Goal: Task Accomplishment & Management: Manage account settings

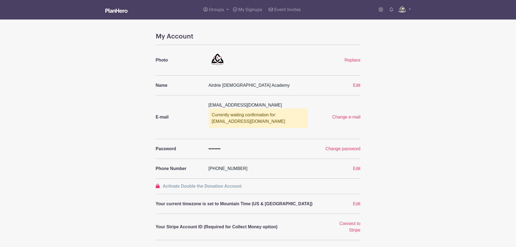
click at [117, 14] on link at bounding box center [116, 10] width 22 height 9
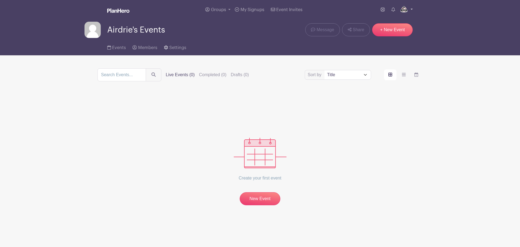
click at [407, 10] on img at bounding box center [404, 9] width 9 height 9
click at [434, 18] on div "Groups All Groups Airdrie's Events My Signups Event Invites My account Logout" at bounding box center [260, 10] width 358 height 20
click at [381, 9] on icon at bounding box center [383, 9] width 4 height 4
click at [384, 11] on icon at bounding box center [383, 9] width 4 height 4
click at [471, 24] on nav "Groups All Groups Airdrie's Events My Signups Event Invites My account Logout A…" at bounding box center [260, 27] width 520 height 55
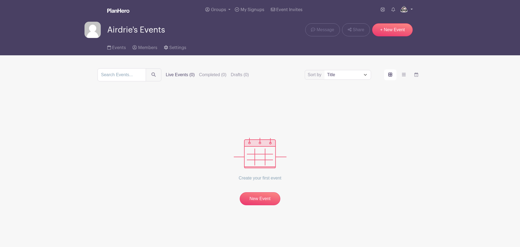
click at [410, 10] on link at bounding box center [406, 9] width 13 height 9
click at [454, 23] on nav "Groups All Groups Airdrie's Events My Signups Event Invites My account Logout A…" at bounding box center [260, 27] width 520 height 55
click at [170, 48] on span "Settings" at bounding box center [177, 48] width 17 height 4
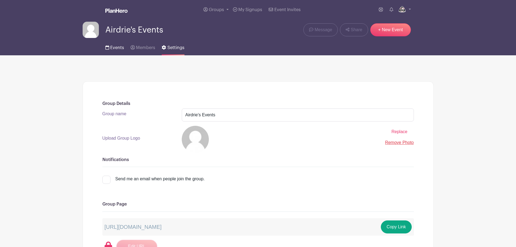
click at [113, 48] on span "Events" at bounding box center [117, 48] width 14 height 4
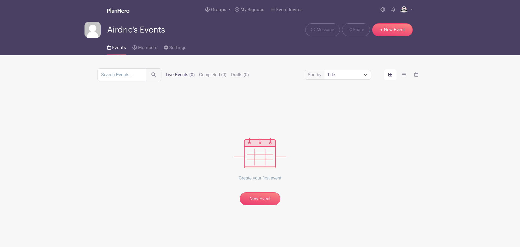
click at [365, 76] on select "Title Recently modified Newest Upcoming dates" at bounding box center [348, 74] width 46 height 9
click at [441, 114] on main "Groups All Groups Airdrie's Events My Signups Event Invites My account Logout A…" at bounding box center [260, 119] width 520 height 239
click at [255, 202] on link "New Event" at bounding box center [260, 199] width 41 height 14
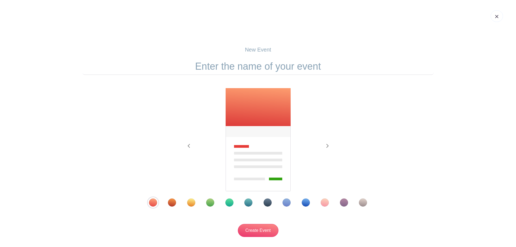
click at [257, 68] on input "text" at bounding box center [258, 66] width 351 height 17
type input "School Support Program"
click at [244, 106] on img at bounding box center [258, 140] width 66 height 104
click at [362, 202] on div "Template 12" at bounding box center [363, 202] width 8 height 8
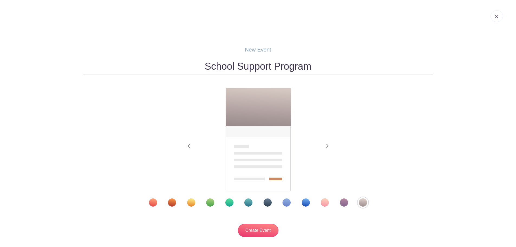
click at [345, 202] on div "Template 11" at bounding box center [344, 202] width 8 height 8
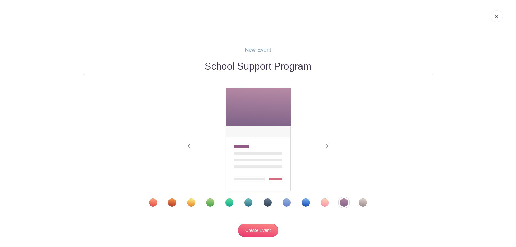
click at [176, 204] on div "Template 2" at bounding box center [172, 202] width 8 height 8
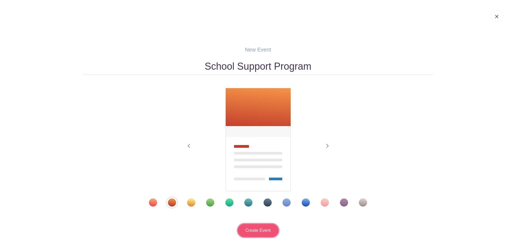
click at [257, 228] on input "Create Event" at bounding box center [258, 230] width 41 height 13
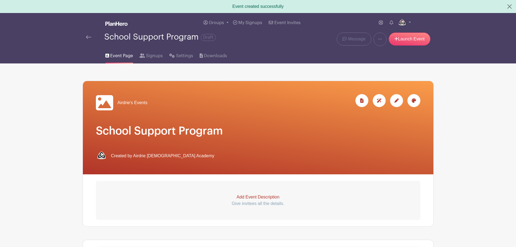
click at [413, 105] on div at bounding box center [413, 100] width 13 height 13
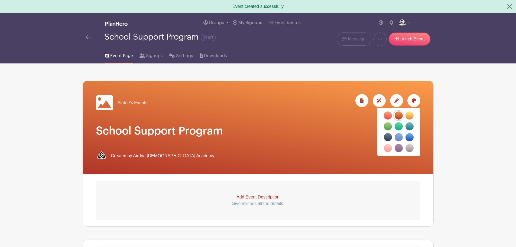
click at [390, 114] on label "filters" at bounding box center [388, 115] width 8 height 8
click at [0, 0] on input "filters" at bounding box center [0, 0] width 0 height 0
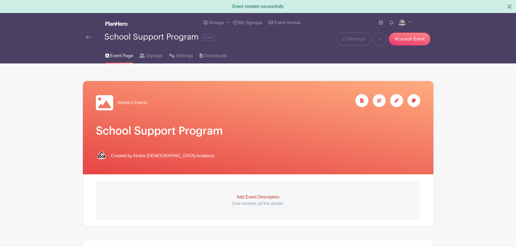
click at [415, 100] on icon at bounding box center [414, 100] width 4 height 4
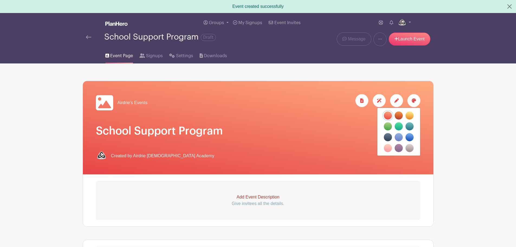
click at [386, 138] on label "filters" at bounding box center [388, 137] width 8 height 8
click at [0, 0] on input "filters" at bounding box center [0, 0] width 0 height 0
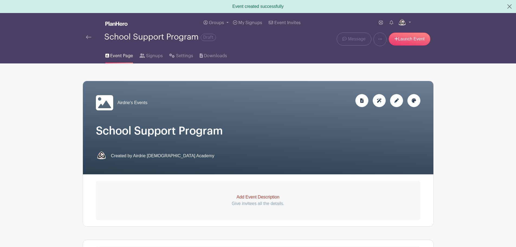
click at [412, 99] on icon at bounding box center [414, 100] width 4 height 4
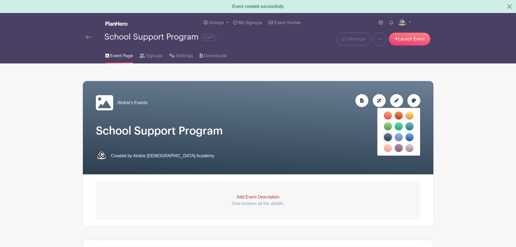
click at [409, 147] on label "filters" at bounding box center [410, 148] width 8 height 8
click at [0, 0] on input "filters" at bounding box center [0, 0] width 0 height 0
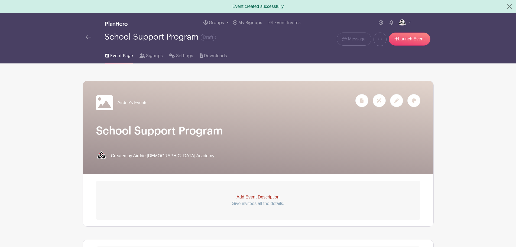
click at [441, 96] on main "Groups All Groups Airdrie's Events My Signups Event Invites My account Logout S…" at bounding box center [258, 232] width 516 height 438
click at [394, 100] on icon at bounding box center [396, 100] width 4 height 4
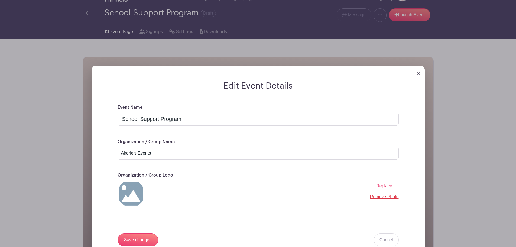
scroll to position [27, 0]
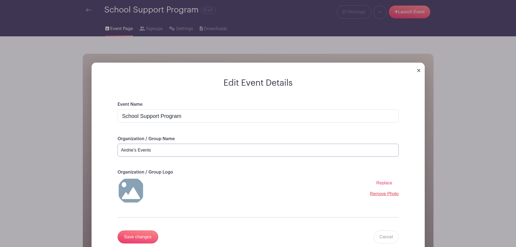
click at [150, 150] on input "Airdrie's Events" at bounding box center [258, 150] width 281 height 13
drag, startPoint x: 166, startPoint y: 150, endPoint x: 108, endPoint y: 150, distance: 58.5
click at [108, 150] on div "Event Name School Support Program Organization / Group Name Airdrie's Events Or…" at bounding box center [258, 178] width 307 height 155
type input "Airdrie [DEMOGRAPHIC_DATA] Academy"
click at [380, 183] on span "Replace" at bounding box center [384, 182] width 16 height 5
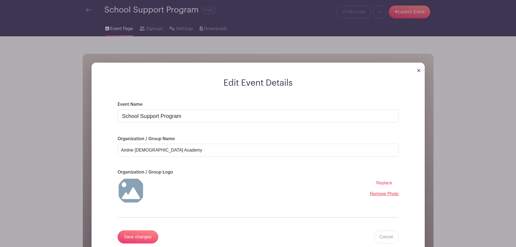
click at [0, 0] on input "Replace" at bounding box center [0, 0] width 0 height 0
click at [383, 182] on span "Replace" at bounding box center [384, 182] width 16 height 5
click at [0, 0] on input "Replace" at bounding box center [0, 0] width 0 height 0
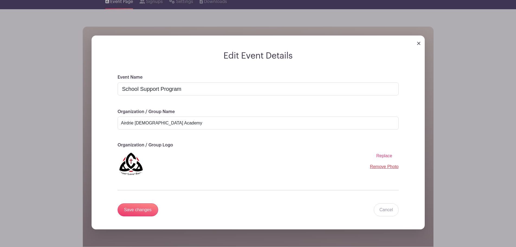
scroll to position [81, 0]
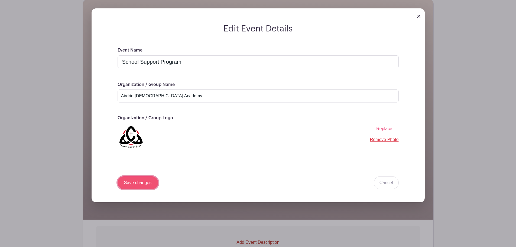
click at [145, 183] on input "Save changes" at bounding box center [138, 182] width 41 height 13
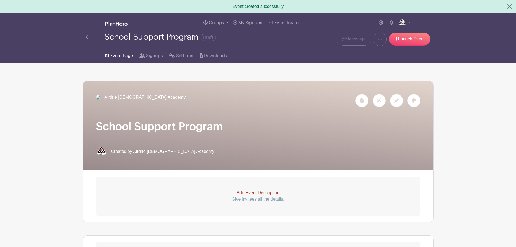
click at [394, 101] on div at bounding box center [396, 100] width 13 height 13
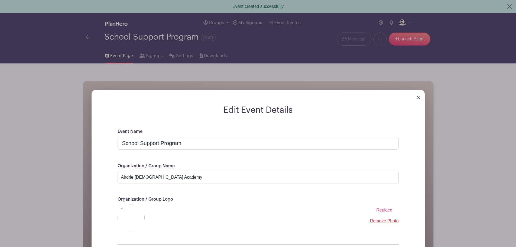
scroll to position [54, 0]
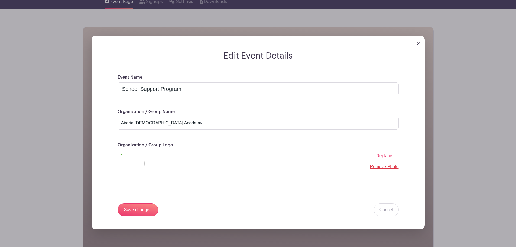
click at [387, 156] on span "Replace" at bounding box center [384, 155] width 16 height 5
click at [0, 0] on input "Replace" at bounding box center [0, 0] width 0 height 0
click at [148, 206] on input "Save changes" at bounding box center [138, 209] width 41 height 13
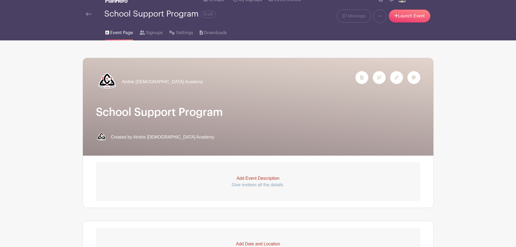
scroll to position [0, 0]
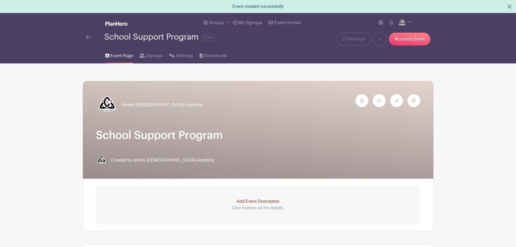
click at [112, 56] on span "Event Page" at bounding box center [121, 56] width 23 height 7
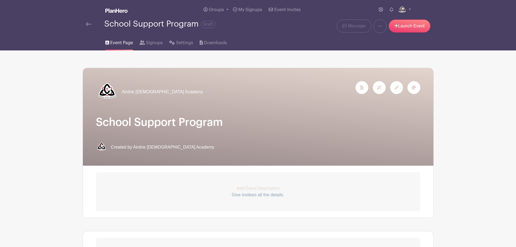
click at [113, 44] on span "Event Page" at bounding box center [121, 43] width 23 height 7
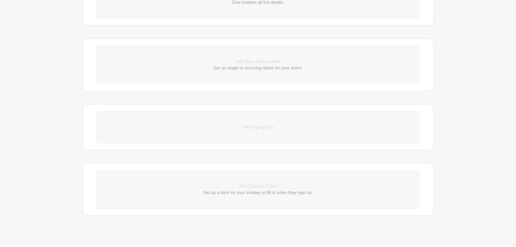
scroll to position [195, 0]
click at [226, 190] on p "Set up a form for your invitees to fill in when they sign up." at bounding box center [258, 190] width 325 height 7
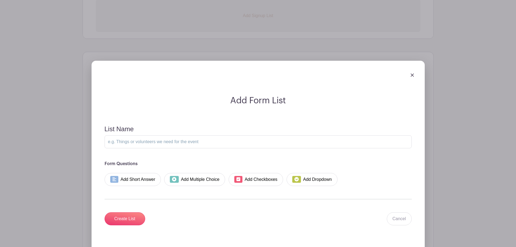
scroll to position [331, 0]
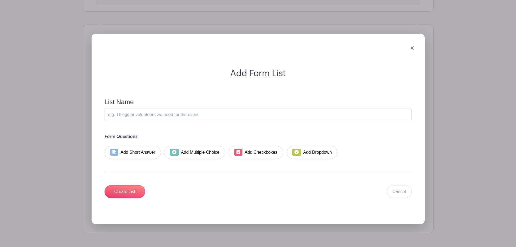
click at [413, 49] on img at bounding box center [412, 47] width 3 height 3
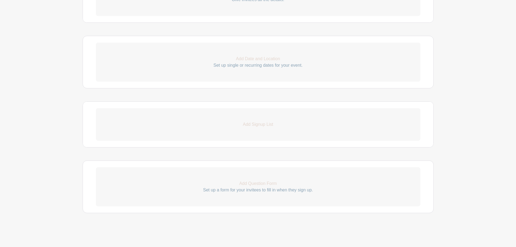
scroll to position [195, 0]
click at [258, 125] on p "Add Signup List" at bounding box center [258, 124] width 325 height 7
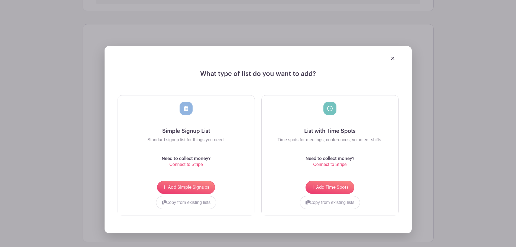
scroll to position [277, 0]
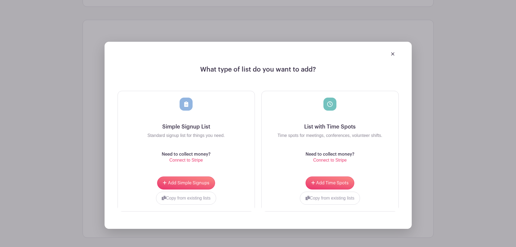
click at [392, 56] on img at bounding box center [392, 53] width 3 height 3
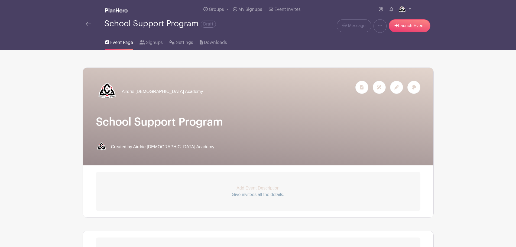
scroll to position [0, 0]
click at [91, 25] on img at bounding box center [88, 24] width 5 height 4
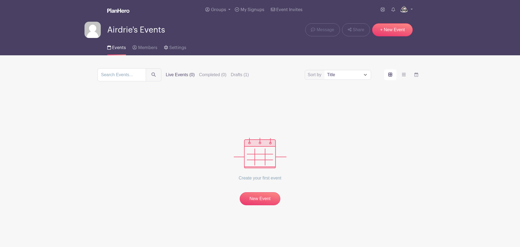
click at [92, 30] on img at bounding box center [93, 30] width 16 height 16
click at [362, 76] on select "Title Recently modified Newest Upcoming dates" at bounding box center [348, 74] width 46 height 9
click at [177, 47] on span "Settings" at bounding box center [177, 48] width 17 height 4
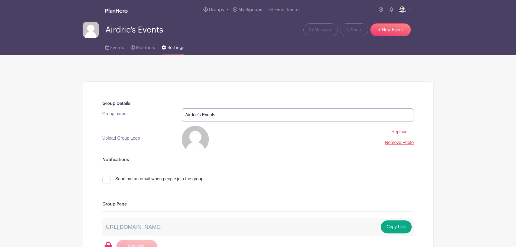
drag, startPoint x: 228, startPoint y: 115, endPoint x: 81, endPoint y: 109, distance: 146.7
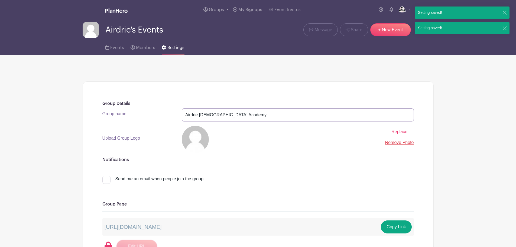
type input "Airdrie [DEMOGRAPHIC_DATA] Academy"
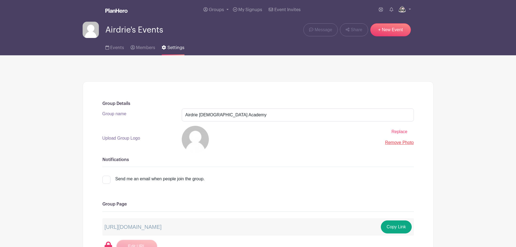
click at [394, 132] on span "Replace" at bounding box center [399, 131] width 16 height 5
click at [0, 0] on input "Replace" at bounding box center [0, 0] width 0 height 0
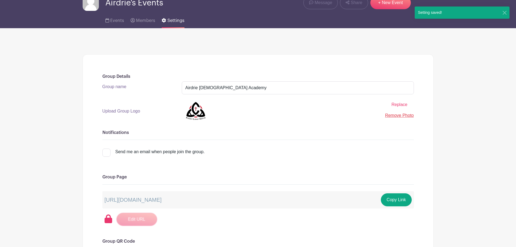
scroll to position [54, 0]
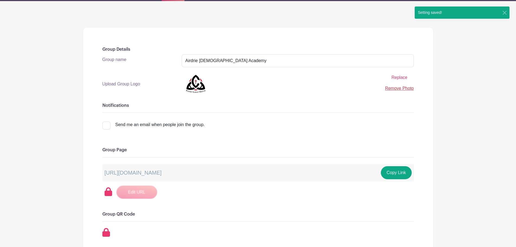
click at [107, 126] on div at bounding box center [106, 125] width 8 height 8
click at [106, 125] on input "Send me an email when people join the group." at bounding box center [104, 123] width 4 height 4
click at [107, 126] on div at bounding box center [106, 125] width 8 height 8
click at [106, 125] on input "Send me an email when people join the group." at bounding box center [104, 123] width 4 height 4
checkbox input "false"
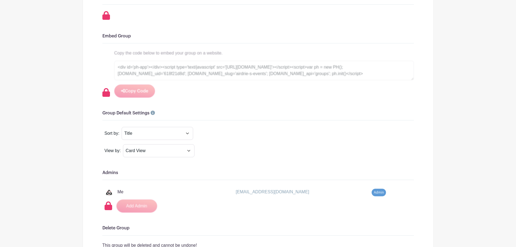
scroll to position [298, 0]
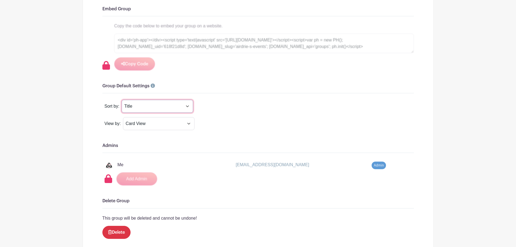
click at [192, 108] on select "Title Recently Modified Newest Upcoming Dates" at bounding box center [158, 106] width 72 height 13
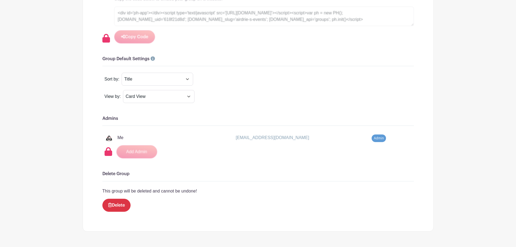
click at [379, 137] on span "Admin" at bounding box center [379, 138] width 14 height 8
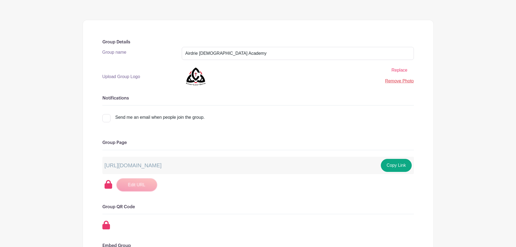
scroll to position [0, 0]
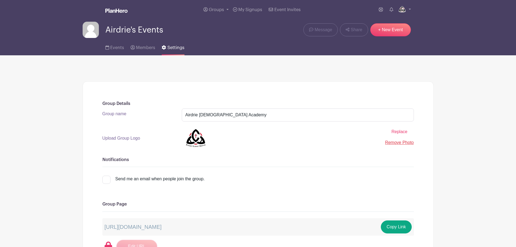
click at [111, 48] on span "Events" at bounding box center [117, 48] width 14 height 4
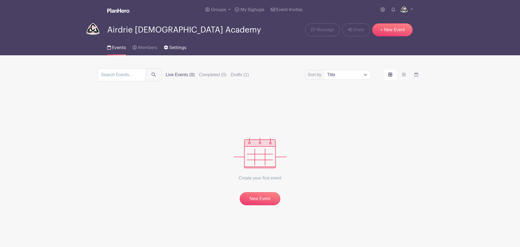
click at [178, 50] on link "Settings" at bounding box center [175, 46] width 22 height 17
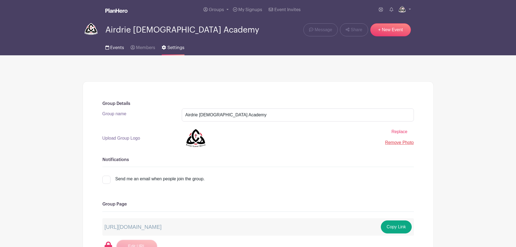
click at [110, 49] on link "Events" at bounding box center [114, 46] width 19 height 17
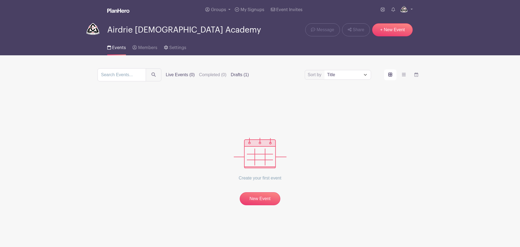
click at [245, 75] on label "Drafts (1)" at bounding box center [240, 75] width 18 height 7
click at [0, 0] on input "Drafts (1)" at bounding box center [0, 0] width 0 height 0
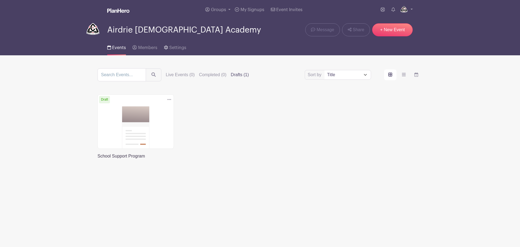
click at [98, 159] on link at bounding box center [98, 159] width 0 height 0
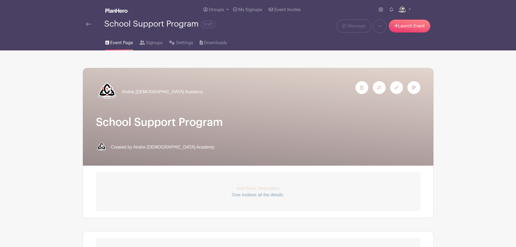
click at [90, 28] on div "School Support Program Draft" at bounding box center [185, 24] width 198 height 9
click at [89, 21] on link at bounding box center [88, 24] width 5 height 7
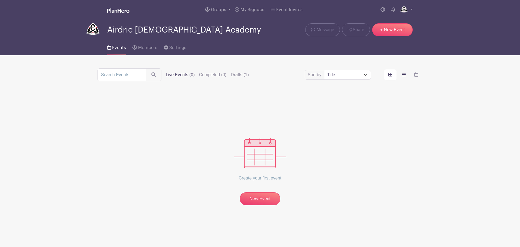
click at [405, 77] on icon "order and view" at bounding box center [404, 74] width 4 height 4
click at [0, 0] on input "order and view" at bounding box center [0, 0] width 0 height 0
click at [387, 77] on label "order and view" at bounding box center [390, 74] width 12 height 11
click at [0, 0] on input "order and view" at bounding box center [0, 0] width 0 height 0
click at [249, 75] on label "Drafts (1)" at bounding box center [240, 75] width 18 height 7
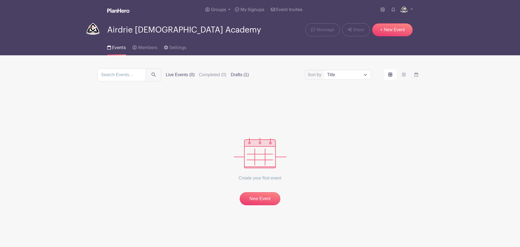
click at [0, 0] on input "Drafts (1)" at bounding box center [0, 0] width 0 height 0
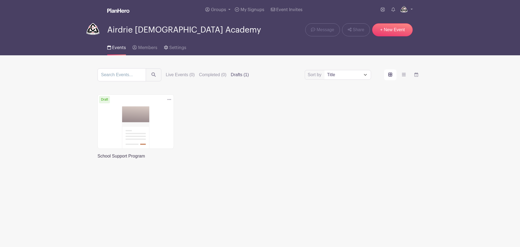
click at [98, 159] on link at bounding box center [98, 159] width 0 height 0
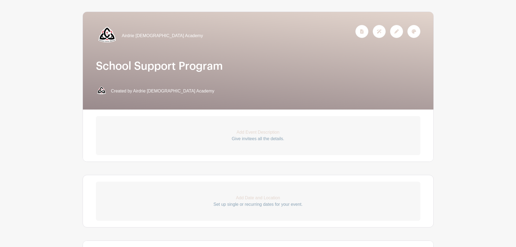
scroll to position [81, 0]
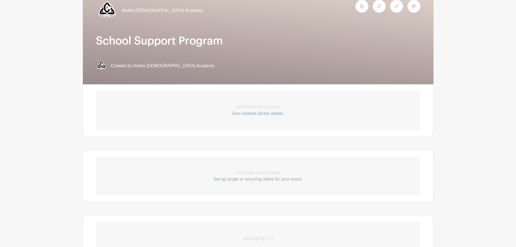
click at [259, 108] on p "Add Event Description" at bounding box center [258, 107] width 325 height 7
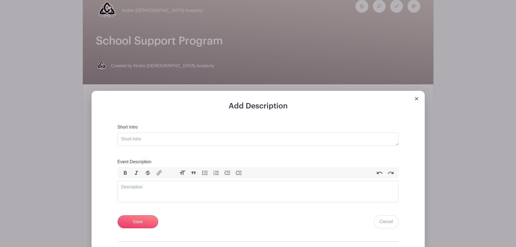
click at [416, 99] on img at bounding box center [416, 98] width 3 height 3
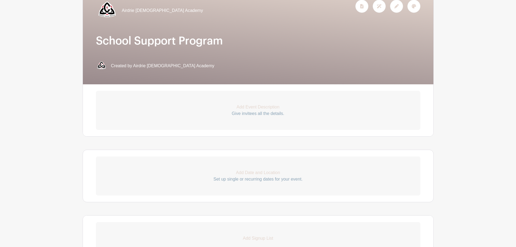
click at [250, 114] on p "Give invitees all the details." at bounding box center [258, 113] width 325 height 7
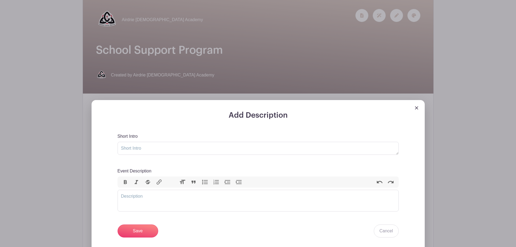
scroll to position [27, 0]
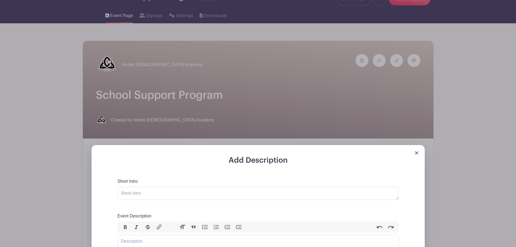
click at [416, 153] on img at bounding box center [416, 152] width 3 height 3
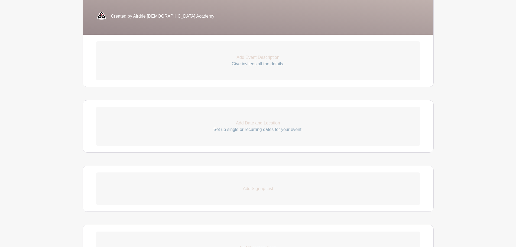
scroll to position [135, 0]
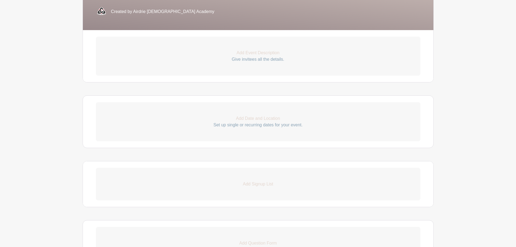
click at [230, 124] on p "Set up single or recurring dates for your event." at bounding box center [258, 125] width 325 height 7
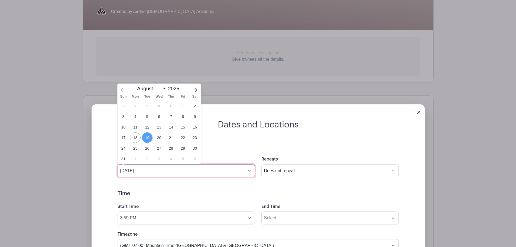
click at [159, 171] on input "[DATE]" at bounding box center [186, 170] width 137 height 13
click at [195, 90] on icon at bounding box center [196, 90] width 4 height 4
select select "8"
click at [136, 116] on span "8" at bounding box center [135, 116] width 11 height 11
type input "[DATE]"
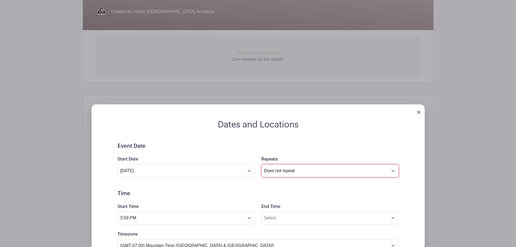
click at [295, 170] on select "Does not repeat Daily Weekly Monthly on day 8 Monthly on the second [DATE] Othe…" at bounding box center [329, 170] width 137 height 13
select select "weekly"
click at [261, 164] on select "Does not repeat Daily Weekly Monthly on day 8 Monthly on the second [DATE] Othe…" at bounding box center [329, 170] width 137 height 13
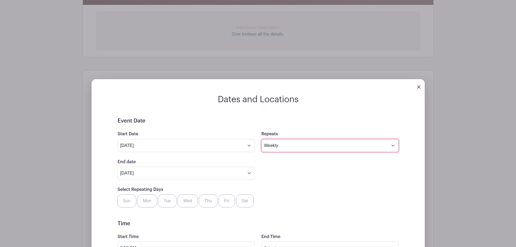
scroll to position [163, 0]
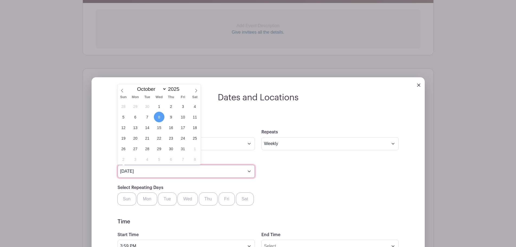
click at [247, 172] on input "[DATE]" at bounding box center [186, 171] width 137 height 13
click at [196, 93] on span at bounding box center [196, 88] width 9 height 9
select select "11"
click at [196, 93] on span at bounding box center [196, 88] width 9 height 9
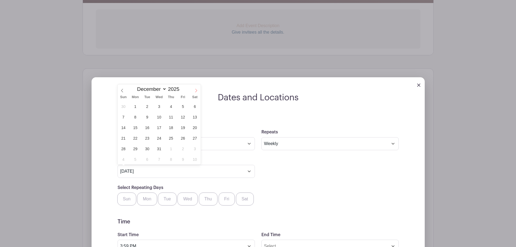
type input "2026"
click at [196, 93] on span at bounding box center [196, 88] width 9 height 9
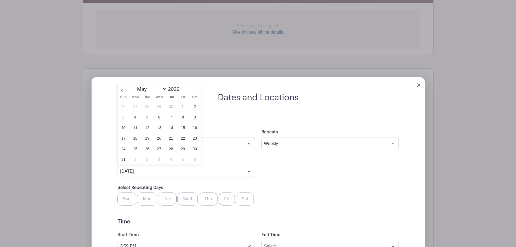
click at [196, 93] on span at bounding box center [196, 88] width 9 height 9
select select "5"
click at [145, 147] on span "30" at bounding box center [147, 148] width 11 height 11
type input "[DATE]"
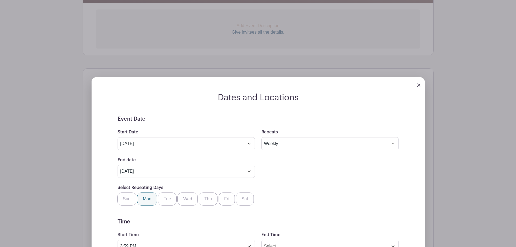
click at [147, 201] on label "Mon" at bounding box center [147, 198] width 20 height 13
click at [141, 196] on input "Mon" at bounding box center [139, 194] width 4 height 4
checkbox input "true"
click at [167, 201] on label "Tue" at bounding box center [167, 198] width 19 height 13
click at [162, 196] on input "Tue" at bounding box center [160, 194] width 4 height 4
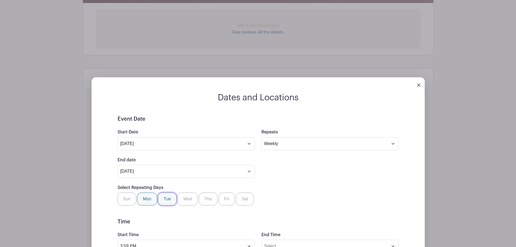
checkbox input "true"
click at [190, 200] on label "Wed" at bounding box center [187, 198] width 20 height 13
click at [181, 196] on input "Wed" at bounding box center [180, 194] width 4 height 4
checkbox input "true"
click at [209, 200] on label "Thu" at bounding box center [208, 198] width 19 height 13
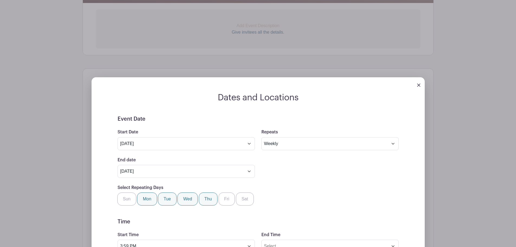
click at [203, 196] on input "Thu" at bounding box center [201, 194] width 4 height 4
checkbox input "true"
click at [226, 199] on label "Fri" at bounding box center [227, 198] width 17 height 13
click at [222, 196] on input "Fri" at bounding box center [221, 194] width 4 height 4
checkbox input "true"
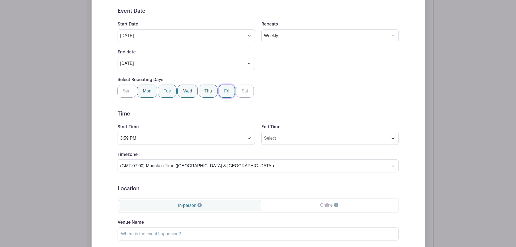
scroll to position [352, 0]
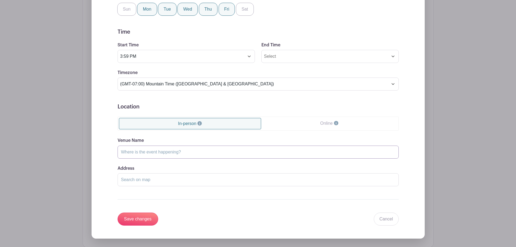
click at [141, 154] on input "Venue Name" at bounding box center [258, 151] width 281 height 13
type input "Airdrie [DEMOGRAPHIC_DATA] Academy"
click at [166, 178] on input "Address" at bounding box center [258, 179] width 281 height 13
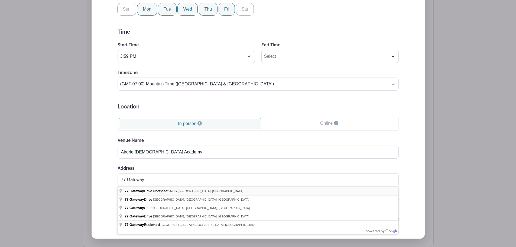
type input "[STREET_ADDRESS]"
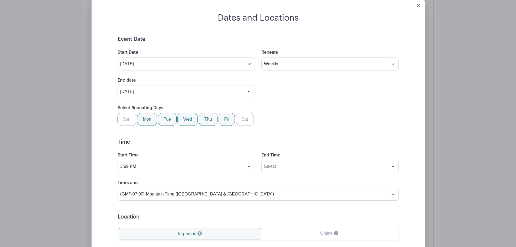
scroll to position [249, 0]
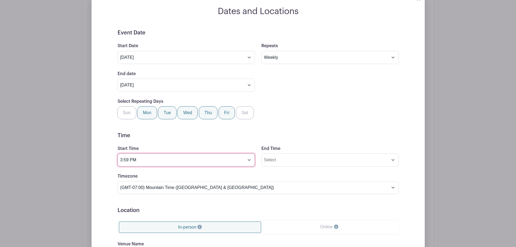
click at [154, 157] on input "3:59 PM" at bounding box center [186, 159] width 137 height 13
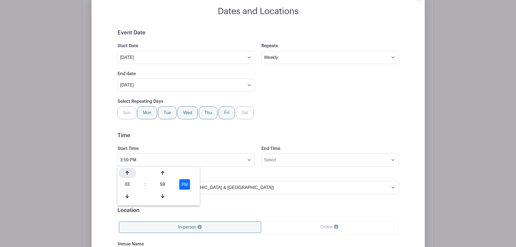
click at [127, 175] on icon at bounding box center [127, 173] width 3 height 4
click at [128, 175] on div at bounding box center [128, 173] width 18 height 10
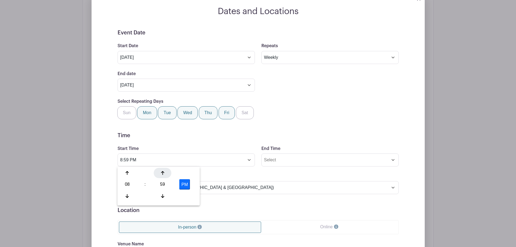
click at [164, 174] on icon at bounding box center [162, 173] width 3 height 4
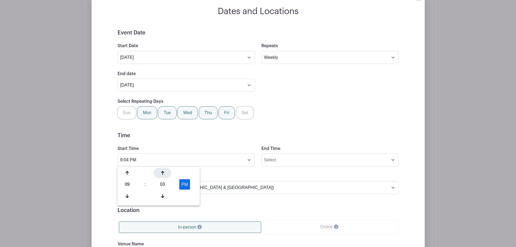
click at [164, 174] on icon at bounding box center [162, 173] width 3 height 4
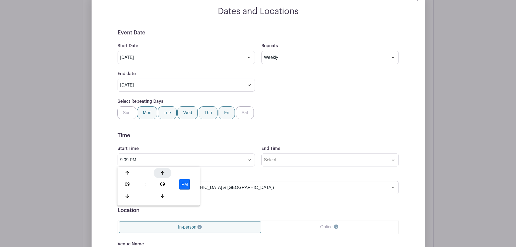
click at [164, 174] on icon at bounding box center [162, 173] width 3 height 4
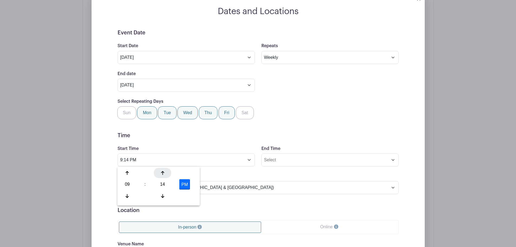
click at [164, 174] on icon at bounding box center [162, 173] width 3 height 4
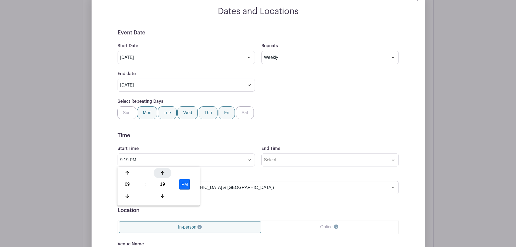
click at [164, 174] on icon at bounding box center [162, 173] width 3 height 4
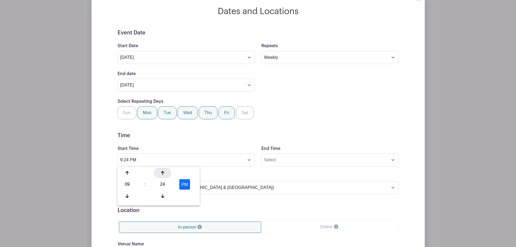
click at [164, 174] on icon at bounding box center [162, 173] width 3 height 4
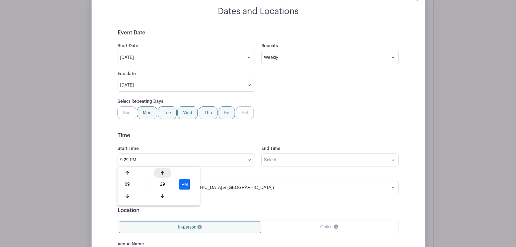
click at [164, 174] on icon at bounding box center [162, 173] width 3 height 4
click at [184, 184] on button "PM" at bounding box center [184, 184] width 11 height 10
type input "9:30 AM"
click at [267, 145] on form "Event Date Start Date [DATE] Repeats Does not repeat Daily Weekly Monthly on da…" at bounding box center [258, 240] width 281 height 420
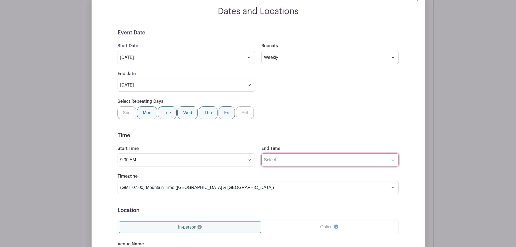
click at [277, 161] on input "End Time" at bounding box center [329, 159] width 137 height 13
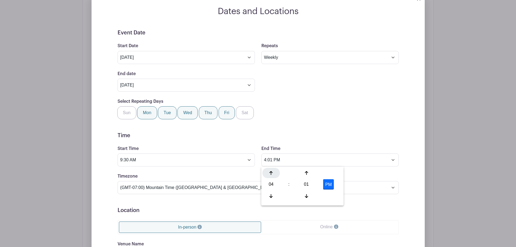
click at [273, 172] on div at bounding box center [272, 173] width 18 height 10
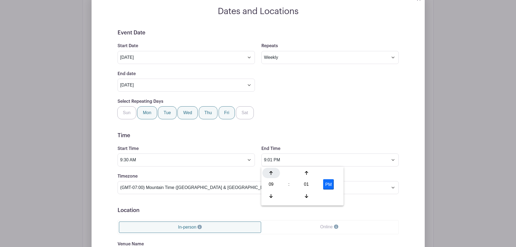
click at [273, 172] on div at bounding box center [272, 173] width 18 height 10
click at [305, 172] on icon at bounding box center [306, 173] width 3 height 4
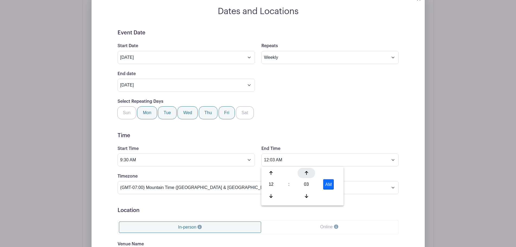
click at [305, 172] on icon at bounding box center [306, 173] width 3 height 4
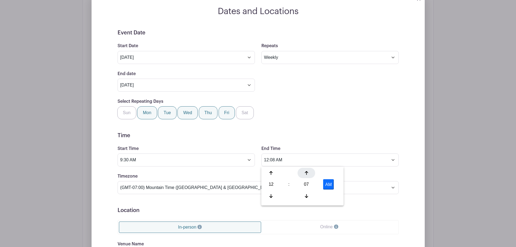
click at [305, 172] on icon at bounding box center [306, 173] width 3 height 4
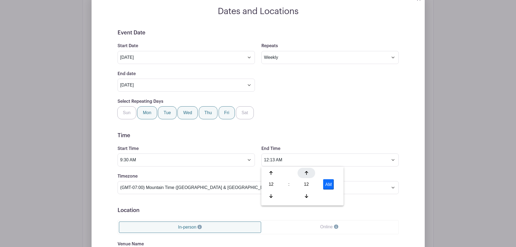
click at [305, 172] on icon at bounding box center [306, 173] width 3 height 4
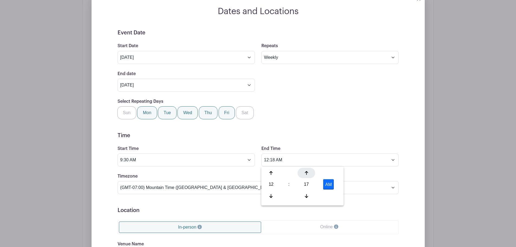
click at [305, 172] on icon at bounding box center [306, 173] width 3 height 4
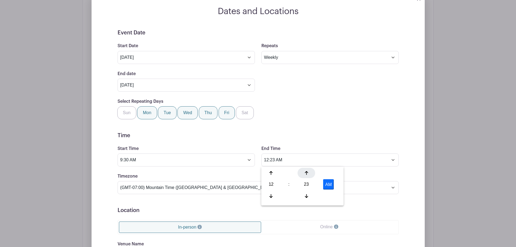
click at [305, 172] on icon at bounding box center [306, 173] width 3 height 4
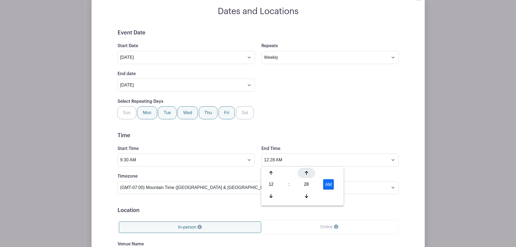
click at [305, 172] on icon at bounding box center [306, 173] width 3 height 4
click at [318, 182] on div "AM" at bounding box center [328, 184] width 23 height 10
click at [327, 183] on button "AM" at bounding box center [328, 184] width 11 height 10
type input "12:30 PM"
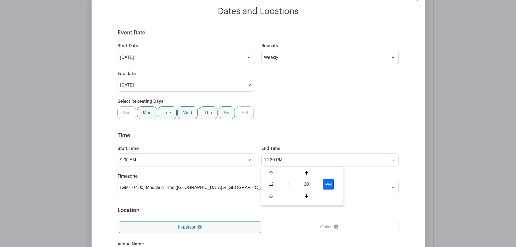
click at [346, 103] on div "Select Repeating Days Sun Mon Tue Wed Thu Fri Sat" at bounding box center [258, 108] width 288 height 21
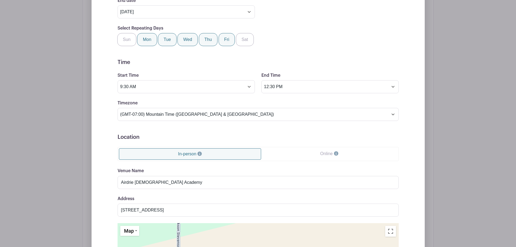
scroll to position [330, 0]
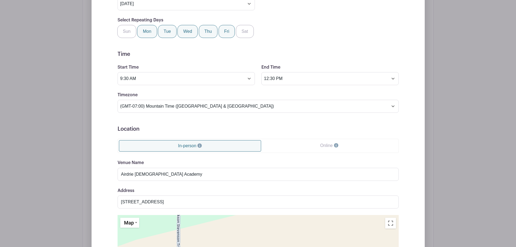
click at [194, 146] on link "In-person" at bounding box center [190, 145] width 143 height 11
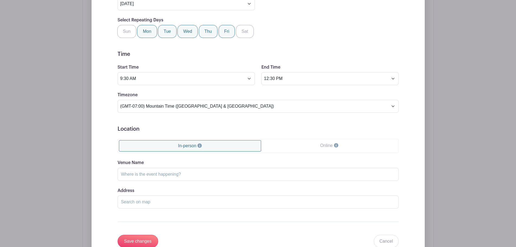
click at [194, 146] on link "In-person" at bounding box center [190, 145] width 143 height 11
click at [160, 172] on input "Venue Name" at bounding box center [258, 174] width 281 height 13
type input "Airdrie [DEMOGRAPHIC_DATA] Academy"
click at [138, 202] on input "Address" at bounding box center [258, 201] width 281 height 13
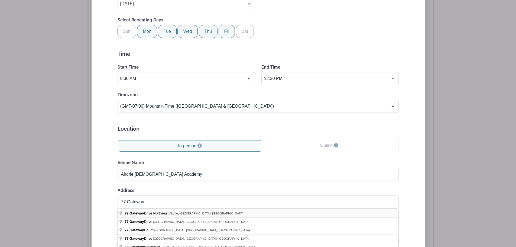
type input "[STREET_ADDRESS]"
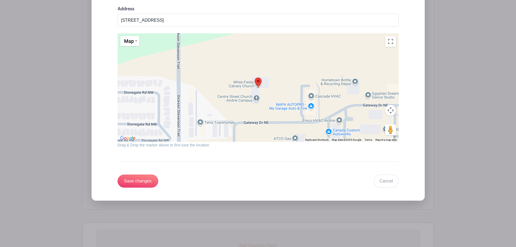
scroll to position [520, 0]
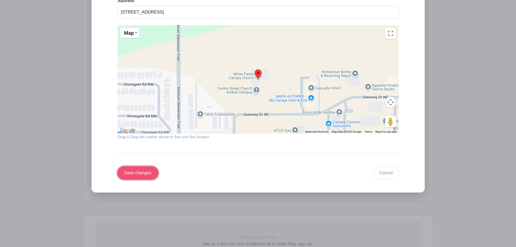
click at [143, 175] on input "Save changes" at bounding box center [138, 172] width 41 height 13
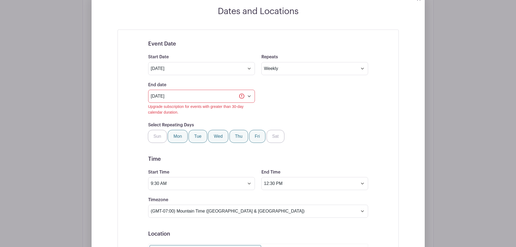
scroll to position [292, 0]
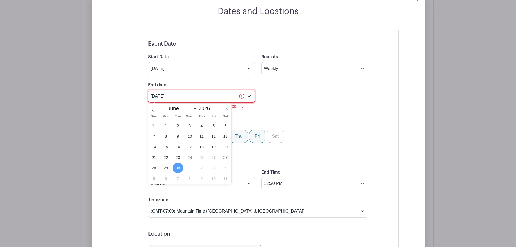
click at [250, 95] on input "[DATE]" at bounding box center [201, 96] width 107 height 13
click at [154, 110] on icon at bounding box center [153, 110] width 4 height 4
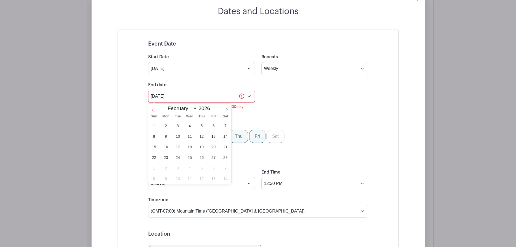
click at [154, 110] on icon at bounding box center [153, 110] width 4 height 4
select select "0"
click at [154, 110] on icon at bounding box center [153, 110] width 4 height 4
type input "2025"
click at [154, 110] on icon at bounding box center [153, 110] width 4 height 4
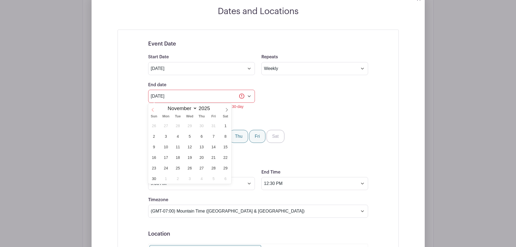
click at [154, 110] on icon at bounding box center [153, 110] width 4 height 4
click at [227, 111] on icon at bounding box center [227, 110] width 4 height 4
select select "8"
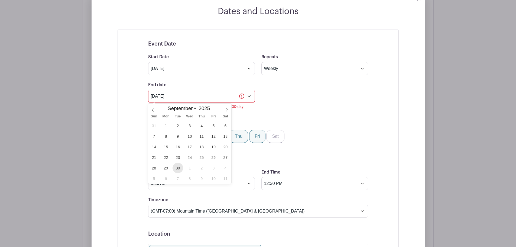
click at [178, 166] on span "30" at bounding box center [178, 168] width 11 height 11
type input "[DATE]"
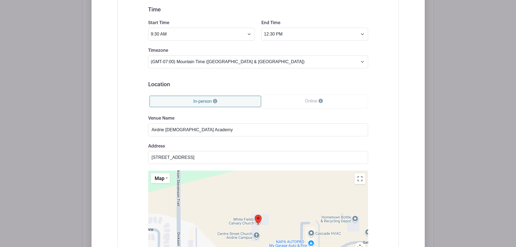
scroll to position [652, 0]
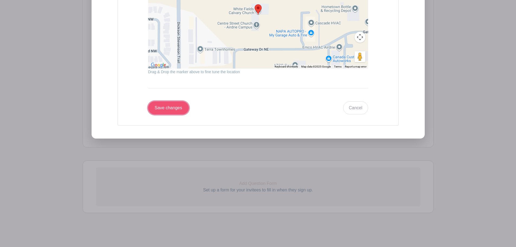
click at [183, 108] on input "Save changes" at bounding box center [168, 107] width 41 height 13
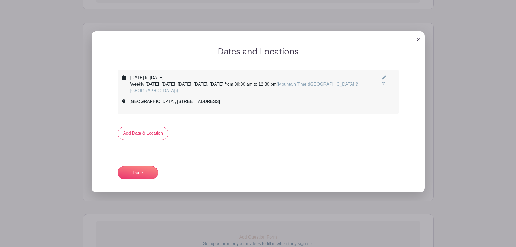
scroll to position [181, 0]
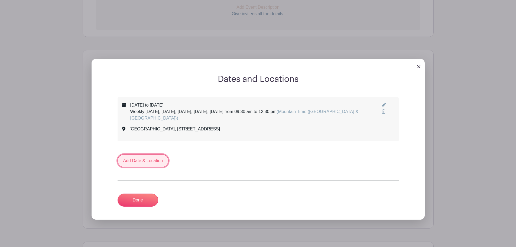
click at [153, 161] on link "Add Date & Location" at bounding box center [143, 160] width 51 height 13
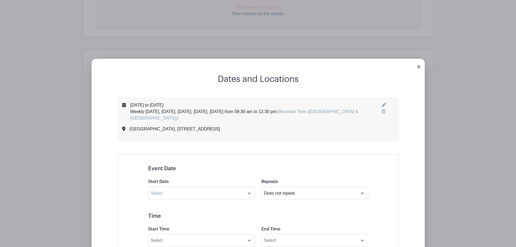
scroll to position [262, 0]
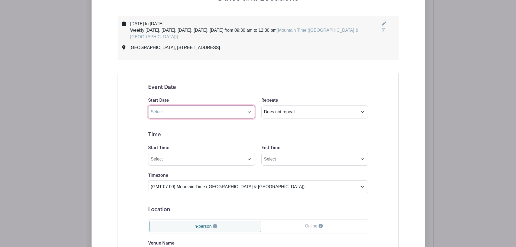
click at [250, 112] on input "text" at bounding box center [201, 111] width 107 height 13
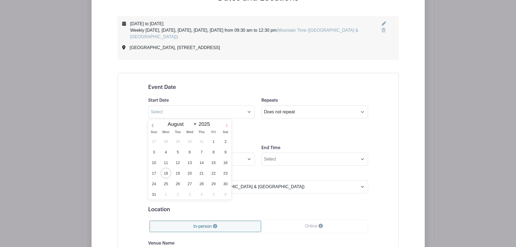
click at [226, 124] on icon at bounding box center [227, 126] width 4 height 4
select select "8"
click at [165, 150] on span "8" at bounding box center [166, 152] width 11 height 11
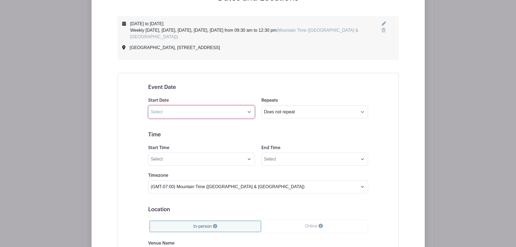
select select "9"
type input "[DATE]"
click at [290, 114] on select "Does not repeat Daily Weekly Monthly on day 8 Monthly on the second [DATE] Othe…" at bounding box center [314, 111] width 107 height 13
select select "weekly"
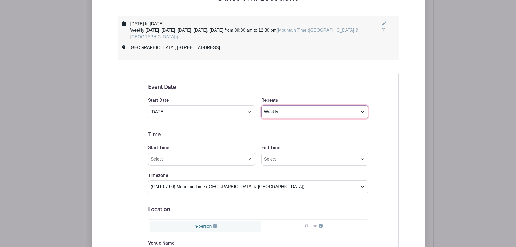
click at [261, 105] on select "Does not repeat Daily Weekly Monthly on day 8 Monthly on the second [DATE] Othe…" at bounding box center [314, 111] width 107 height 13
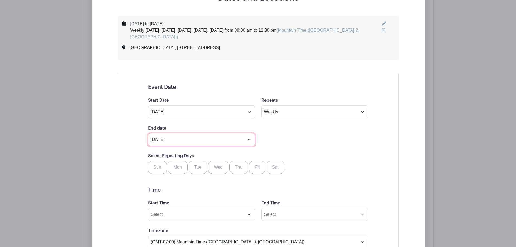
click at [172, 140] on input "[DATE]" at bounding box center [201, 139] width 107 height 13
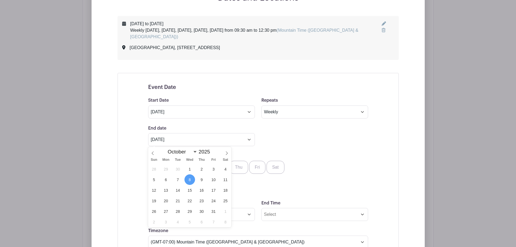
click at [192, 178] on span "8" at bounding box center [189, 179] width 11 height 11
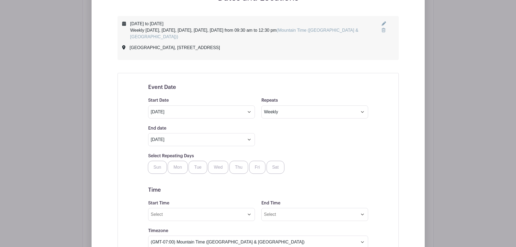
click at [383, 24] on icon at bounding box center [384, 23] width 4 height 4
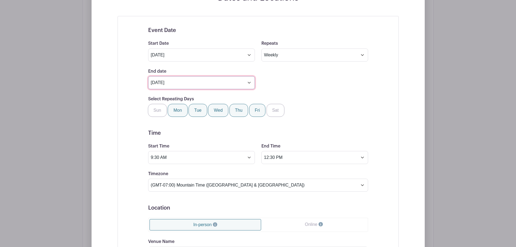
click at [179, 87] on input "[DATE]" at bounding box center [201, 82] width 107 height 13
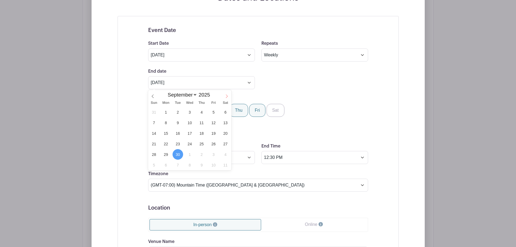
click at [228, 95] on icon at bounding box center [227, 96] width 4 height 4
select select "9"
click at [189, 122] on span "8" at bounding box center [189, 122] width 11 height 11
type input "[DATE]"
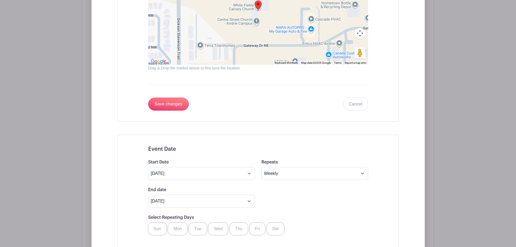
scroll to position [506, 0]
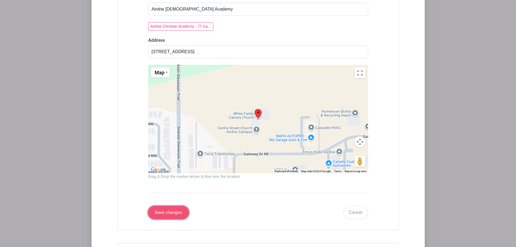
click at [165, 211] on input "Save changes" at bounding box center [168, 212] width 41 height 13
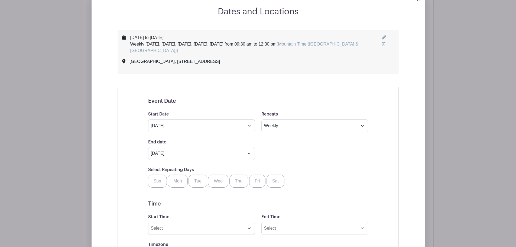
scroll to position [303, 0]
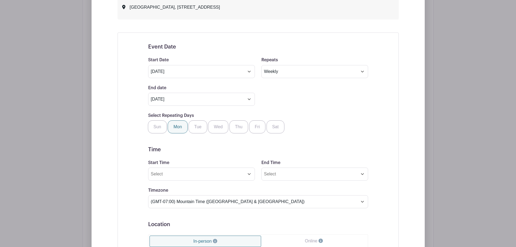
click at [175, 128] on label "Mon" at bounding box center [178, 126] width 20 height 13
click at [171, 124] on input "Mon" at bounding box center [170, 122] width 4 height 4
checkbox input "true"
click at [204, 130] on label "Tue" at bounding box center [198, 126] width 19 height 13
click at [192, 124] on input "Tue" at bounding box center [191, 122] width 4 height 4
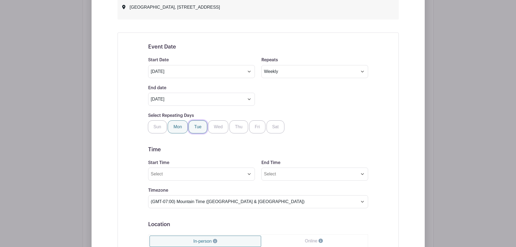
checkbox input "true"
click at [218, 129] on label "Wed" at bounding box center [218, 126] width 20 height 13
click at [212, 124] on input "Wed" at bounding box center [210, 122] width 4 height 4
checkbox input "true"
drag, startPoint x: 238, startPoint y: 128, endPoint x: 248, endPoint y: 128, distance: 10.0
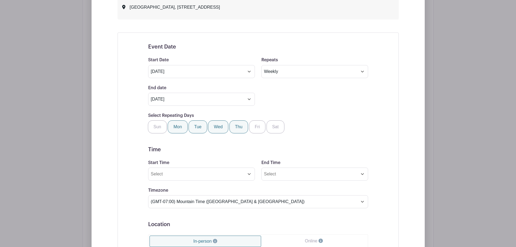
click at [238, 128] on label "Thu" at bounding box center [238, 126] width 19 height 13
click at [233, 124] on input "Thu" at bounding box center [232, 122] width 4 height 4
checkbox input "true"
click at [261, 129] on label "Fri" at bounding box center [257, 126] width 17 height 13
click at [253, 124] on input "Fri" at bounding box center [252, 122] width 4 height 4
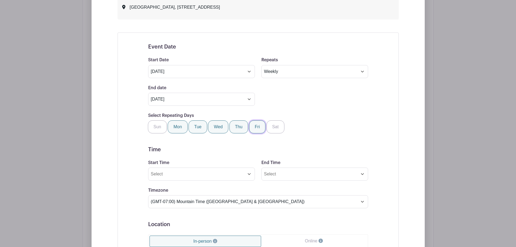
checkbox input "true"
click at [170, 177] on input "Start Time" at bounding box center [201, 173] width 107 height 13
click at [159, 187] on icon at bounding box center [157, 187] width 3 height 4
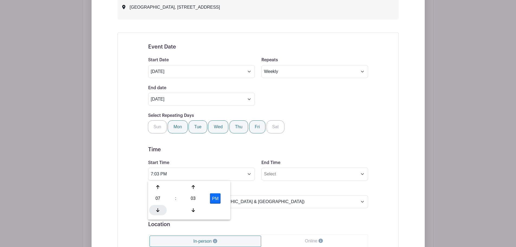
click at [157, 212] on icon at bounding box center [157, 210] width 3 height 4
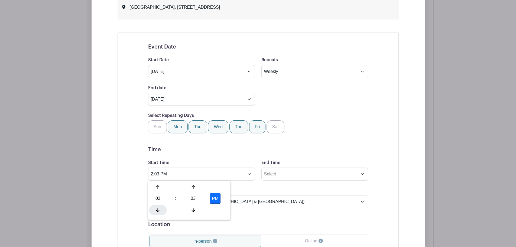
click at [157, 212] on icon at bounding box center [157, 210] width 3 height 4
click at [190, 210] on div at bounding box center [193, 210] width 18 height 10
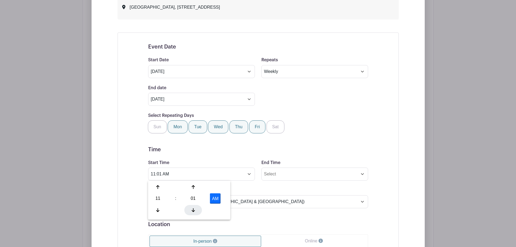
click at [190, 210] on div at bounding box center [193, 210] width 18 height 10
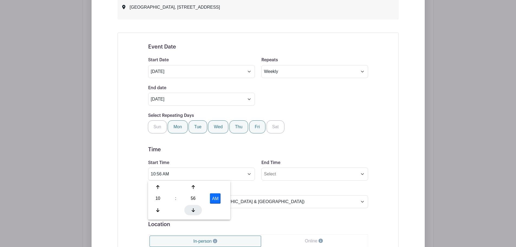
click at [190, 210] on div at bounding box center [193, 210] width 18 height 10
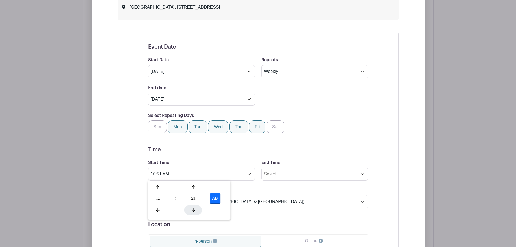
click at [190, 210] on div at bounding box center [193, 210] width 18 height 10
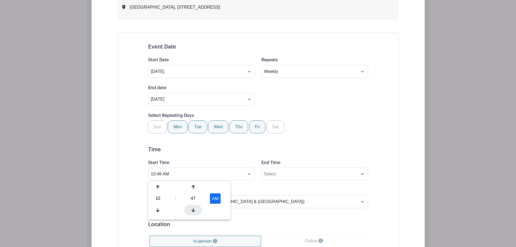
click at [190, 210] on div at bounding box center [193, 210] width 18 height 10
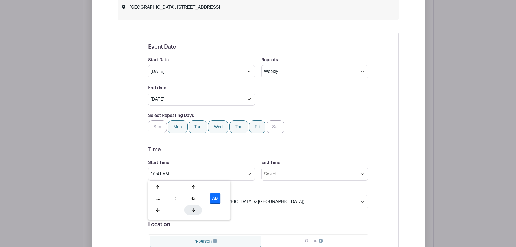
click at [190, 210] on div at bounding box center [193, 210] width 18 height 10
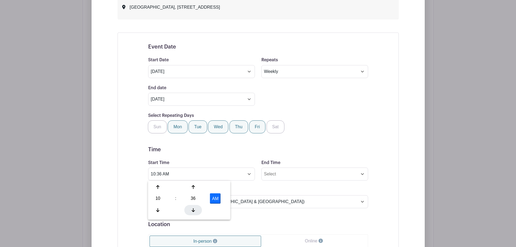
click at [190, 210] on div at bounding box center [193, 210] width 18 height 10
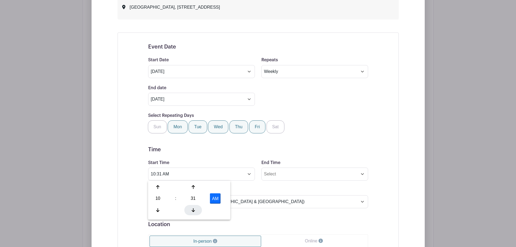
click at [190, 210] on div at bounding box center [193, 210] width 18 height 10
click at [157, 188] on icon at bounding box center [157, 187] width 3 height 4
type input "11:30 AM"
drag, startPoint x: 244, startPoint y: 143, endPoint x: 263, endPoint y: 151, distance: 20.7
click at [245, 143] on form "Event Date Start Date [DATE] Repeats Does not repeat Daily Weekly Monthly on da…" at bounding box center [258, 201] width 220 height 314
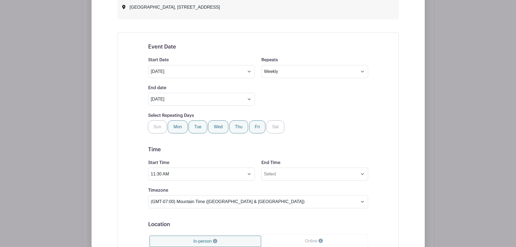
click at [266, 123] on label "Fri" at bounding box center [257, 126] width 17 height 13
click at [253, 123] on input "Fri" at bounding box center [252, 122] width 4 height 4
checkbox input "false"
click at [288, 174] on input "End Time" at bounding box center [314, 173] width 107 height 13
click at [270, 184] on div at bounding box center [272, 187] width 18 height 10
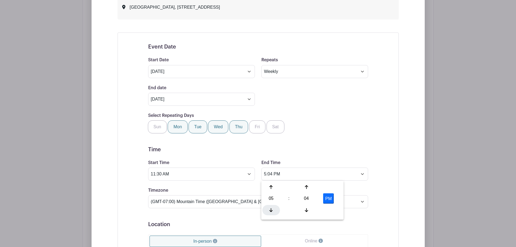
click at [270, 209] on icon at bounding box center [271, 210] width 3 height 4
click at [303, 208] on div at bounding box center [307, 210] width 18 height 10
click at [304, 187] on div at bounding box center [307, 187] width 18 height 10
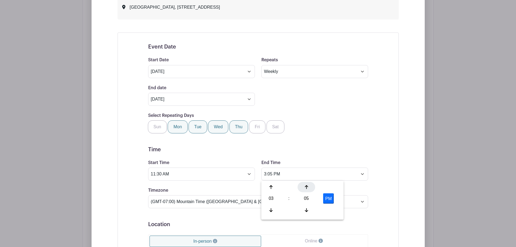
click at [304, 187] on div at bounding box center [307, 187] width 18 height 10
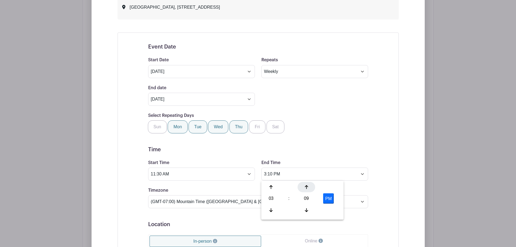
click at [304, 187] on div at bounding box center [307, 187] width 18 height 10
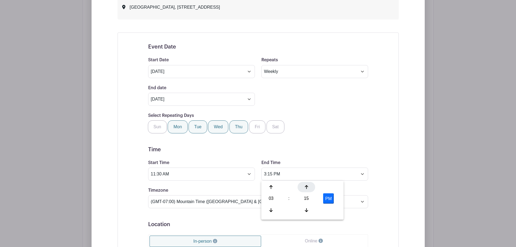
click at [304, 187] on div at bounding box center [307, 187] width 18 height 10
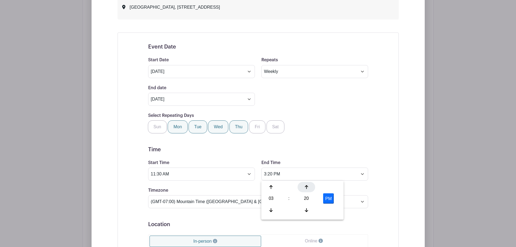
click at [304, 187] on div at bounding box center [307, 187] width 18 height 10
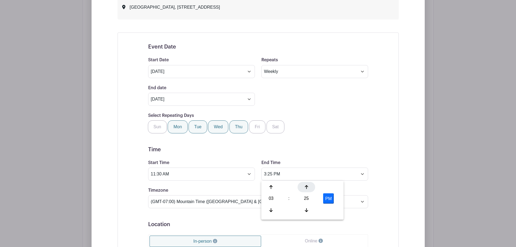
click at [304, 187] on div at bounding box center [307, 187] width 18 height 10
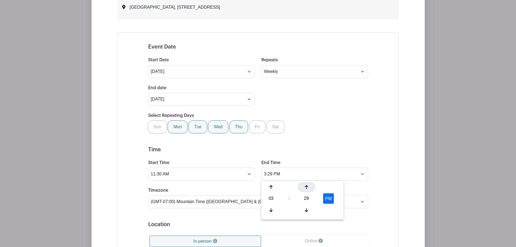
type input "3:30 PM"
click at [346, 140] on form "Event Date Start Date [DATE] Repeats Does not repeat Daily Weekly Monthly on da…" at bounding box center [258, 201] width 220 height 314
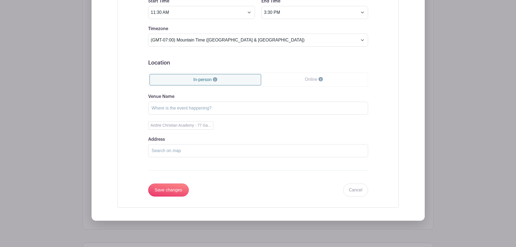
scroll to position [465, 0]
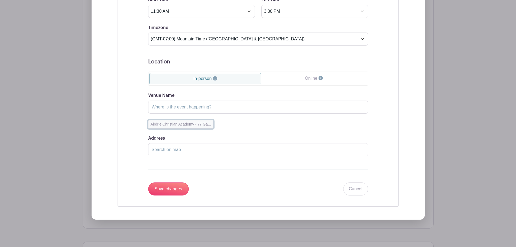
click at [180, 123] on button "Airdrie Christian Academy - 77 Ga..." at bounding box center [180, 124] width 65 height 8
type input "Airdrie [DEMOGRAPHIC_DATA] Academy"
type input "[STREET_ADDRESS]"
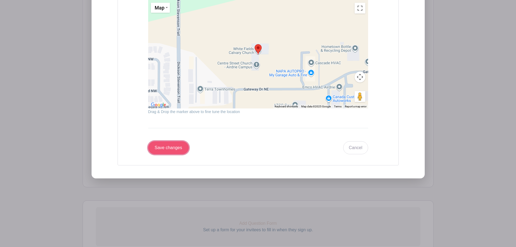
click at [182, 151] on input "Save changes" at bounding box center [168, 147] width 41 height 13
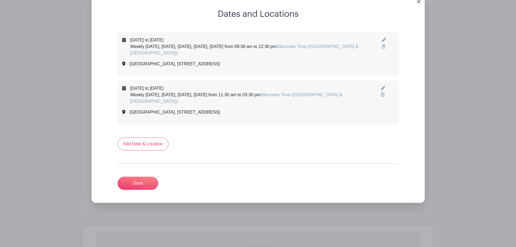
scroll to position [223, 0]
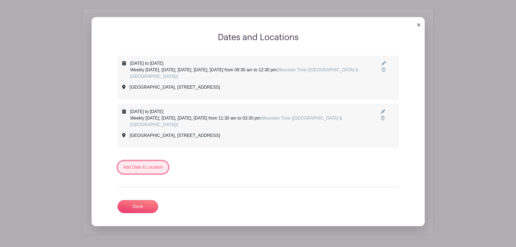
click at [142, 164] on link "Add Date & Location" at bounding box center [143, 167] width 51 height 13
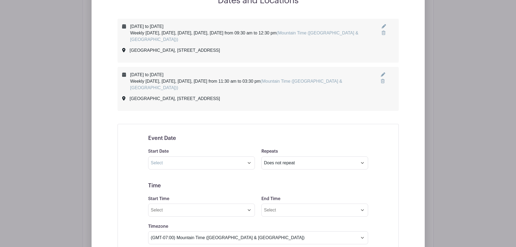
scroll to position [277, 0]
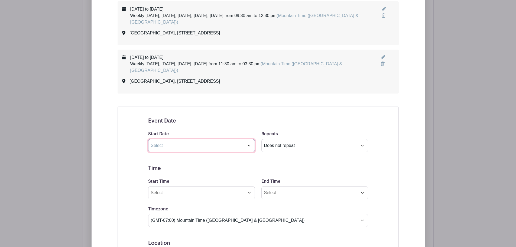
click at [250, 139] on input "text" at bounding box center [201, 145] width 107 height 13
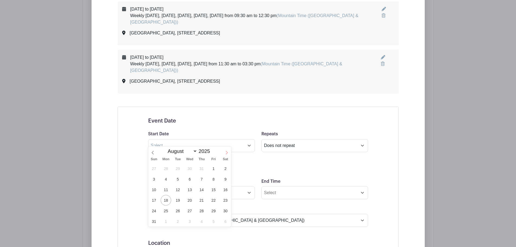
click at [229, 153] on span at bounding box center [226, 150] width 9 height 9
select select "8"
click at [165, 178] on span "8" at bounding box center [166, 179] width 11 height 11
type input "[DATE]"
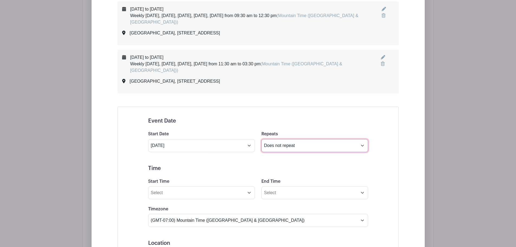
click at [270, 141] on select "Does not repeat Daily Weekly Monthly on day 8 Monthly on the second [DATE] Othe…" at bounding box center [314, 145] width 107 height 13
select select "weekly"
click at [261, 139] on select "Does not repeat Daily Weekly Monthly on day 8 Monthly on the second [DATE] Othe…" at bounding box center [314, 145] width 107 height 13
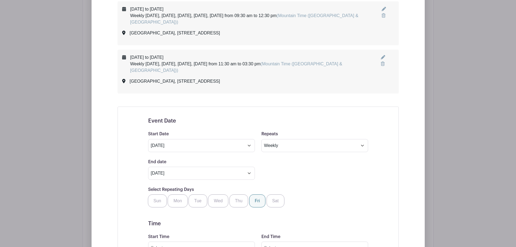
click at [264, 195] on label "Fri" at bounding box center [257, 200] width 17 height 13
click at [253, 195] on input "Fri" at bounding box center [252, 196] width 4 height 4
checkbox input "true"
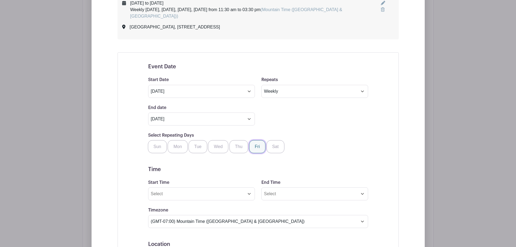
scroll to position [358, 0]
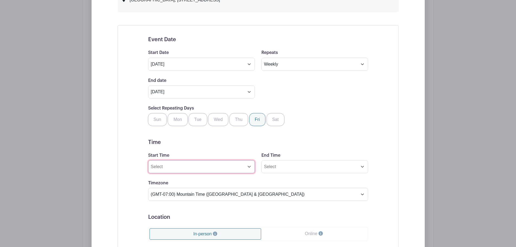
click at [224, 162] on input "Start Time" at bounding box center [201, 166] width 107 height 13
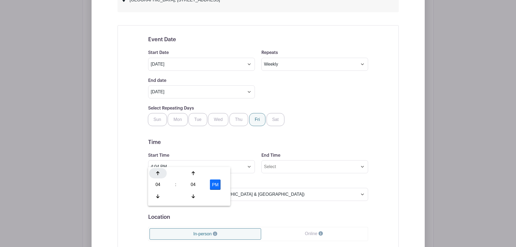
click at [158, 176] on div at bounding box center [158, 173] width 18 height 10
click at [158, 175] on div at bounding box center [158, 173] width 18 height 10
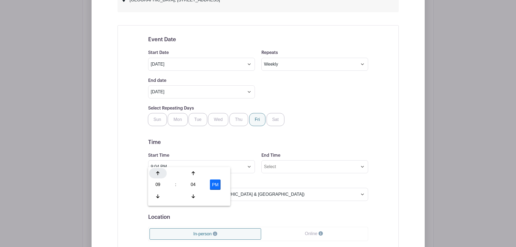
click at [158, 175] on div at bounding box center [158, 173] width 18 height 10
click at [194, 176] on div at bounding box center [193, 173] width 18 height 10
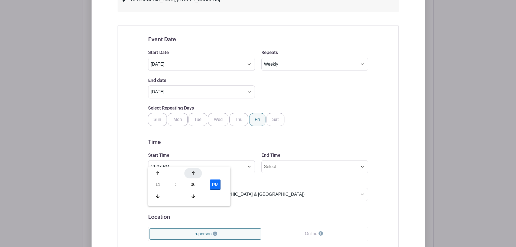
click at [194, 176] on div at bounding box center [193, 173] width 18 height 10
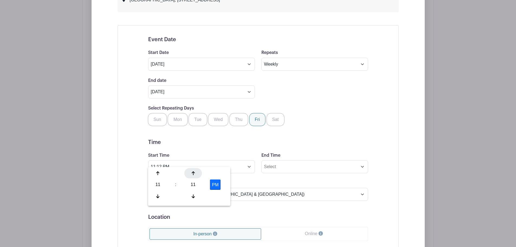
click at [194, 176] on div at bounding box center [193, 173] width 18 height 10
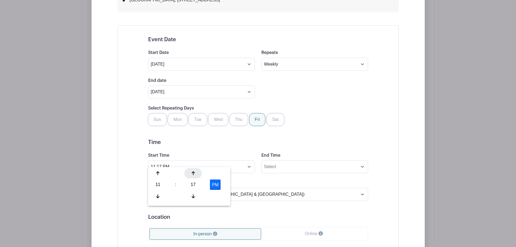
click at [194, 176] on div at bounding box center [193, 173] width 18 height 10
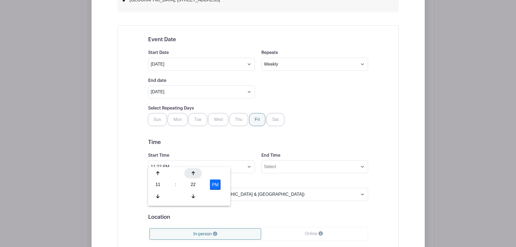
click at [194, 176] on div at bounding box center [193, 173] width 18 height 10
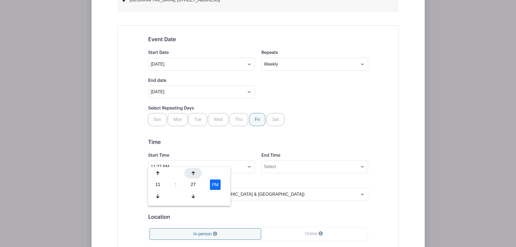
click at [194, 176] on div at bounding box center [193, 173] width 18 height 10
click at [218, 186] on button "PM" at bounding box center [215, 184] width 11 height 10
type input "11:30 AM"
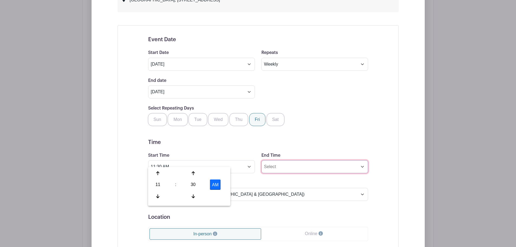
click at [293, 160] on input "End Time" at bounding box center [314, 166] width 107 height 13
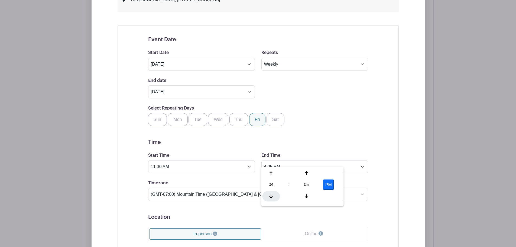
click at [270, 191] on div at bounding box center [272, 196] width 18 height 10
click at [303, 175] on div at bounding box center [307, 173] width 18 height 10
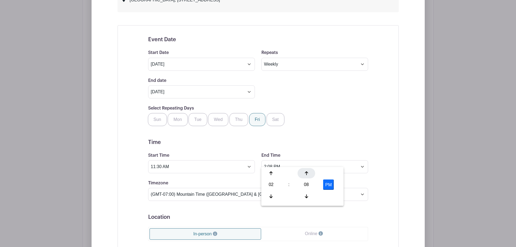
click at [303, 175] on div at bounding box center [307, 173] width 18 height 10
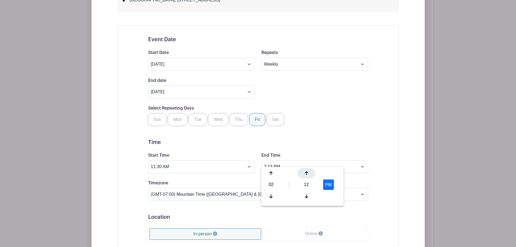
click at [303, 175] on div at bounding box center [307, 173] width 18 height 10
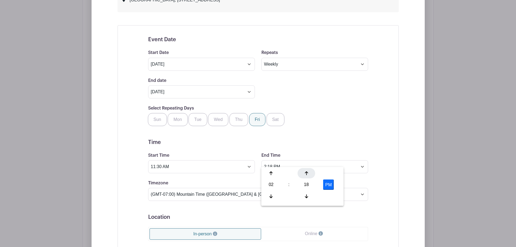
click at [303, 175] on div at bounding box center [307, 173] width 18 height 10
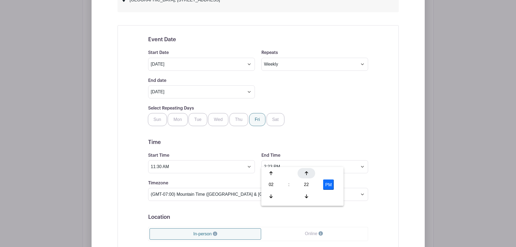
click at [303, 175] on div at bounding box center [307, 173] width 18 height 10
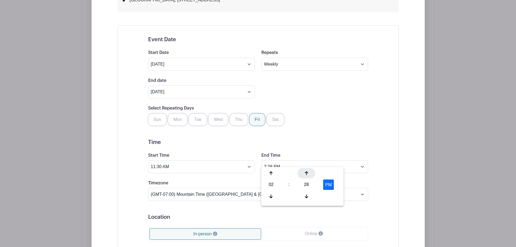
click at [303, 175] on div at bounding box center [307, 173] width 18 height 10
type input "2:30 PM"
click at [384, 127] on div "Event Date Start Date [DATE] Repeats Does not repeat Daily Weekly Monthly on da…" at bounding box center [258, 193] width 281 height 336
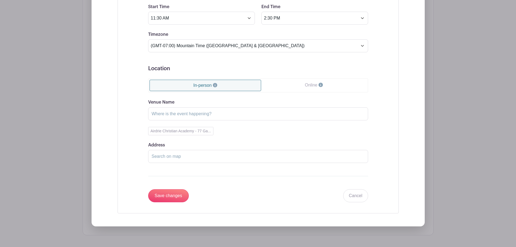
scroll to position [521, 0]
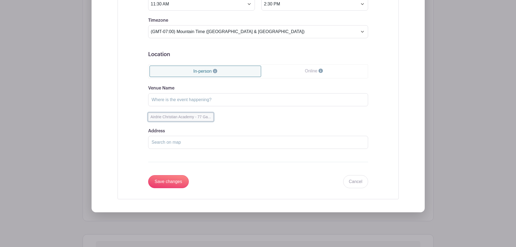
click at [170, 113] on button "Airdrie Christian Academy - 77 Ga..." at bounding box center [180, 117] width 65 height 8
type input "Airdrie [DEMOGRAPHIC_DATA] Academy"
type input "[STREET_ADDRESS]"
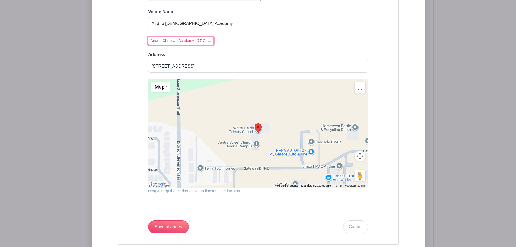
scroll to position [629, 0]
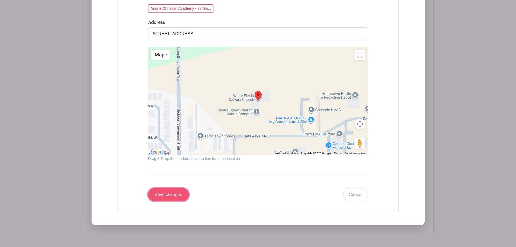
click at [168, 188] on input "Save changes" at bounding box center [168, 194] width 41 height 13
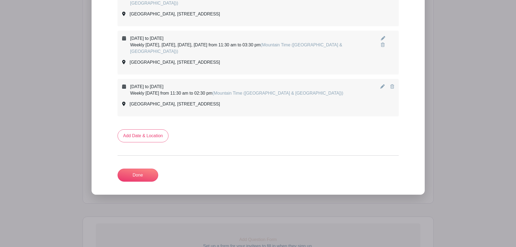
scroll to position [264, 0]
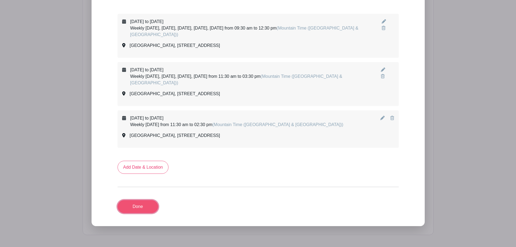
click at [143, 200] on link "Done" at bounding box center [138, 206] width 41 height 13
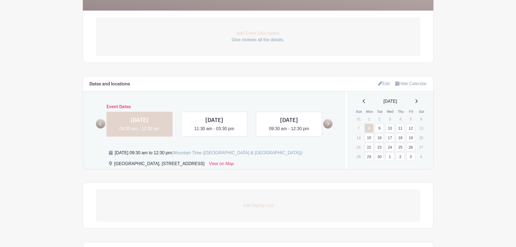
click at [380, 139] on link "16" at bounding box center [379, 137] width 9 height 9
click at [380, 128] on link "9" at bounding box center [379, 128] width 9 height 9
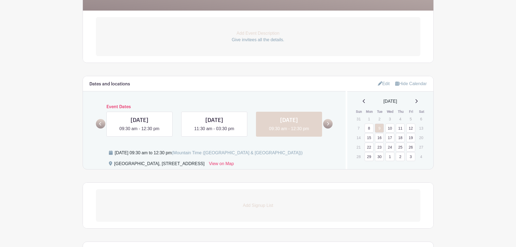
click at [378, 82] on link "Edit" at bounding box center [384, 83] width 12 height 9
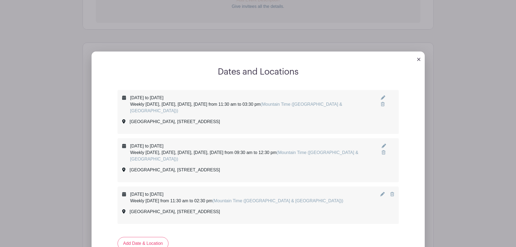
scroll to position [209, 0]
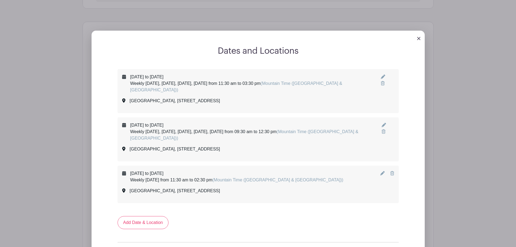
click at [381, 77] on icon at bounding box center [383, 77] width 4 height 4
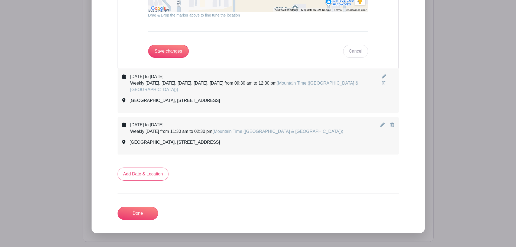
scroll to position [670, 0]
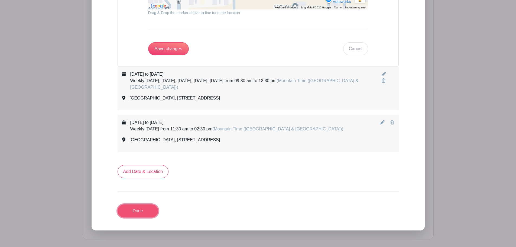
click at [146, 209] on link "Done" at bounding box center [138, 210] width 41 height 13
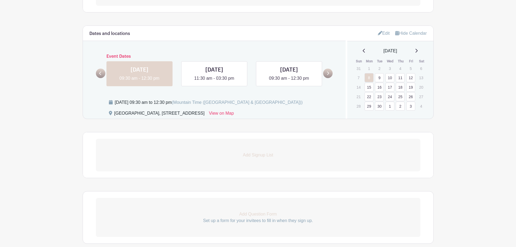
scroll to position [182, 0]
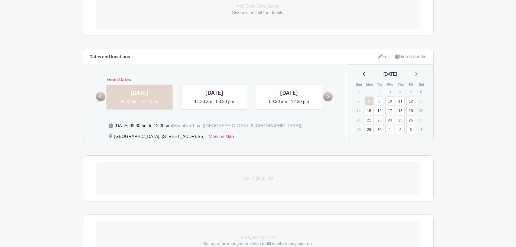
click at [180, 124] on div "[DATE] 09:30 am to 12:30 pm (Mountain Time ([GEOGRAPHIC_DATA] & [GEOGRAPHIC_DAT…" at bounding box center [209, 125] width 188 height 7
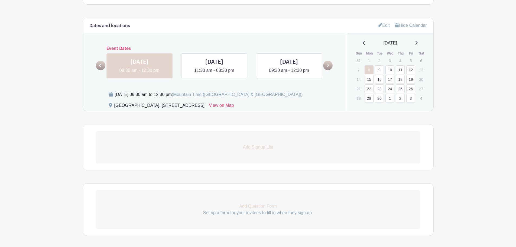
scroll to position [236, 0]
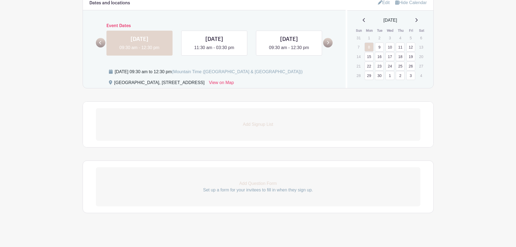
click at [252, 124] on p "Add Signup List" at bounding box center [258, 124] width 325 height 7
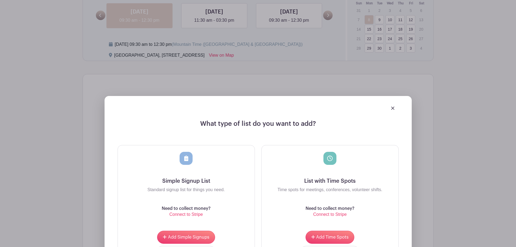
scroll to position [290, 0]
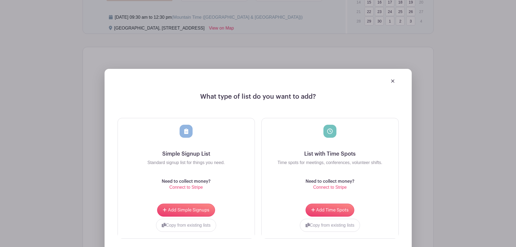
click at [393, 83] on img at bounding box center [392, 80] width 3 height 3
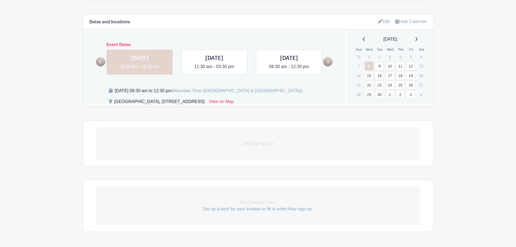
scroll to position [182, 0]
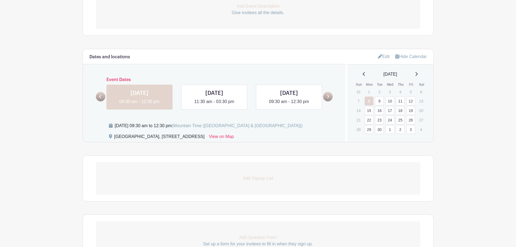
click at [328, 98] on icon at bounding box center [328, 97] width 2 height 4
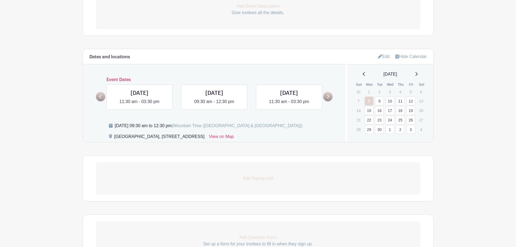
click at [328, 98] on icon at bounding box center [328, 97] width 2 height 4
click at [261, 179] on p "Add Signup List" at bounding box center [258, 178] width 325 height 7
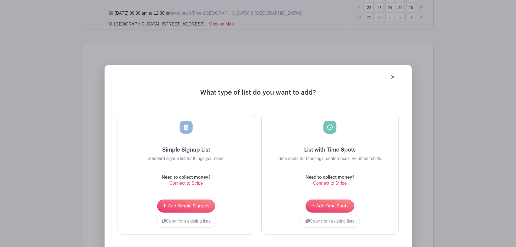
scroll to position [318, 0]
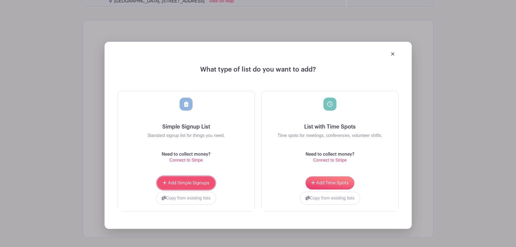
click at [184, 182] on span "Add Simple Signups" at bounding box center [188, 183] width 41 height 4
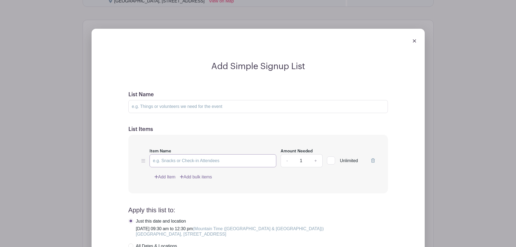
click at [180, 159] on input "Item Name" at bounding box center [213, 160] width 127 height 13
type input "School Support Program Volunteer"
click at [328, 161] on div at bounding box center [331, 160] width 8 height 8
click at [328, 161] on input "Unlimited" at bounding box center [329, 159] width 4 height 4
click at [328, 160] on div at bounding box center [331, 160] width 8 height 8
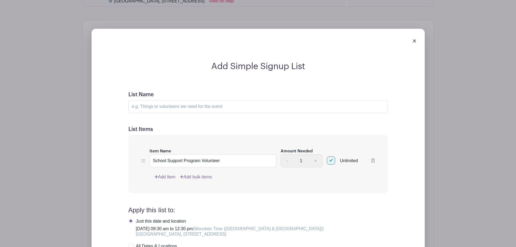
click at [328, 160] on input "Unlimited" at bounding box center [329, 159] width 4 height 4
checkbox input "false"
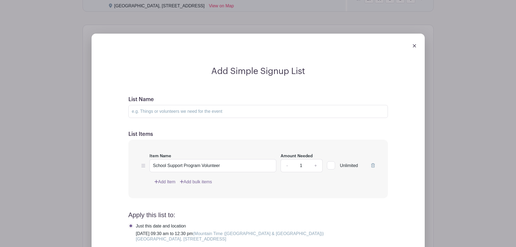
scroll to position [334, 0]
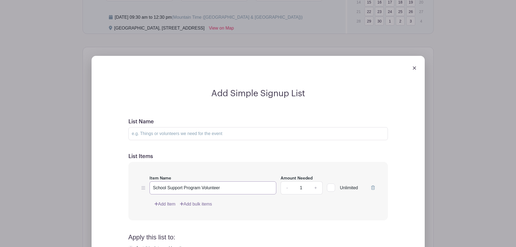
drag, startPoint x: 237, startPoint y: 189, endPoint x: 142, endPoint y: 185, distance: 94.6
click at [142, 185] on div "Item Name School Support Program Volunteer Amount Needed - 1 + Unlimited" at bounding box center [258, 185] width 234 height 20
type input "Volunteer Sign-up"
click at [182, 132] on input "List Name" at bounding box center [258, 133] width 260 height 13
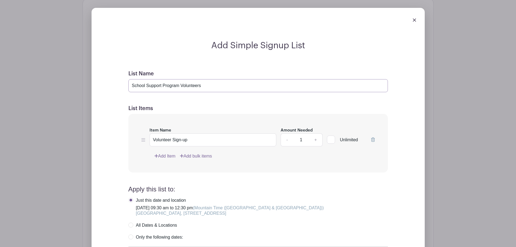
scroll to position [442, 0]
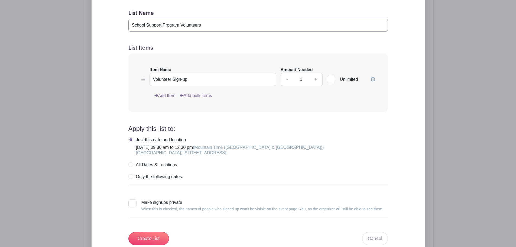
type input "School Support Program Volunteers"
click at [132, 165] on label "All Dates & Locations" at bounding box center [152, 164] width 49 height 5
radio input "true"
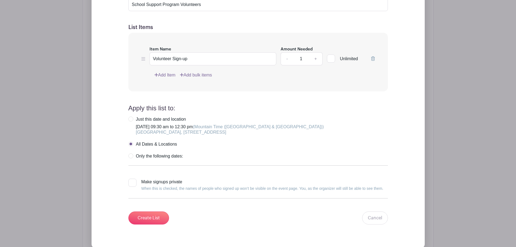
scroll to position [469, 0]
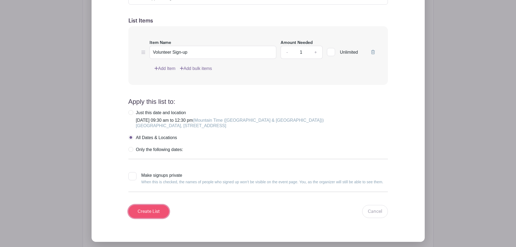
click at [158, 218] on input "Create List" at bounding box center [148, 211] width 41 height 13
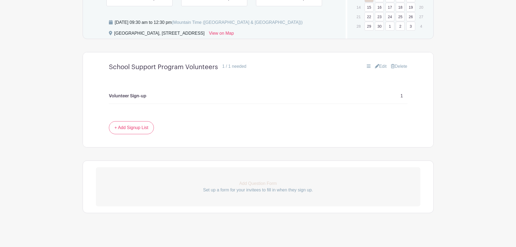
click at [403, 94] on div "Volunteer Sign-up 1" at bounding box center [258, 95] width 299 height 15
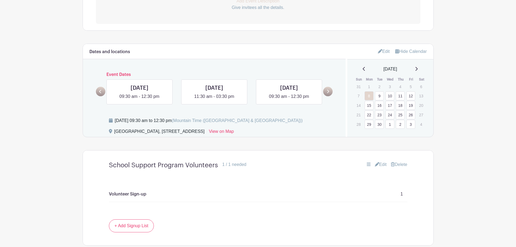
scroll to position [204, 0]
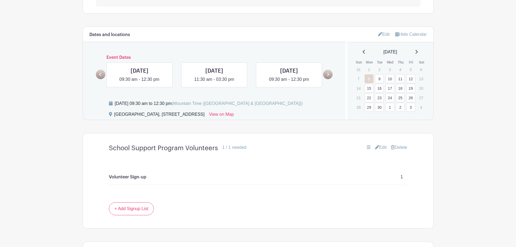
click at [389, 89] on link "17" at bounding box center [390, 88] width 9 height 9
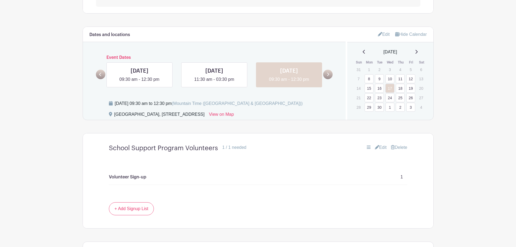
click at [328, 76] on icon at bounding box center [328, 74] width 2 height 4
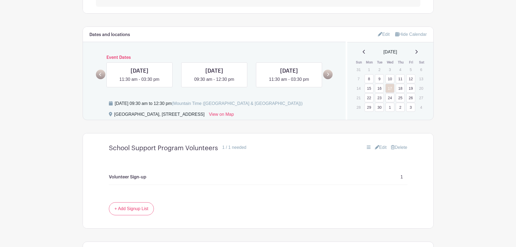
click at [101, 75] on icon at bounding box center [100, 74] width 2 height 4
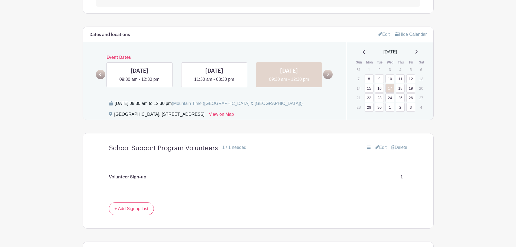
click at [330, 75] on link at bounding box center [327, 74] width 9 height 9
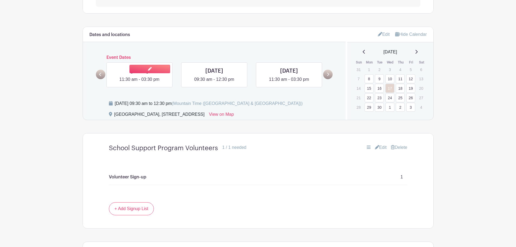
click at [140, 83] on link at bounding box center [140, 83] width 0 height 0
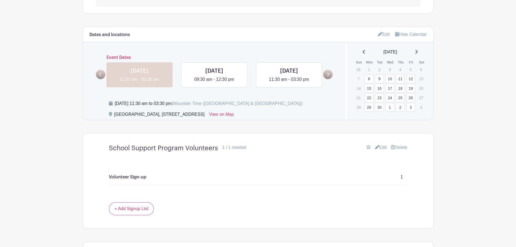
click at [101, 76] on icon at bounding box center [100, 75] width 2 height 4
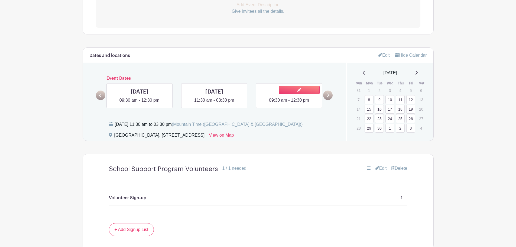
scroll to position [177, 0]
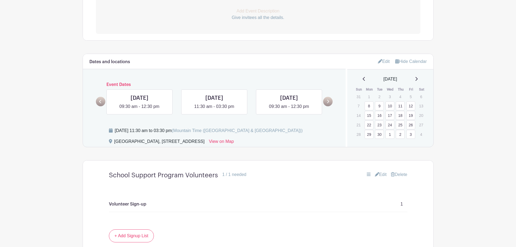
click at [329, 102] on link at bounding box center [327, 101] width 9 height 9
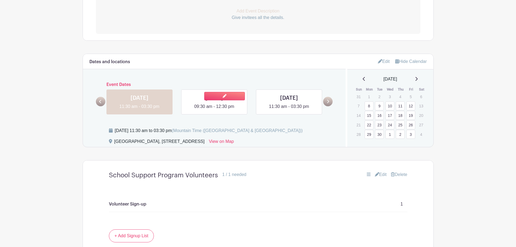
click at [214, 110] on link at bounding box center [214, 110] width 0 height 0
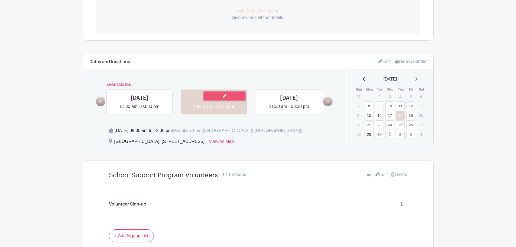
click at [232, 96] on link at bounding box center [224, 96] width 41 height 8
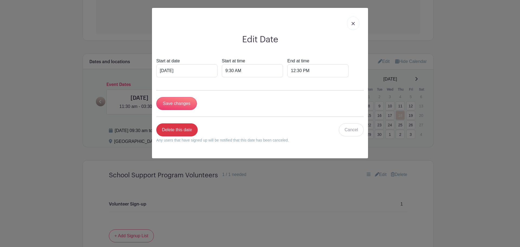
click at [354, 25] on link at bounding box center [353, 24] width 12 height 14
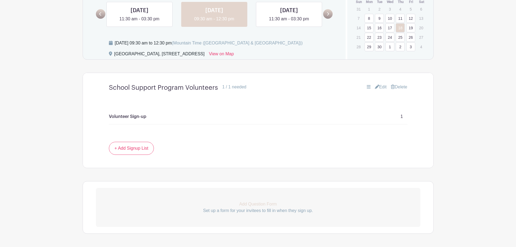
scroll to position [286, 0]
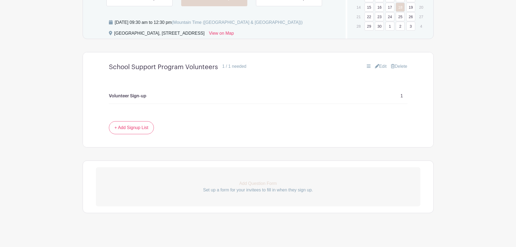
click at [393, 95] on div "Volunteer Sign-up 1" at bounding box center [258, 95] width 299 height 15
click at [408, 95] on div "Volunteer Sign-up 1" at bounding box center [258, 95] width 325 height 15
click at [134, 95] on p "Volunteer Sign-up" at bounding box center [127, 96] width 37 height 7
click at [380, 64] on link "Edit" at bounding box center [381, 66] width 12 height 7
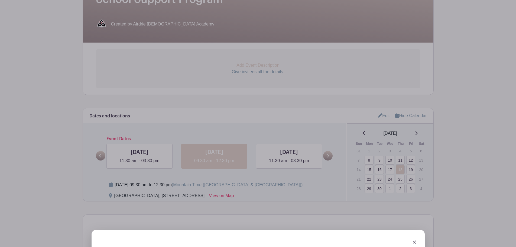
scroll to position [204, 0]
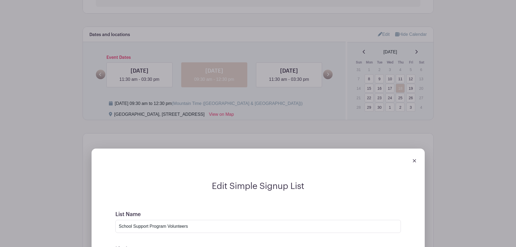
click at [413, 162] on img at bounding box center [414, 160] width 3 height 3
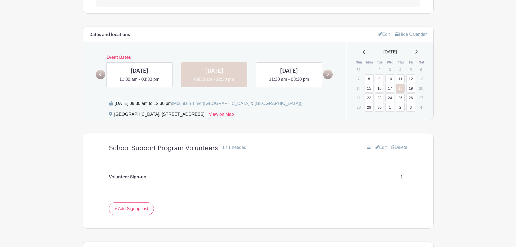
click at [483, 23] on main "Groups All Groups [GEOGRAPHIC_DATA] My Signups Event Invites My account Logout …" at bounding box center [258, 62] width 516 height 532
drag, startPoint x: 378, startPoint y: 35, endPoint x: 381, endPoint y: 42, distance: 7.4
click at [378, 35] on link "Edit" at bounding box center [384, 34] width 12 height 9
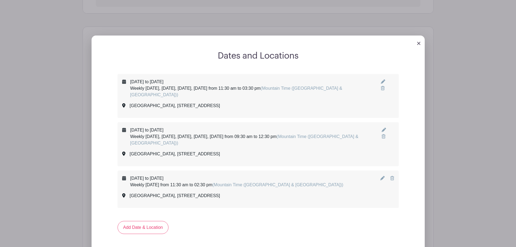
click at [391, 176] on icon at bounding box center [392, 178] width 4 height 4
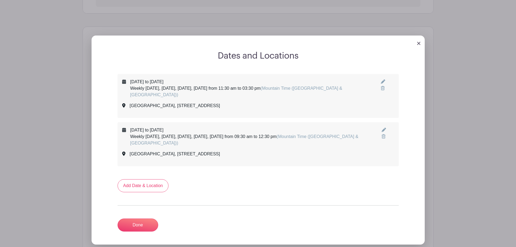
click at [384, 134] on icon at bounding box center [384, 136] width 4 height 4
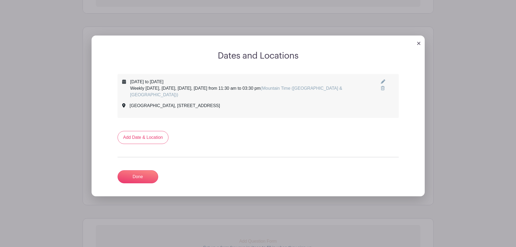
click at [382, 81] on icon at bounding box center [383, 81] width 4 height 4
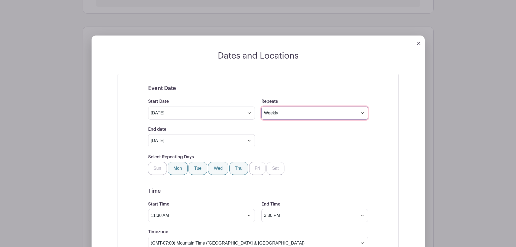
click at [281, 114] on select "Does not repeat Daily Weekly Monthly on day 8 Monthly on the second [DATE] Othe…" at bounding box center [314, 112] width 107 height 13
click at [261, 106] on select "Does not repeat Daily Weekly Monthly on day 8 Monthly on the second [DATE] Othe…" at bounding box center [314, 112] width 107 height 13
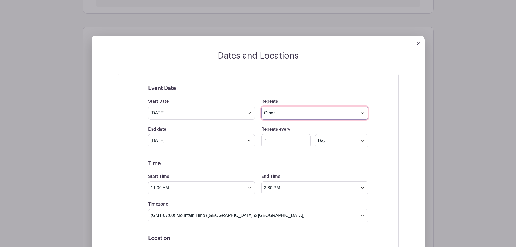
click at [272, 114] on select "Does not repeat Daily Weekly Monthly on day 8 Monthly on the second [DATE] Othe…" at bounding box center [314, 112] width 107 height 13
select select "daily"
click at [261, 106] on select "Does not repeat Daily Weekly Monthly on day 8 Monthly on the second [DATE] Othe…" at bounding box center [314, 112] width 107 height 13
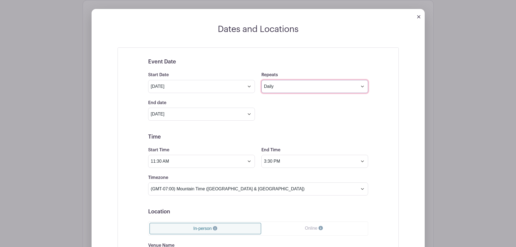
scroll to position [258, 0]
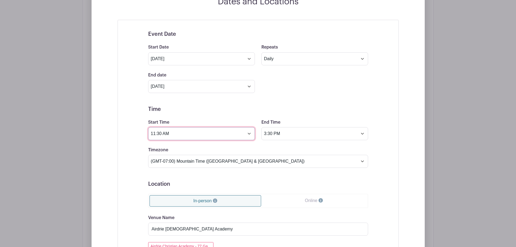
click at [248, 135] on input "11:30 AM" at bounding box center [201, 133] width 107 height 13
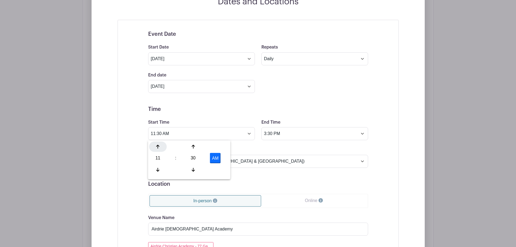
click at [157, 147] on icon at bounding box center [157, 146] width 3 height 4
click at [158, 168] on icon at bounding box center [157, 169] width 3 height 4
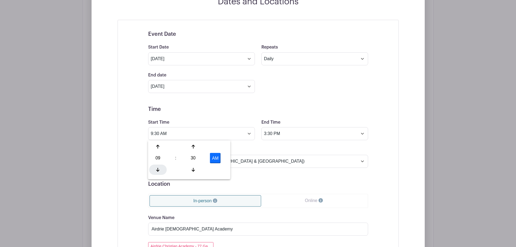
type input "8:30 AM"
click at [282, 135] on input "3:30 PM" at bounding box center [314, 133] width 107 height 13
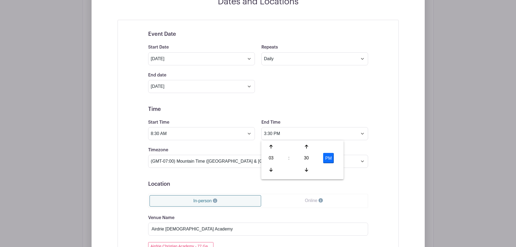
click at [331, 102] on form "Event Date Start Date [DATE] Repeats Does not repeat Daily Weekly Monthly on da…" at bounding box center [258, 235] width 220 height 408
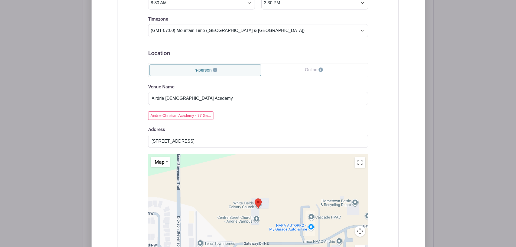
scroll to position [394, 0]
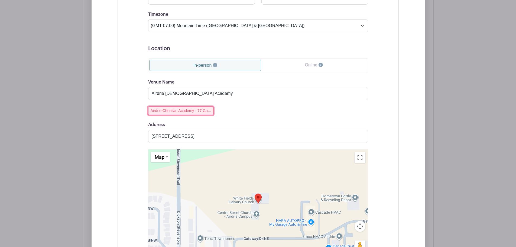
click at [176, 108] on button "Airdrie Christian Academy - 77 Ga..." at bounding box center [180, 110] width 65 height 8
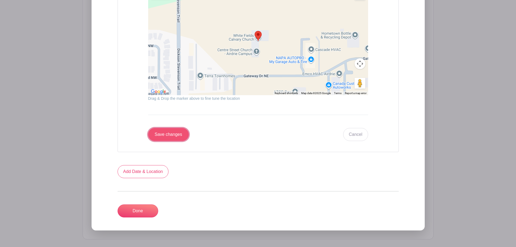
click at [161, 135] on input "Save changes" at bounding box center [168, 134] width 41 height 13
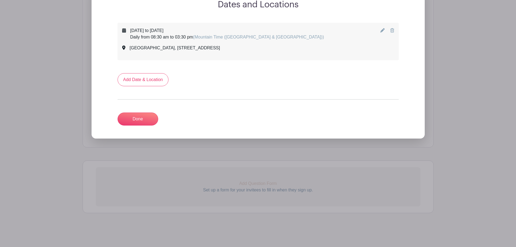
click at [112, 111] on div "[DATE] to [DATE] Daily from 08:30 am to 03:30 pm (Mountain Time ([GEOGRAPHIC_DA…" at bounding box center [258, 74] width 307 height 103
drag, startPoint x: 124, startPoint y: 112, endPoint x: 141, endPoint y: 106, distance: 18.7
click at [124, 112] on link "Done" at bounding box center [138, 118] width 41 height 13
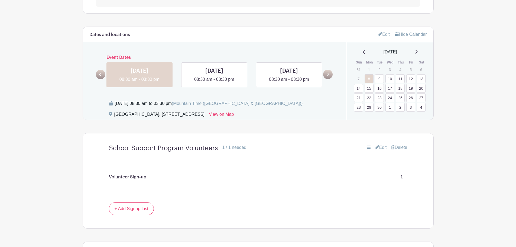
scroll to position [231, 0]
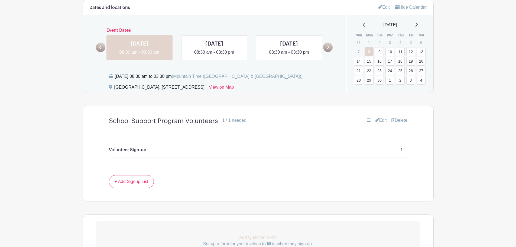
click at [376, 121] on link "Edit" at bounding box center [381, 120] width 12 height 7
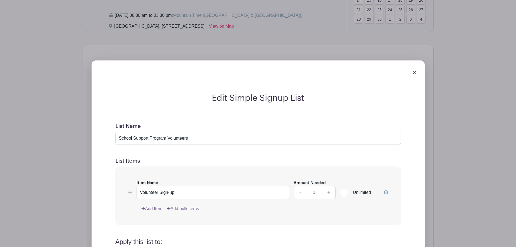
scroll to position [313, 0]
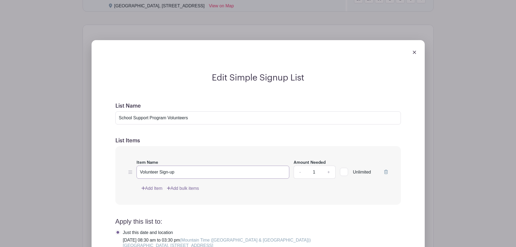
drag, startPoint x: 164, startPoint y: 174, endPoint x: 31, endPoint y: 158, distance: 134.0
click at [83, 158] on div "Edit Simple Signup List List Name School Support Program Volunteers List Items …" at bounding box center [258, 212] width 351 height 362
type input "F"
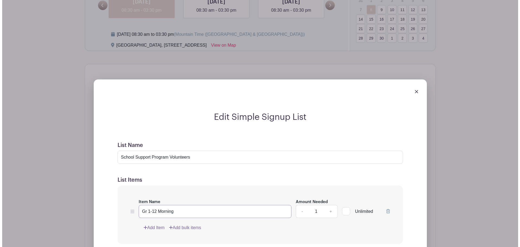
scroll to position [258, 0]
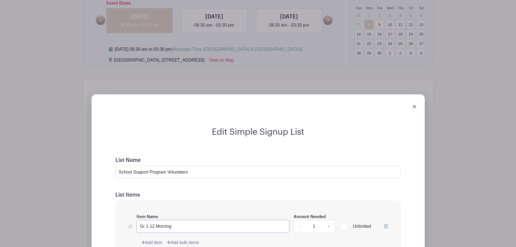
type input "Gr 1-12 Morning"
click at [414, 108] on img at bounding box center [414, 106] width 3 height 3
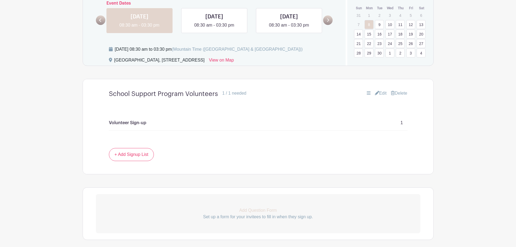
click at [391, 94] on icon at bounding box center [393, 93] width 4 height 4
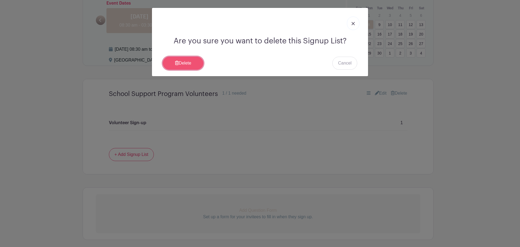
click at [170, 66] on link "Delete" at bounding box center [183, 63] width 41 height 13
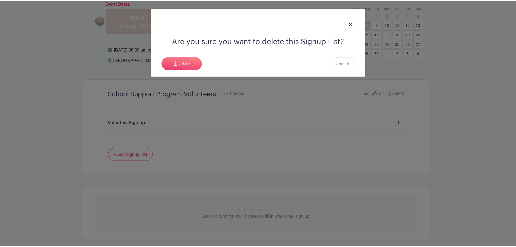
scroll to position [223, 0]
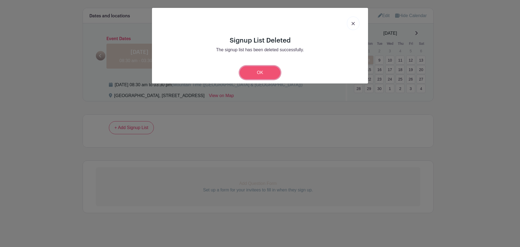
click at [253, 71] on link "OK" at bounding box center [260, 72] width 41 height 13
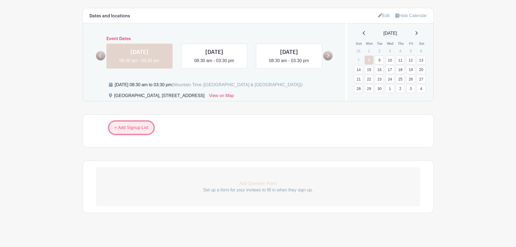
click at [144, 129] on link "+ Add Signup List" at bounding box center [131, 127] width 45 height 13
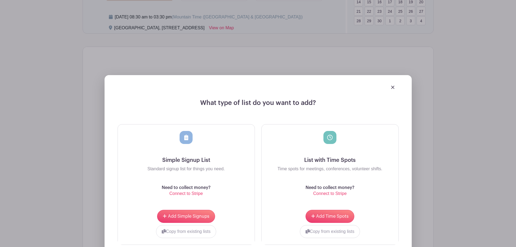
scroll to position [305, 0]
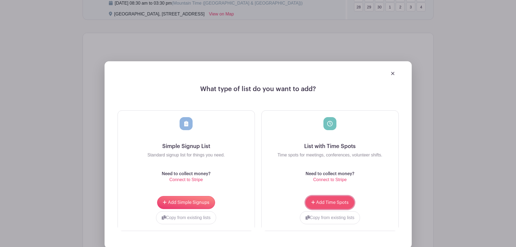
click at [332, 202] on span "Add Time Spots" at bounding box center [332, 202] width 33 height 4
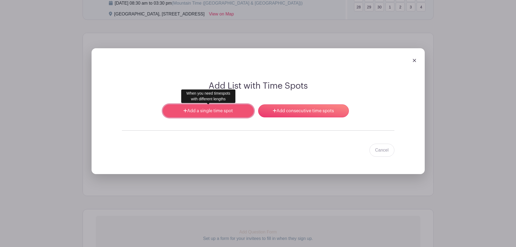
click at [218, 113] on link "Add a single time spot" at bounding box center [208, 110] width 91 height 13
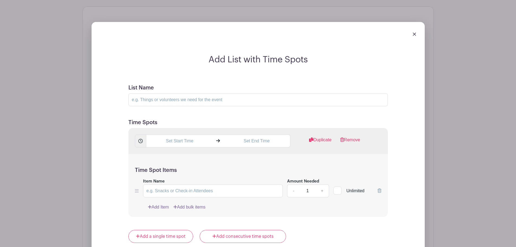
scroll to position [402, 0]
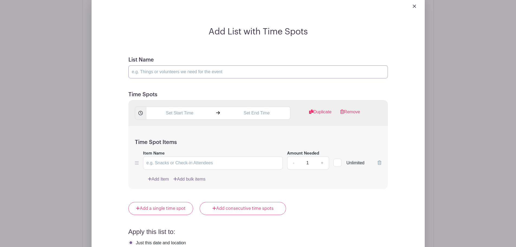
click at [153, 72] on input "List Name" at bounding box center [258, 71] width 260 height 13
type input "School Support Program Volunteers"
click at [173, 115] on input "text" at bounding box center [179, 112] width 67 height 13
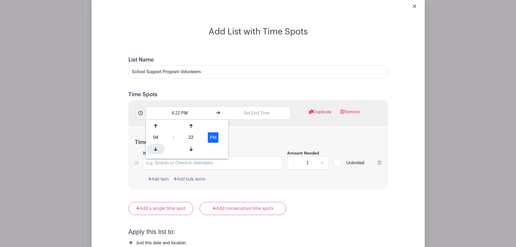
click at [155, 144] on div at bounding box center [156, 149] width 18 height 10
click at [157, 126] on icon at bounding box center [155, 126] width 3 height 4
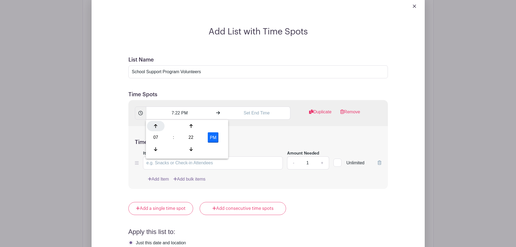
click at [157, 126] on icon at bounding box center [155, 126] width 3 height 4
click at [190, 124] on icon at bounding box center [190, 126] width 3 height 4
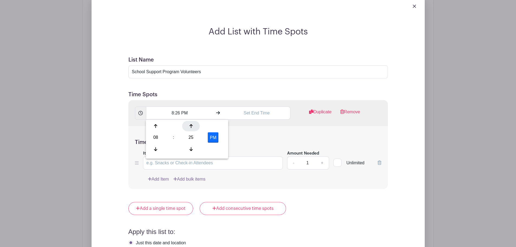
click at [190, 124] on icon at bounding box center [190, 126] width 3 height 4
click at [209, 136] on button "PM" at bounding box center [213, 137] width 11 height 10
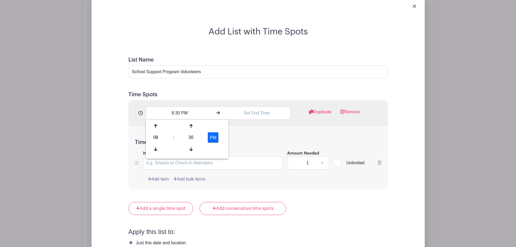
type input "8:30 AM"
click at [257, 114] on input "text" at bounding box center [256, 112] width 67 height 13
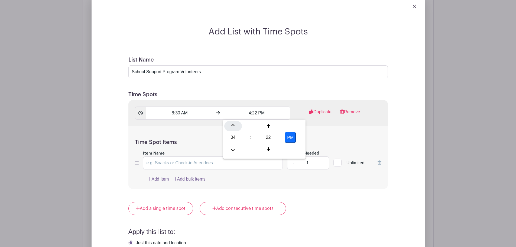
click at [236, 125] on div at bounding box center [233, 126] width 18 height 10
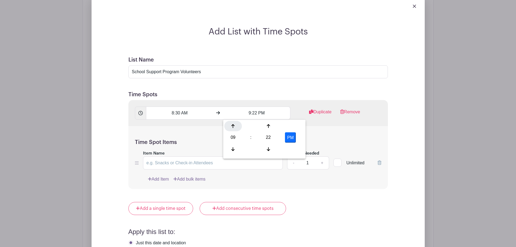
click at [236, 125] on div at bounding box center [233, 126] width 18 height 10
click at [267, 124] on icon at bounding box center [268, 126] width 3 height 4
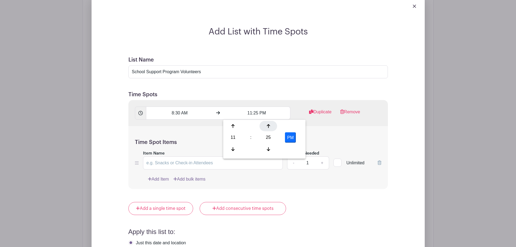
click at [267, 124] on icon at bounding box center [268, 126] width 3 height 4
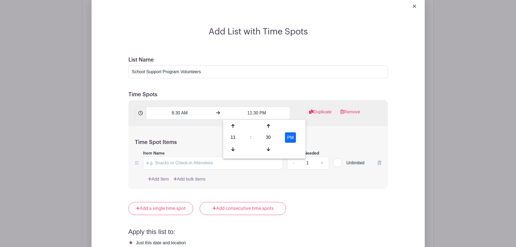
click at [289, 135] on button "PM" at bounding box center [290, 137] width 11 height 10
type input "11:30 AM"
click at [433, 92] on div "Add List with Time Spots List Name School Support Program Volunteers Time Spots…" at bounding box center [258, 182] width 351 height 395
click at [160, 162] on input "Item Name" at bounding box center [213, 162] width 140 height 13
type input "Gr 1-2 Morning"
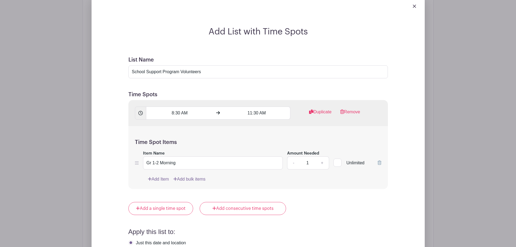
click at [433, 116] on div "Add List with Time Spots List Name School Support Program Volunteers Time Spots…" at bounding box center [258, 182] width 351 height 395
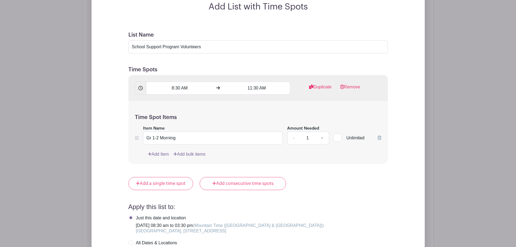
scroll to position [429, 0]
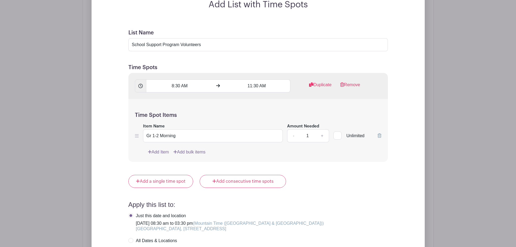
click at [165, 153] on link "Add Item" at bounding box center [158, 152] width 21 height 7
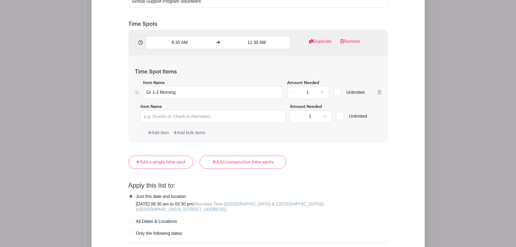
scroll to position [386, 0]
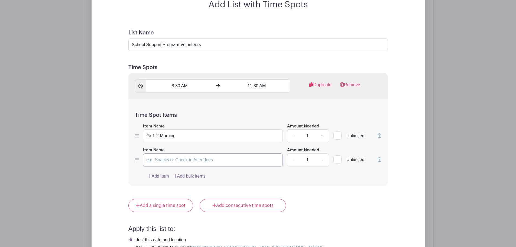
click at [163, 160] on input "Item Name" at bounding box center [213, 159] width 140 height 13
type input "Gr 1-12"
click at [158, 136] on input "Gr 1-2 Morning" at bounding box center [213, 135] width 140 height 13
type input "Gr 1-12 Morning"
click at [172, 160] on input "Gr 1-12" at bounding box center [213, 159] width 140 height 13
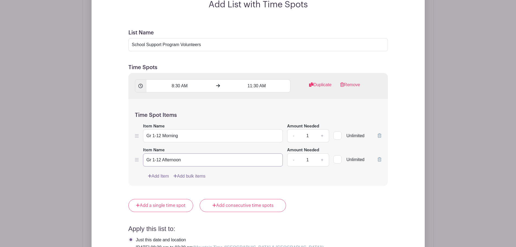
type input "Gr 1-12 Afternoon"
click at [381, 159] on icon at bounding box center [380, 159] width 4 height 4
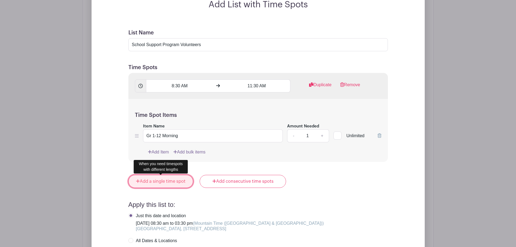
click at [145, 184] on link "Add a single time spot" at bounding box center [160, 181] width 65 height 13
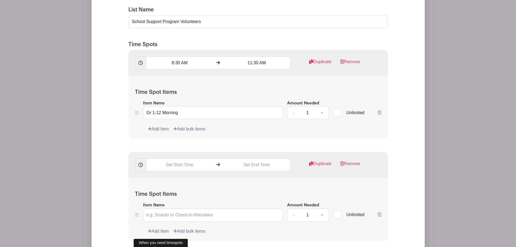
scroll to position [440, 0]
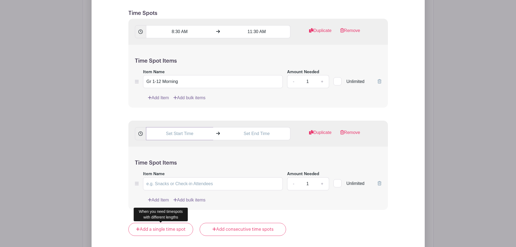
click at [187, 134] on input "text" at bounding box center [179, 133] width 67 height 13
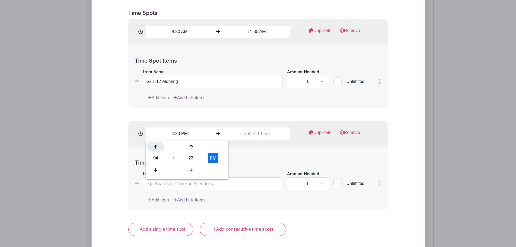
click at [158, 146] on div at bounding box center [156, 146] width 18 height 10
click at [157, 166] on div at bounding box center [156, 169] width 18 height 10
click at [158, 148] on div at bounding box center [156, 146] width 18 height 10
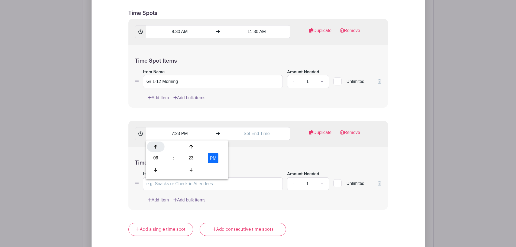
click at [158, 148] on div at bounding box center [156, 146] width 18 height 10
click at [189, 145] on icon at bounding box center [190, 146] width 3 height 4
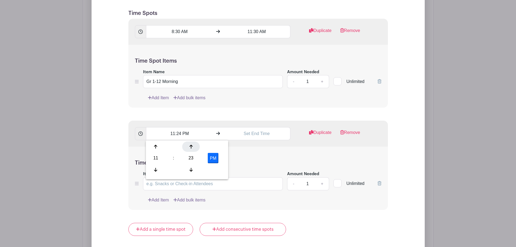
click at [189, 145] on icon at bounding box center [190, 146] width 3 height 4
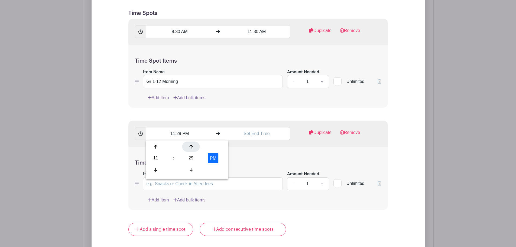
click at [189, 145] on icon at bounding box center [190, 146] width 3 height 4
click at [211, 154] on button "PM" at bounding box center [213, 158] width 11 height 10
type input "11:30 AM"
click at [257, 134] on input "text" at bounding box center [256, 133] width 67 height 13
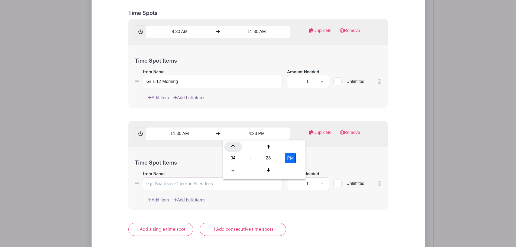
click at [234, 148] on icon at bounding box center [232, 146] width 3 height 4
click at [234, 166] on div at bounding box center [233, 169] width 18 height 10
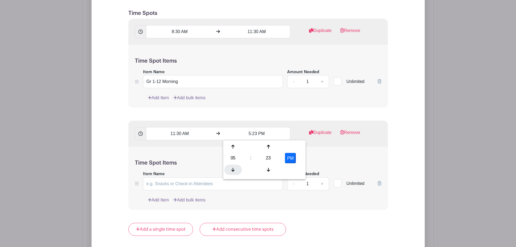
click at [234, 166] on div at bounding box center [233, 169] width 18 height 10
click at [268, 150] on div at bounding box center [269, 146] width 18 height 10
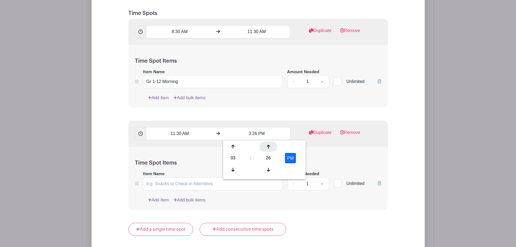
click at [268, 150] on div at bounding box center [269, 146] width 18 height 10
type input "3:30 PM"
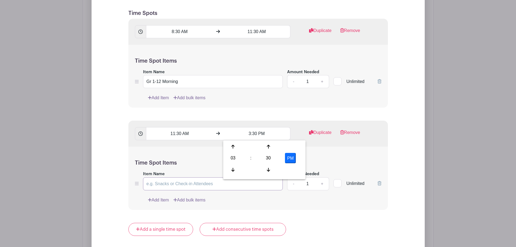
click at [161, 182] on input "Item Name" at bounding box center [213, 183] width 140 height 13
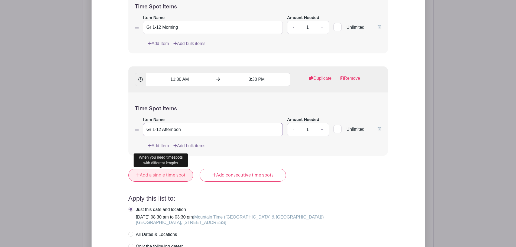
scroll to position [521, 0]
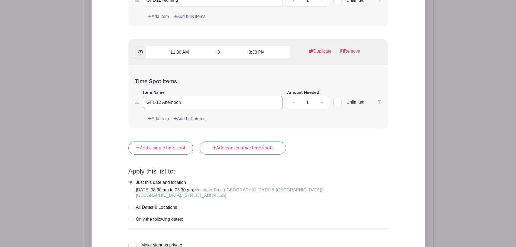
type input "Gr 1-12 Afternoon"
drag, startPoint x: 131, startPoint y: 207, endPoint x: 135, endPoint y: 206, distance: 3.8
click at [131, 207] on label "All Dates & Locations" at bounding box center [152, 207] width 49 height 5
radio input "true"
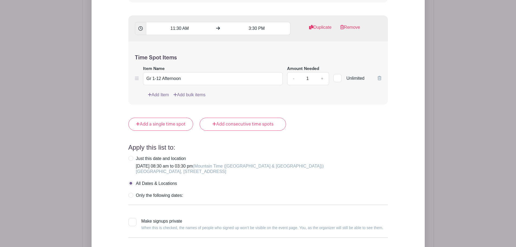
scroll to position [548, 0]
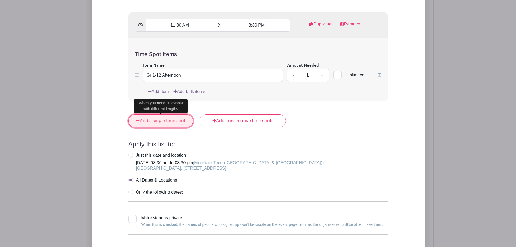
click at [169, 124] on link "Add a single time spot" at bounding box center [160, 120] width 65 height 13
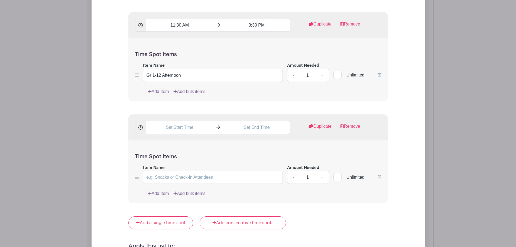
click at [174, 128] on input "text" at bounding box center [179, 127] width 67 height 13
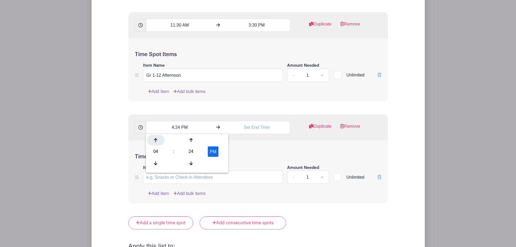
click at [157, 140] on icon at bounding box center [155, 140] width 3 height 4
click at [192, 138] on icon at bounding box center [190, 140] width 3 height 4
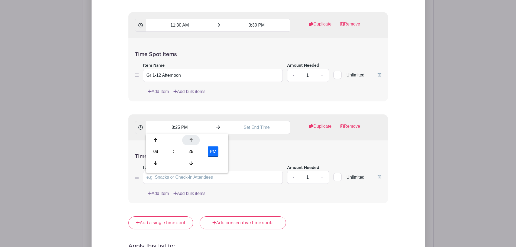
click at [192, 138] on icon at bounding box center [190, 140] width 3 height 4
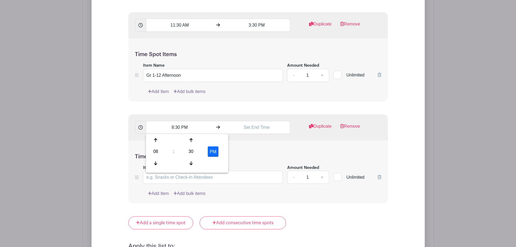
click at [213, 151] on button "PM" at bounding box center [213, 151] width 11 height 10
type input "8:30 AM"
click at [250, 128] on input "text" at bounding box center [256, 127] width 67 height 13
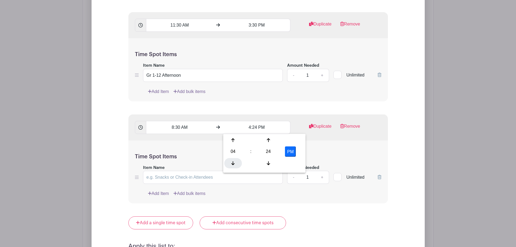
click at [231, 162] on div at bounding box center [233, 163] width 18 height 10
click at [271, 138] on div at bounding box center [269, 140] width 18 height 10
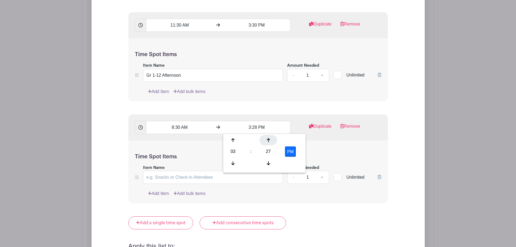
click at [271, 138] on div at bounding box center [269, 140] width 18 height 10
type input "3:30 PM"
click at [372, 143] on div "Time Spot Items Item Name Amount Needed - 1 + Unlimited Add Item Add bulk items" at bounding box center [258, 171] width 260 height 63
click at [170, 177] on input "Item Name" at bounding box center [213, 177] width 140 height 13
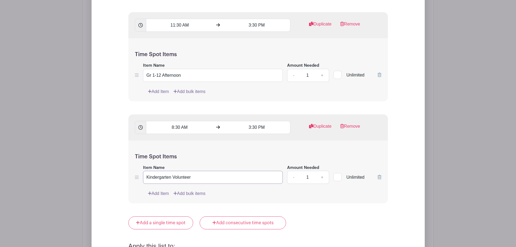
type input "Kindergarten Volunteer"
click at [408, 140] on div "Add List with Time Spots List Name School Support Program Volunteers Time Spots…" at bounding box center [258, 95] width 333 height 582
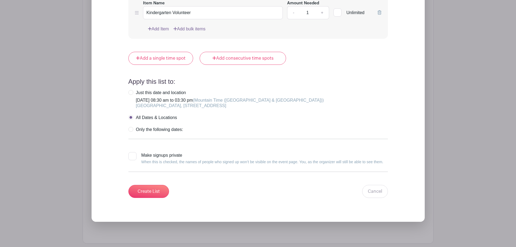
scroll to position [738, 0]
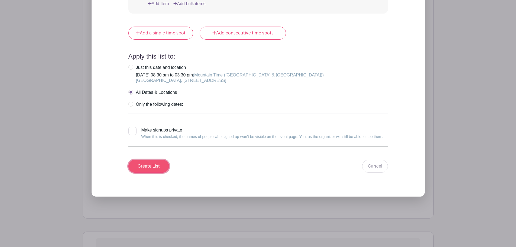
click at [150, 173] on input "Create List" at bounding box center [148, 166] width 41 height 13
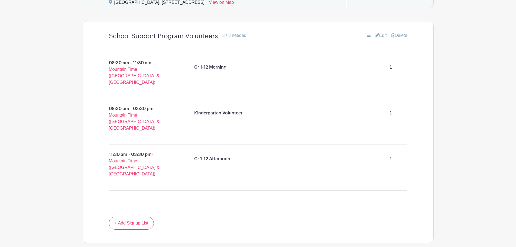
click at [396, 69] on p "1" at bounding box center [391, 67] width 24 height 11
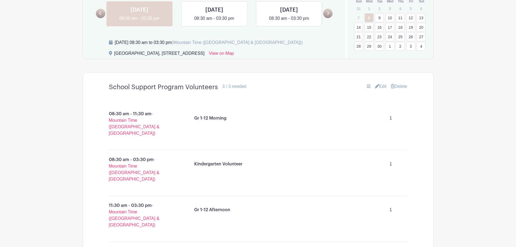
scroll to position [262, 0]
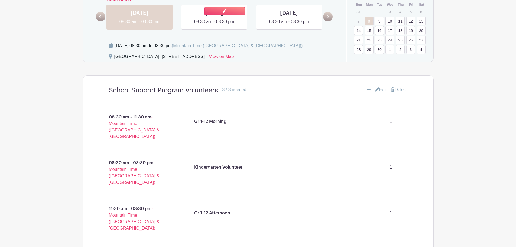
click at [214, 25] on link at bounding box center [214, 25] width 0 height 0
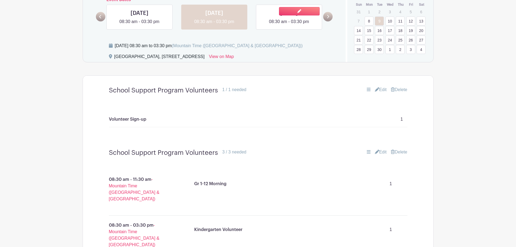
click at [289, 25] on link at bounding box center [289, 25] width 0 height 0
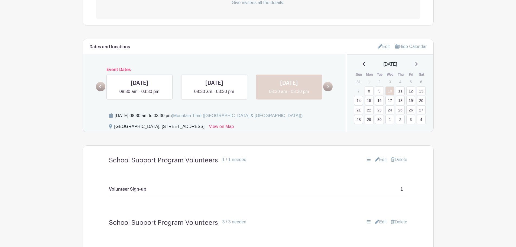
scroll to position [181, 0]
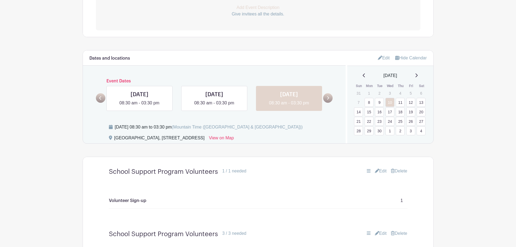
click at [379, 59] on link "Edit" at bounding box center [384, 57] width 12 height 9
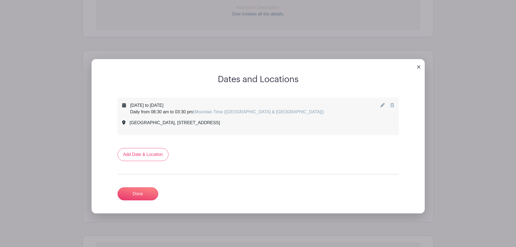
click at [382, 107] on icon at bounding box center [382, 105] width 4 height 4
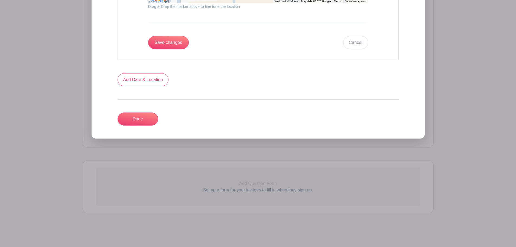
scroll to position [648, 0]
drag, startPoint x: 133, startPoint y: 120, endPoint x: 190, endPoint y: 118, distance: 57.5
click at [133, 120] on link "Done" at bounding box center [138, 118] width 41 height 13
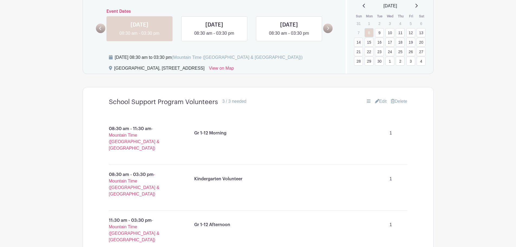
scroll to position [231, 0]
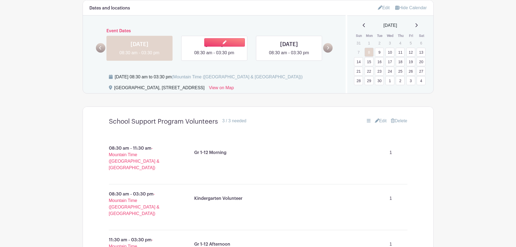
click at [214, 56] on link at bounding box center [214, 56] width 0 height 0
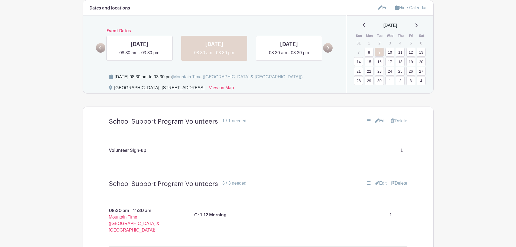
click at [393, 72] on link "24" at bounding box center [390, 71] width 9 height 9
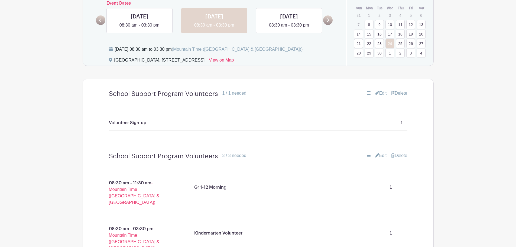
scroll to position [312, 0]
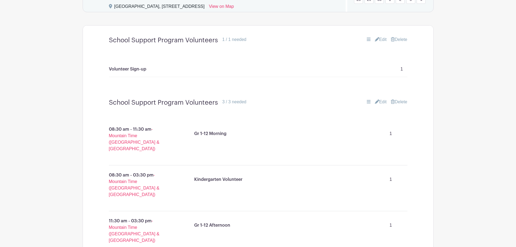
click at [401, 131] on p "1" at bounding box center [391, 133] width 24 height 11
click at [368, 131] on div "Gr 1-12 Morning 1" at bounding box center [298, 133] width 213 height 15
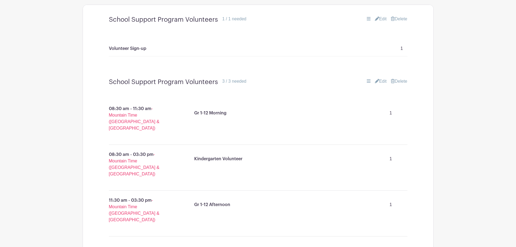
scroll to position [339, 0]
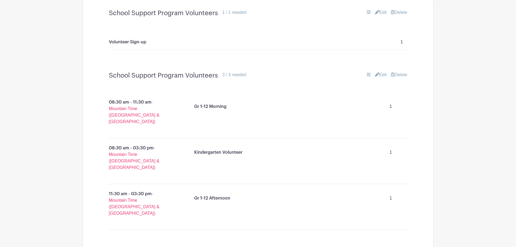
click at [415, 135] on div "08:30 am - 11:30 am - Mountain Time ([GEOGRAPHIC_DATA] & [GEOGRAPHIC_DATA]) Gr …" at bounding box center [258, 163] width 325 height 133
click at [412, 188] on div "Gr 1-12 Afternoon 1" at bounding box center [299, 205] width 244 height 35
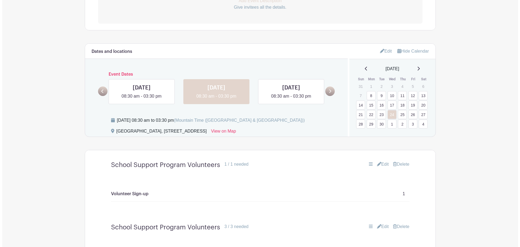
scroll to position [177, 0]
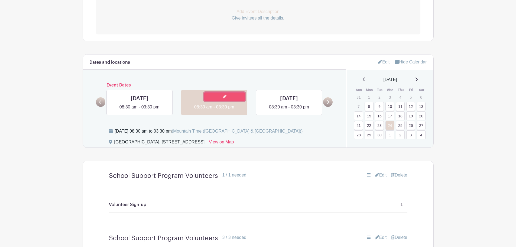
click at [224, 96] on icon at bounding box center [225, 97] width 4 height 4
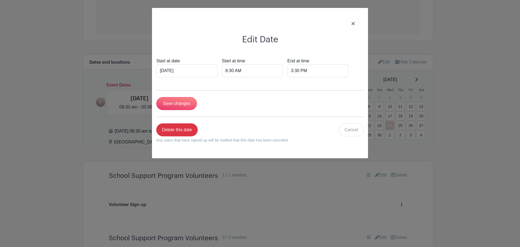
click at [355, 22] on link at bounding box center [353, 24] width 12 height 14
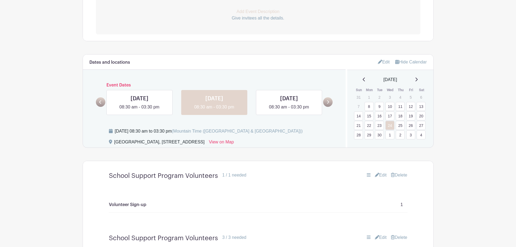
click at [98, 103] on link at bounding box center [100, 101] width 9 height 9
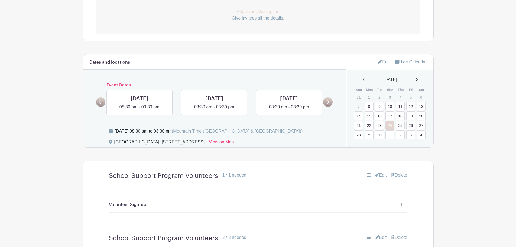
click at [98, 103] on link at bounding box center [100, 101] width 9 height 9
click at [373, 108] on link "8" at bounding box center [369, 106] width 9 height 9
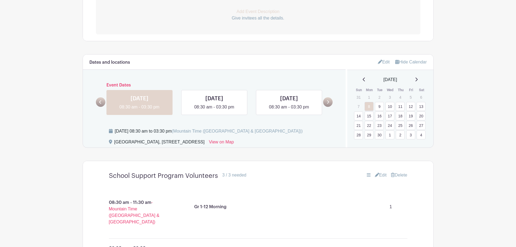
click at [410, 106] on link "12" at bounding box center [410, 106] width 9 height 9
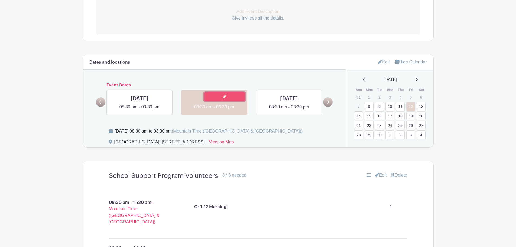
click at [234, 97] on link at bounding box center [224, 96] width 41 height 8
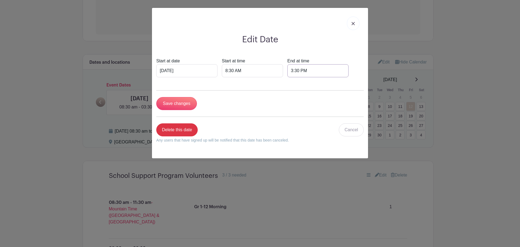
click at [304, 71] on input "3:30 PM" at bounding box center [317, 70] width 61 height 13
click at [291, 84] on icon at bounding box center [292, 84] width 3 height 4
click at [292, 103] on div at bounding box center [293, 107] width 18 height 10
type input "2:30 PM"
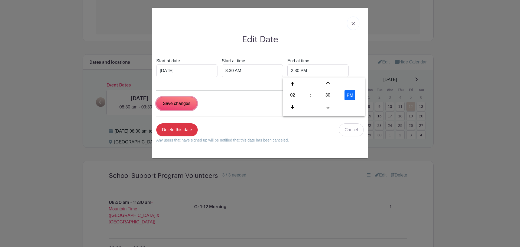
click at [181, 103] on input "Save changes" at bounding box center [176, 103] width 41 height 13
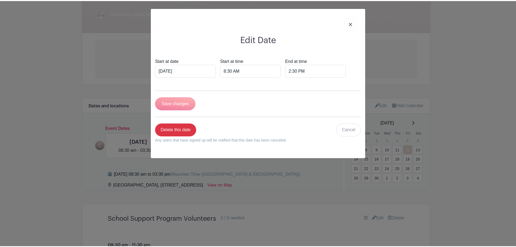
scroll to position [220, 0]
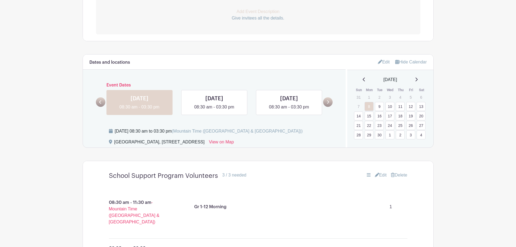
click at [412, 106] on link "12" at bounding box center [410, 106] width 9 height 9
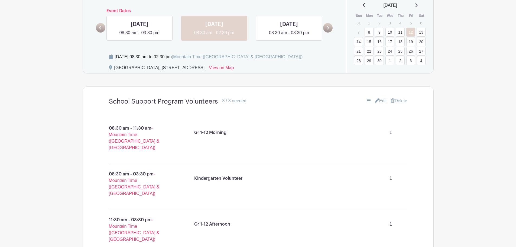
scroll to position [301, 0]
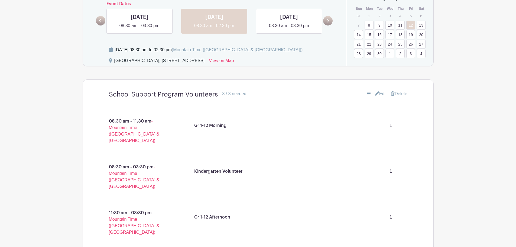
click at [379, 94] on link "Edit" at bounding box center [381, 93] width 12 height 7
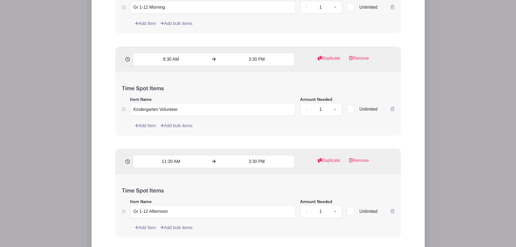
scroll to position [572, 0]
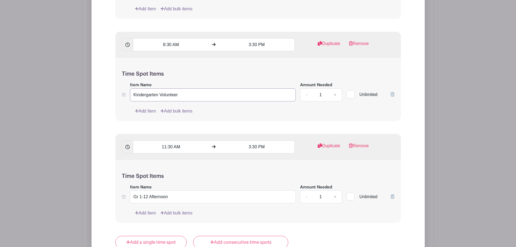
click at [195, 93] on input "Kindergarten Volunteer" at bounding box center [213, 94] width 166 height 13
type input "Kindergarten Volunteer (Fridays til 2:30 PM)"
click at [224, 198] on input "Gr 1-12 Afternoon" at bounding box center [213, 196] width 166 height 13
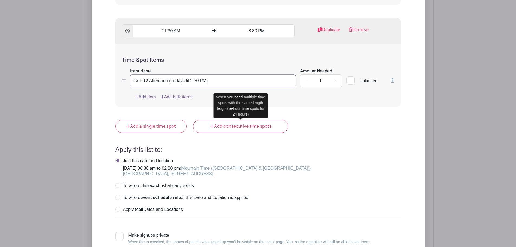
scroll to position [735, 0]
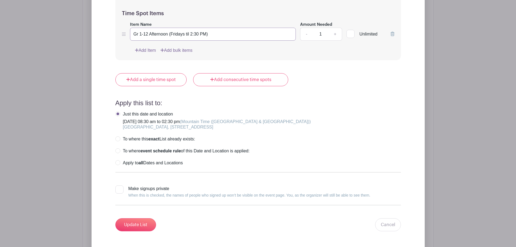
type input "Gr 1-12 Afternoon (Fridays til 2:30 PM)"
click at [117, 161] on label "Apply to all Dates and Locations" at bounding box center [148, 162] width 67 height 5
radio input "true"
click at [136, 230] on input "Update List" at bounding box center [135, 224] width 41 height 13
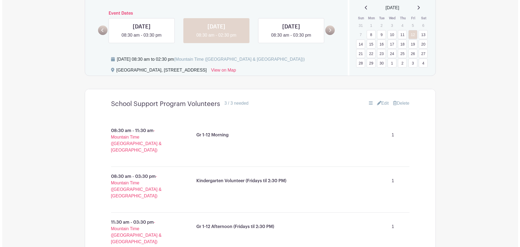
scroll to position [218, 0]
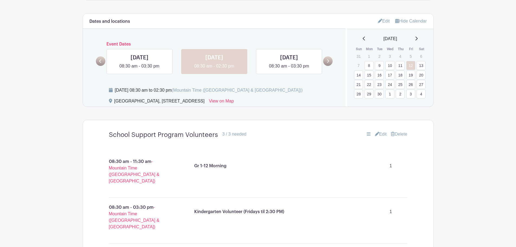
click at [422, 67] on link "13" at bounding box center [421, 65] width 9 height 9
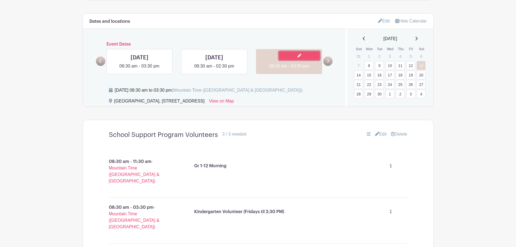
click at [300, 56] on icon at bounding box center [299, 56] width 4 height 4
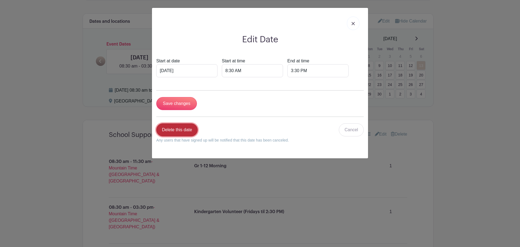
click at [175, 129] on link "Delete this date" at bounding box center [176, 129] width 41 height 13
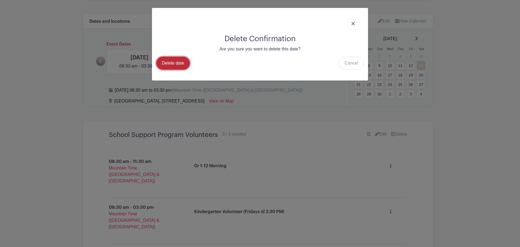
click at [180, 61] on link "Delete date" at bounding box center [173, 63] width 34 height 13
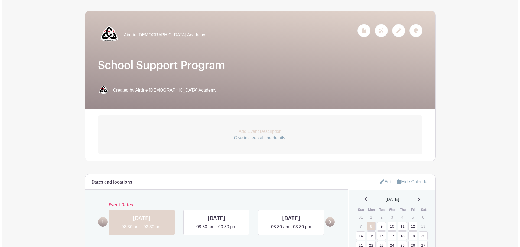
scroll to position [135, 0]
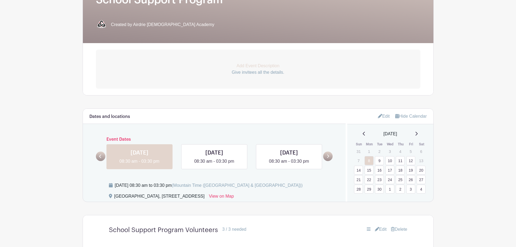
click at [360, 170] on link "14" at bounding box center [358, 170] width 9 height 9
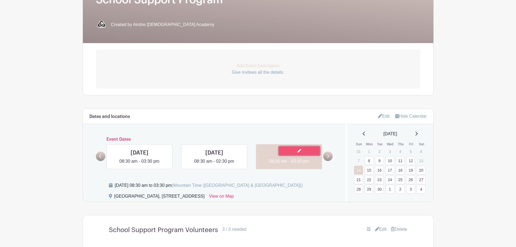
click at [301, 151] on link at bounding box center [299, 151] width 41 height 8
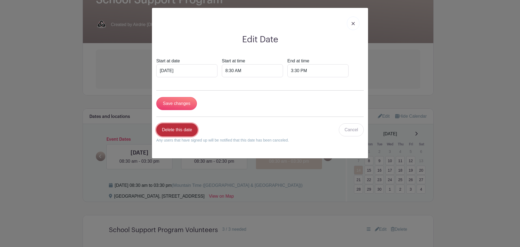
click at [179, 129] on link "Delete this date" at bounding box center [176, 129] width 41 height 13
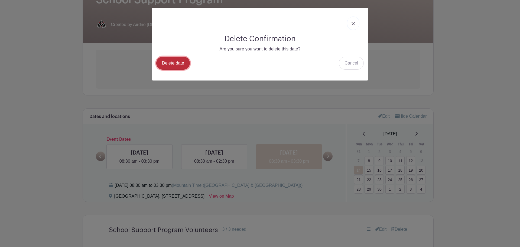
click at [162, 60] on link "Delete date" at bounding box center [173, 63] width 34 height 13
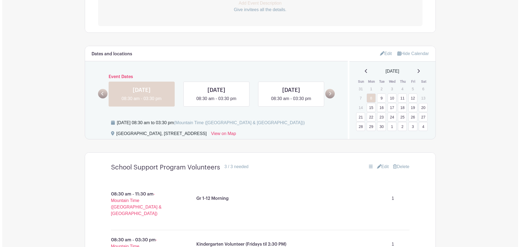
scroll to position [217, 0]
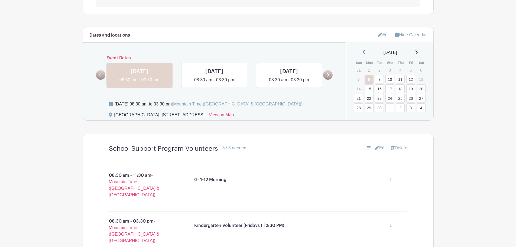
click at [420, 87] on link "20" at bounding box center [421, 88] width 9 height 9
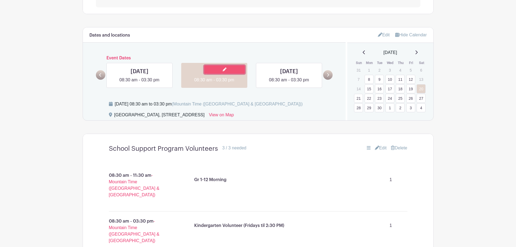
click at [225, 70] on icon at bounding box center [225, 69] width 4 height 4
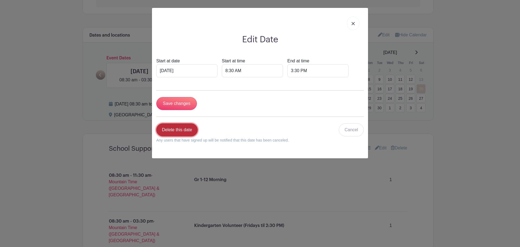
click at [188, 131] on link "Delete this date" at bounding box center [176, 129] width 41 height 13
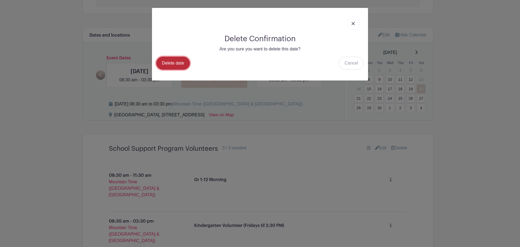
click at [183, 64] on link "Delete date" at bounding box center [173, 63] width 34 height 13
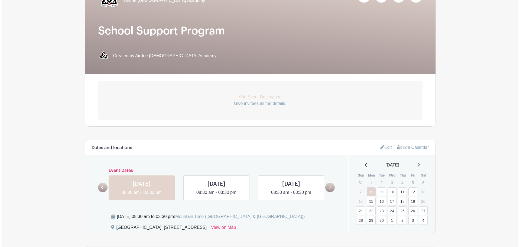
scroll to position [190, 0]
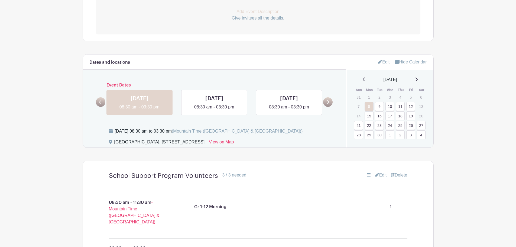
click at [423, 125] on link "27" at bounding box center [421, 125] width 9 height 9
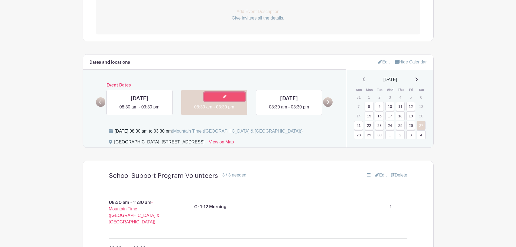
click at [224, 96] on icon at bounding box center [225, 97] width 4 height 4
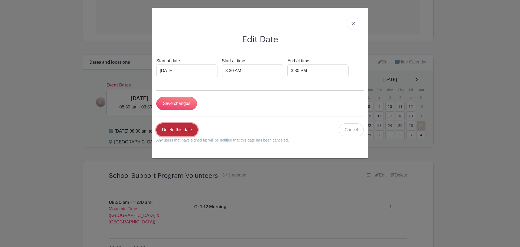
click at [182, 131] on link "Delete this date" at bounding box center [176, 129] width 41 height 13
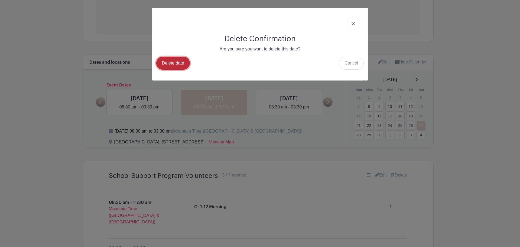
click at [178, 64] on link "Delete date" at bounding box center [173, 63] width 34 height 13
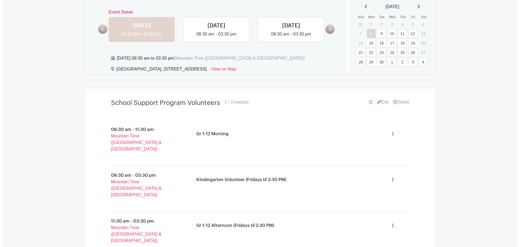
scroll to position [217, 0]
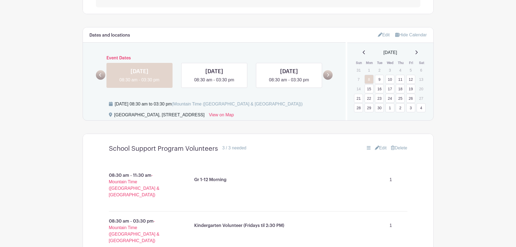
click at [419, 109] on link "4" at bounding box center [421, 107] width 9 height 9
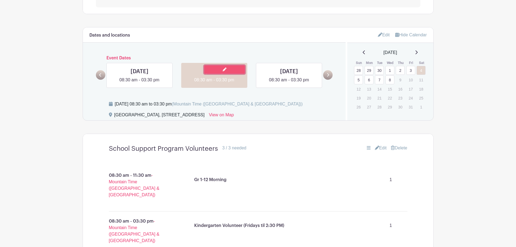
click at [220, 69] on link at bounding box center [224, 69] width 41 height 8
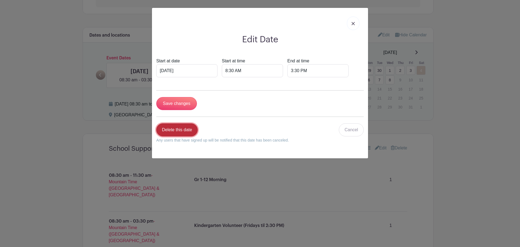
click at [176, 131] on link "Delete this date" at bounding box center [176, 129] width 41 height 13
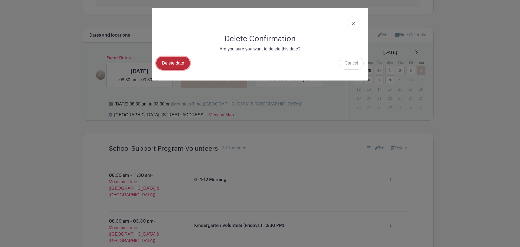
click at [176, 64] on link "Delete date" at bounding box center [173, 63] width 34 height 13
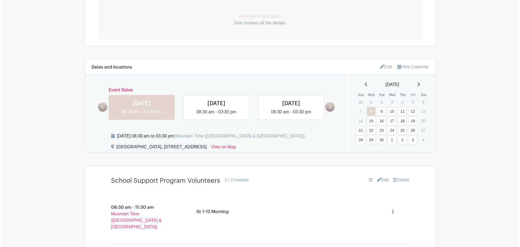
scroll to position [190, 0]
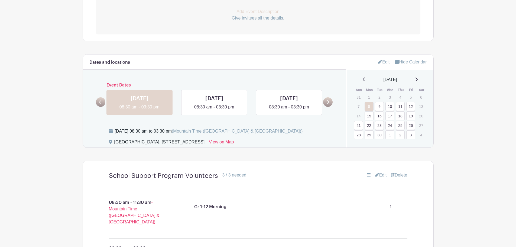
click at [357, 126] on link "21" at bounding box center [358, 125] width 9 height 9
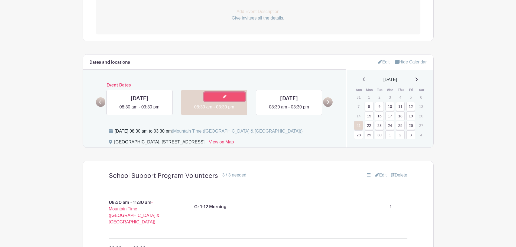
click at [219, 97] on link at bounding box center [224, 96] width 41 height 8
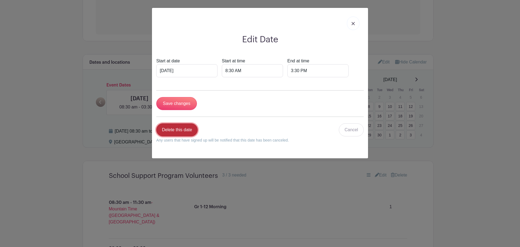
click at [181, 132] on link "Delete this date" at bounding box center [176, 129] width 41 height 13
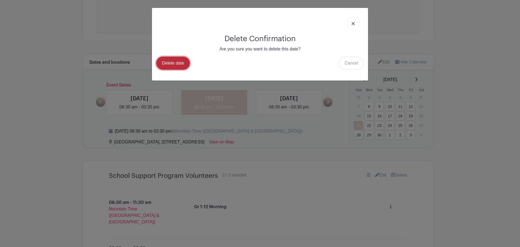
click at [173, 59] on link "Delete date" at bounding box center [173, 63] width 34 height 13
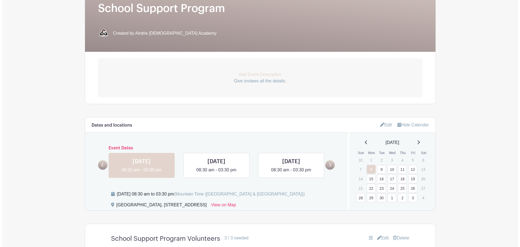
scroll to position [217, 0]
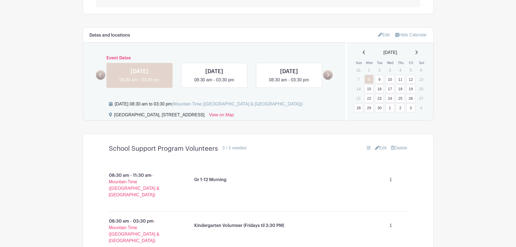
click at [357, 107] on link "28" at bounding box center [358, 107] width 9 height 9
click at [151, 69] on icon at bounding box center [150, 69] width 4 height 4
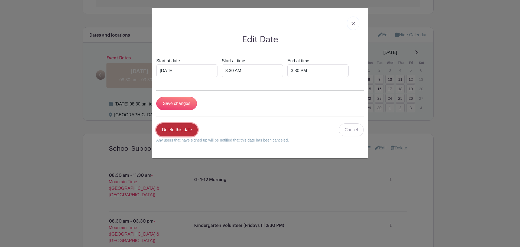
click at [180, 131] on link "Delete this date" at bounding box center [176, 129] width 41 height 13
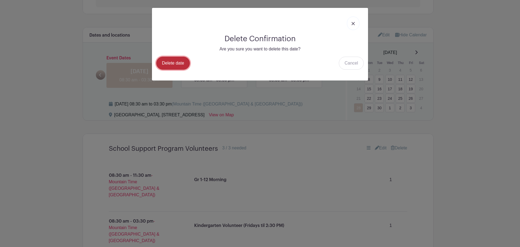
click at [173, 60] on link "Delete date" at bounding box center [173, 63] width 34 height 13
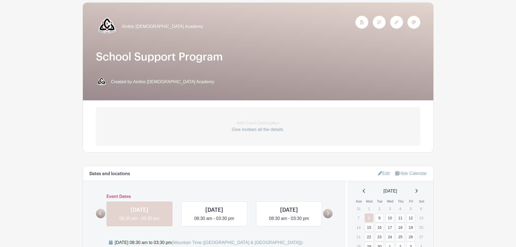
scroll to position [108, 0]
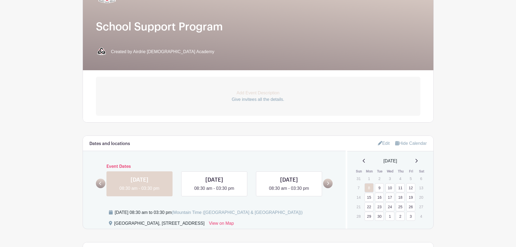
click at [419, 160] on div "[DATE]" at bounding box center [390, 161] width 73 height 7
click at [418, 161] on icon at bounding box center [416, 160] width 3 height 4
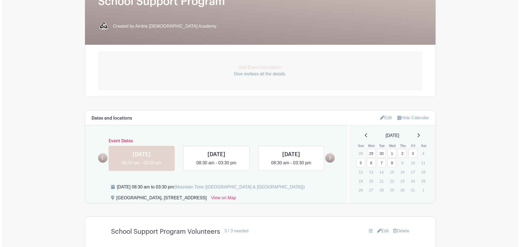
scroll to position [135, 0]
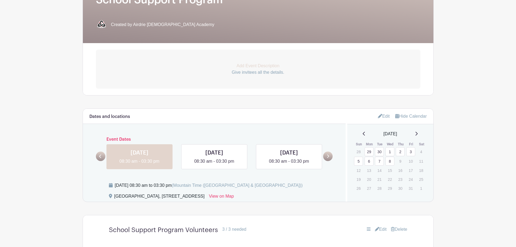
click at [357, 163] on link "5" at bounding box center [358, 161] width 9 height 9
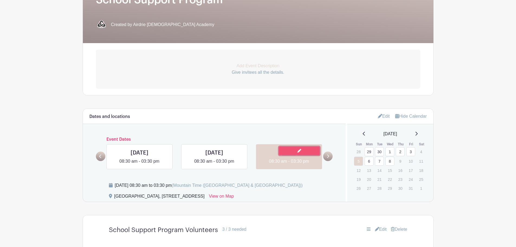
click at [302, 151] on link at bounding box center [299, 151] width 41 height 8
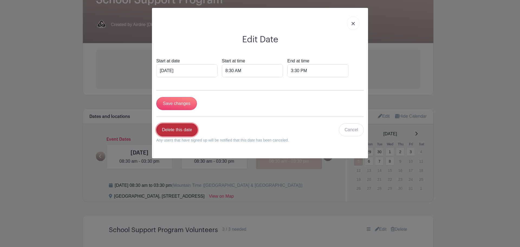
click at [174, 132] on link "Delete this date" at bounding box center [176, 129] width 41 height 13
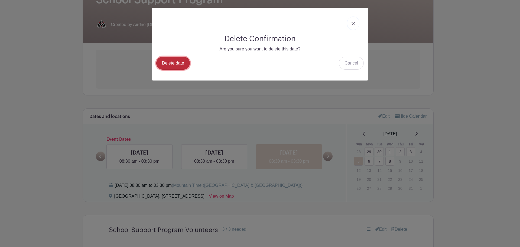
click at [179, 59] on link "Delete date" at bounding box center [173, 63] width 34 height 13
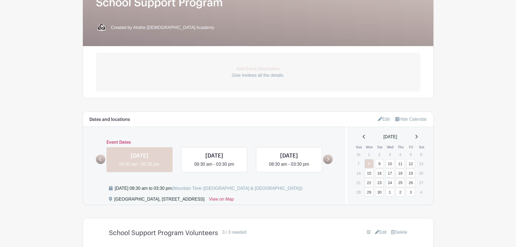
scroll to position [190, 0]
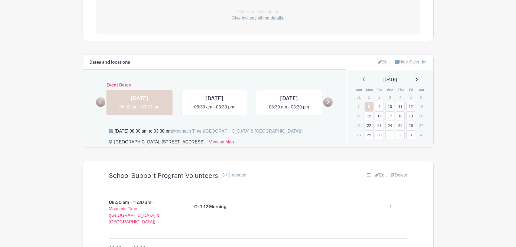
click at [418, 77] on link at bounding box center [416, 79] width 3 height 7
click at [486, 126] on main "Groups All Groups [GEOGRAPHIC_DATA] My Signups Event Invites My account Logout …" at bounding box center [258, 152] width 516 height 658
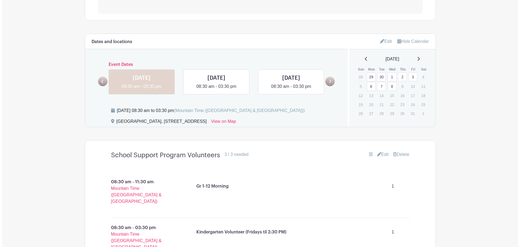
scroll to position [271, 0]
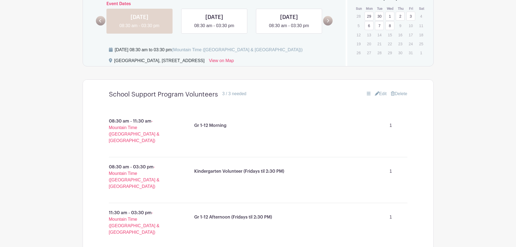
click at [388, 25] on link "8" at bounding box center [390, 25] width 9 height 9
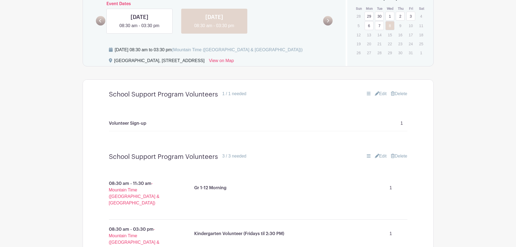
click at [398, 94] on link "Delete" at bounding box center [399, 93] width 16 height 7
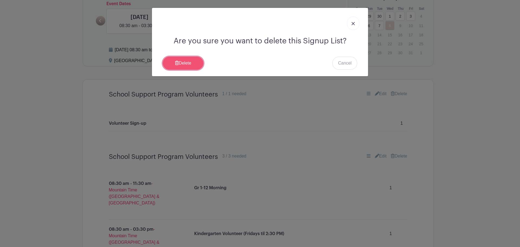
click at [189, 66] on link "Delete" at bounding box center [183, 63] width 41 height 13
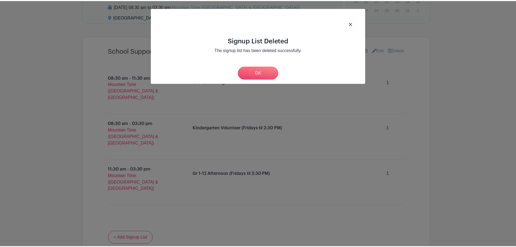
scroll to position [271, 0]
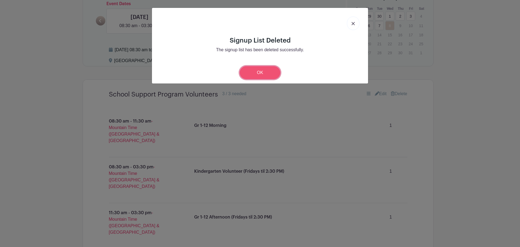
click at [269, 72] on link "OK" at bounding box center [260, 72] width 41 height 13
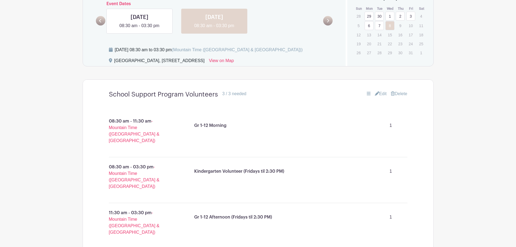
click at [382, 25] on link "7" at bounding box center [379, 25] width 9 height 9
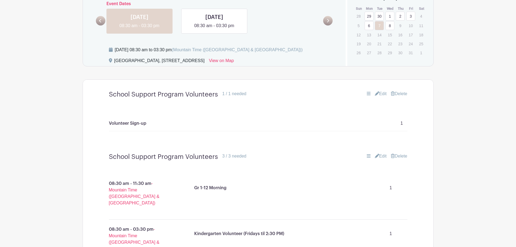
click at [379, 94] on link "Edit" at bounding box center [381, 93] width 12 height 7
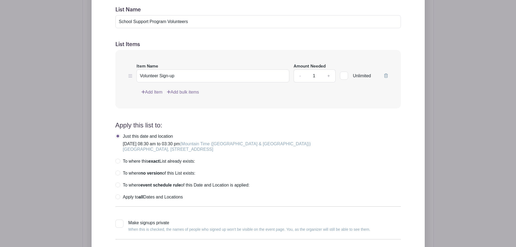
scroll to position [406, 0]
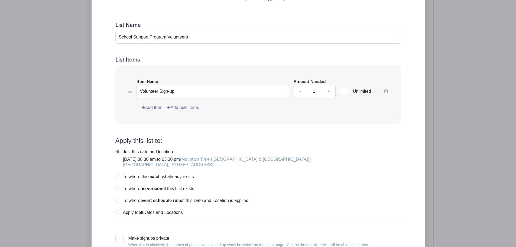
click at [387, 92] on icon at bounding box center [386, 91] width 4 height 4
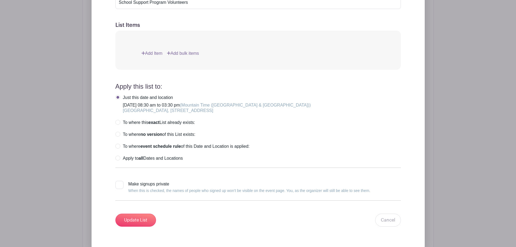
scroll to position [488, 0]
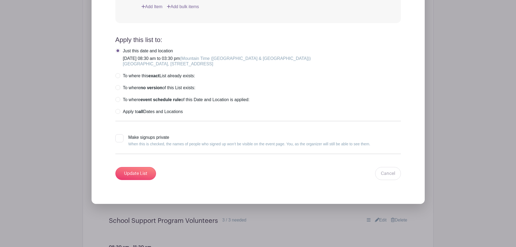
click at [122, 112] on label "Apply to all Dates and Locations" at bounding box center [148, 111] width 67 height 5
radio input "true"
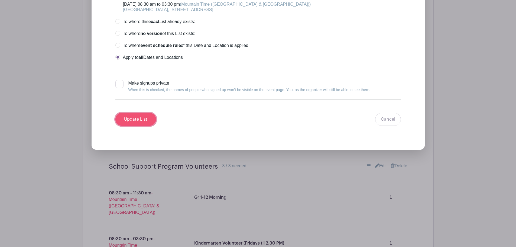
click at [135, 124] on input "Update List" at bounding box center [135, 119] width 41 height 13
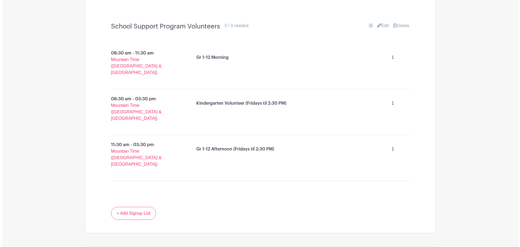
scroll to position [313, 0]
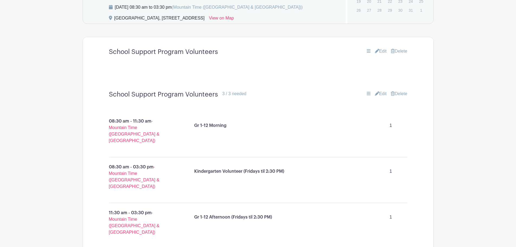
click at [398, 50] on link "Delete" at bounding box center [399, 51] width 16 height 7
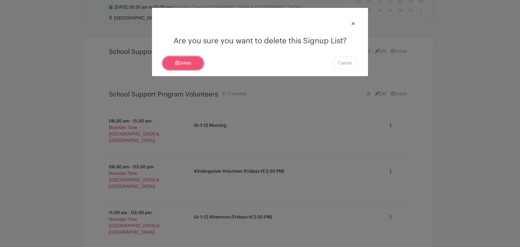
click at [183, 65] on link "Delete" at bounding box center [183, 63] width 41 height 13
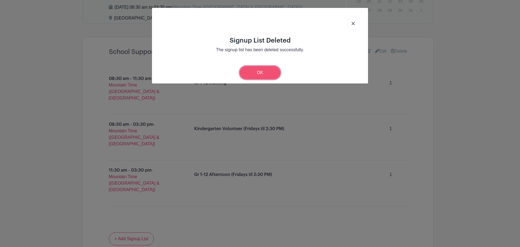
click at [264, 73] on link "OK" at bounding box center [260, 72] width 41 height 13
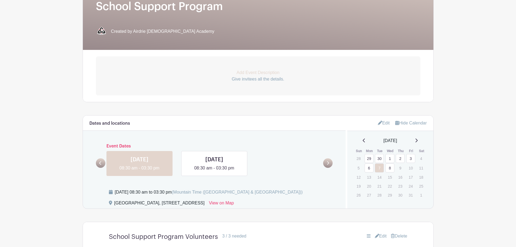
scroll to position [124, 0]
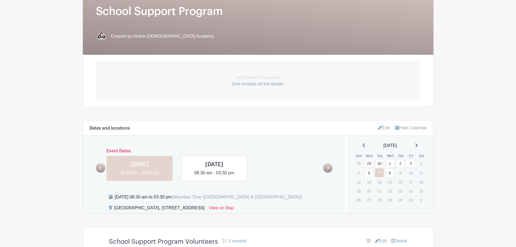
click at [363, 145] on icon at bounding box center [364, 145] width 2 height 4
click at [368, 172] on link "8" at bounding box center [369, 172] width 9 height 9
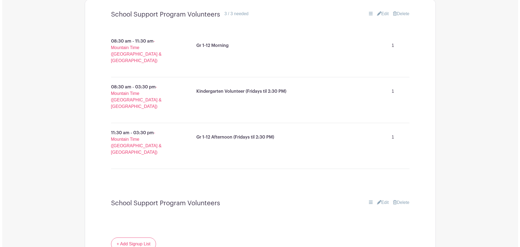
scroll to position [395, 0]
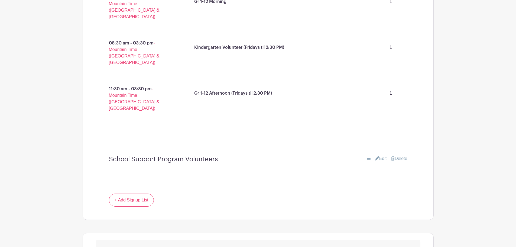
click at [406, 155] on link "Delete" at bounding box center [399, 158] width 16 height 7
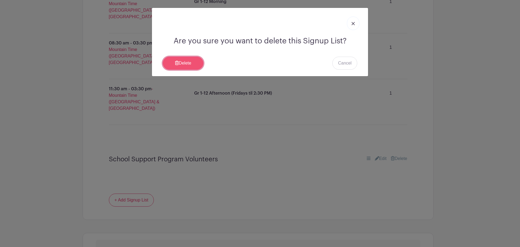
click at [177, 61] on link "Delete" at bounding box center [183, 63] width 41 height 13
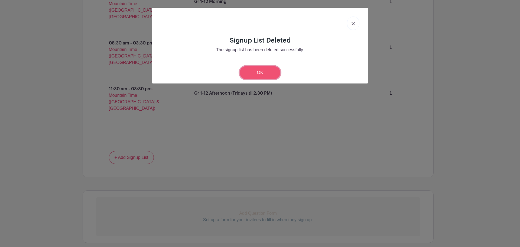
click at [247, 70] on link "OK" at bounding box center [260, 72] width 41 height 13
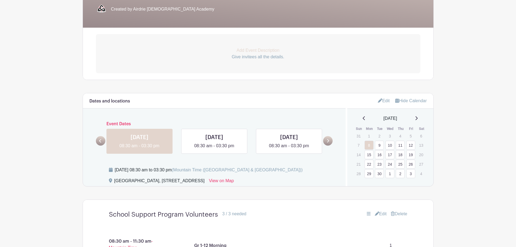
scroll to position [178, 0]
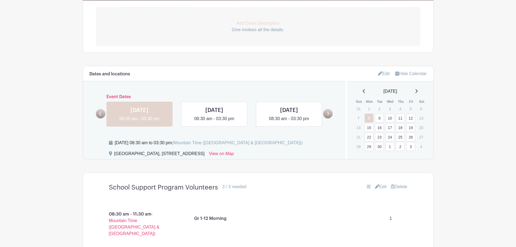
click at [381, 117] on link "9" at bounding box center [379, 118] width 9 height 9
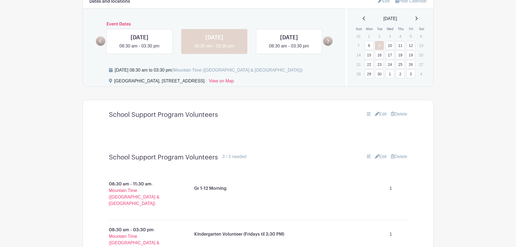
scroll to position [313, 0]
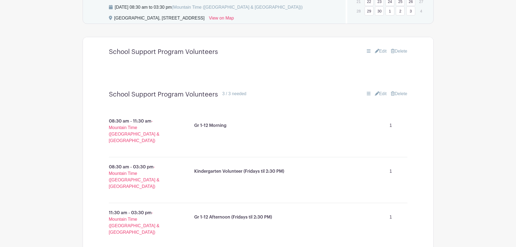
click at [367, 51] on icon at bounding box center [369, 50] width 4 height 3
click at [375, 54] on link "Edit" at bounding box center [381, 51] width 12 height 7
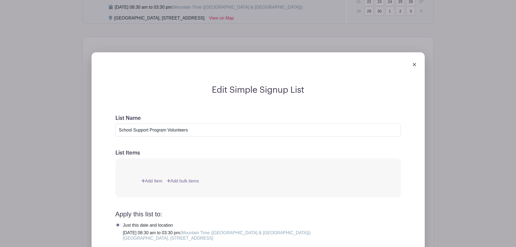
click at [414, 66] on img at bounding box center [414, 64] width 3 height 3
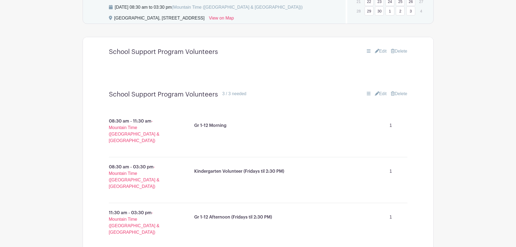
click at [397, 52] on link "Delete" at bounding box center [399, 51] width 16 height 7
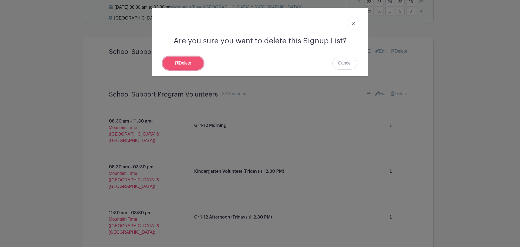
click at [190, 65] on link "Delete" at bounding box center [183, 63] width 41 height 13
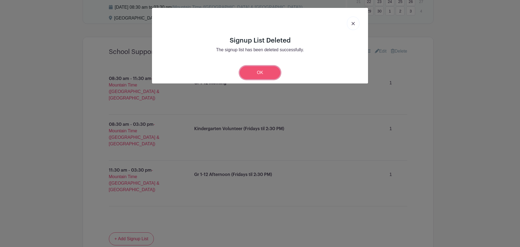
click at [258, 72] on link "OK" at bounding box center [260, 72] width 41 height 13
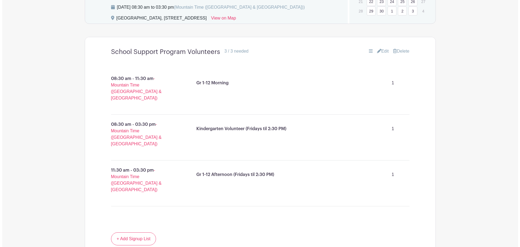
scroll to position [286, 0]
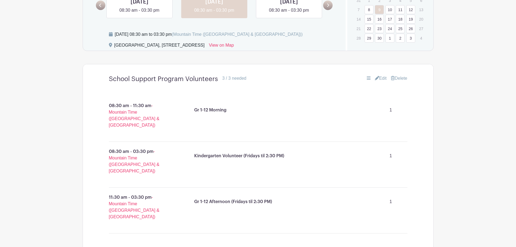
click at [387, 10] on link "10" at bounding box center [390, 9] width 9 height 9
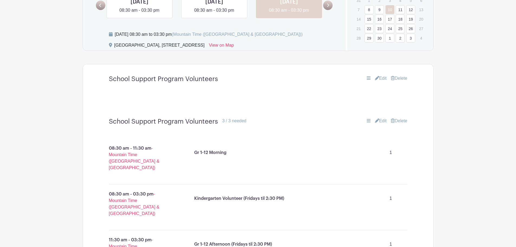
click at [394, 79] on link "Delete" at bounding box center [399, 78] width 16 height 7
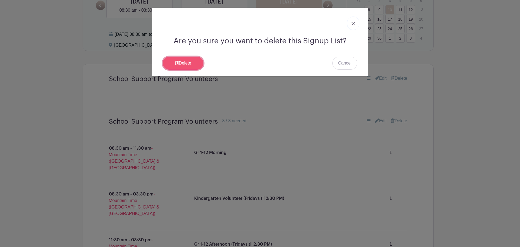
click at [178, 61] on link "Delete" at bounding box center [183, 63] width 41 height 13
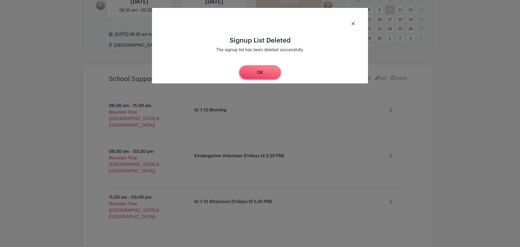
click at [264, 72] on link "OK" at bounding box center [260, 72] width 41 height 13
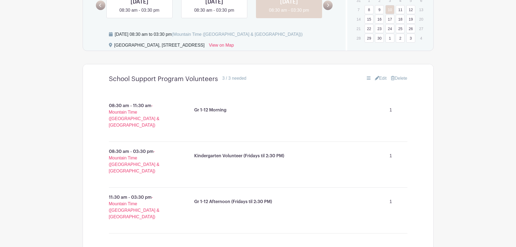
click at [401, 8] on link "11" at bounding box center [400, 9] width 9 height 9
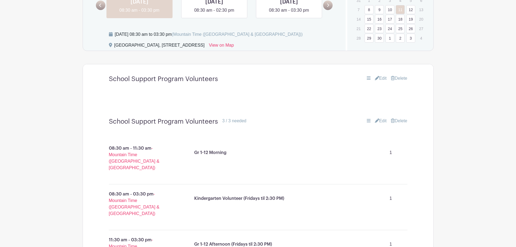
click at [396, 78] on link "Delete" at bounding box center [399, 78] width 16 height 7
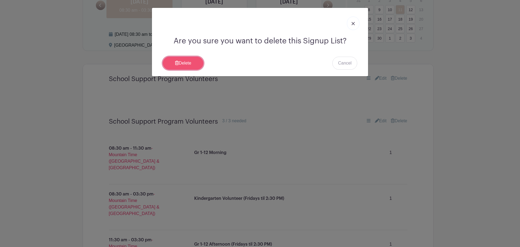
click at [175, 64] on icon at bounding box center [177, 63] width 4 height 4
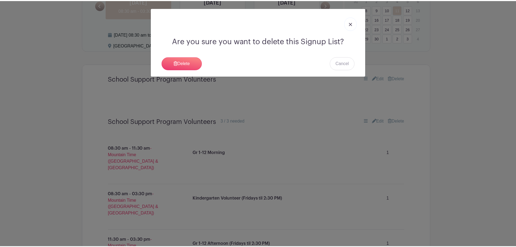
scroll to position [286, 0]
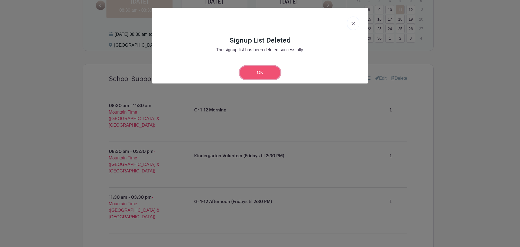
click at [268, 76] on link "OK" at bounding box center [260, 72] width 41 height 13
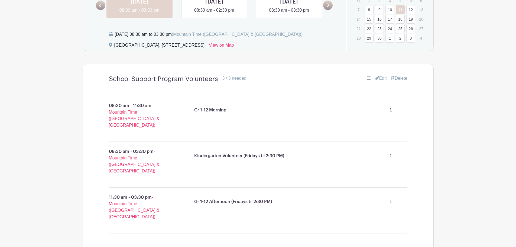
click at [409, 9] on link "12" at bounding box center [410, 9] width 9 height 9
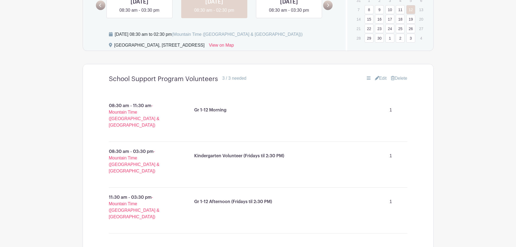
click at [403, 79] on link "Delete" at bounding box center [399, 78] width 16 height 7
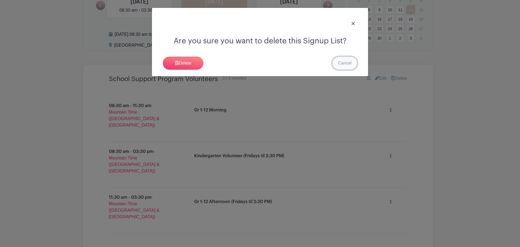
click at [351, 61] on link "Cancel" at bounding box center [344, 63] width 25 height 13
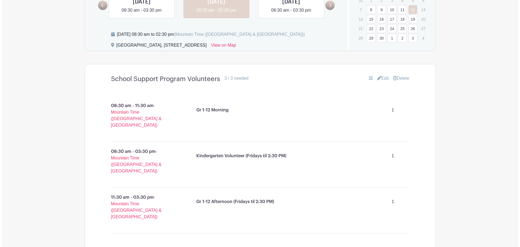
scroll to position [368, 0]
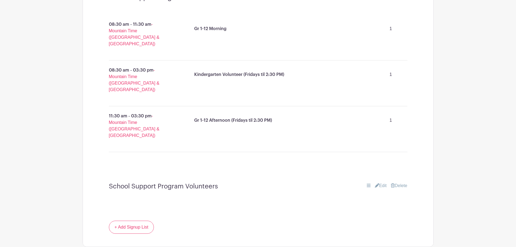
click at [400, 182] on link "Delete" at bounding box center [399, 185] width 16 height 7
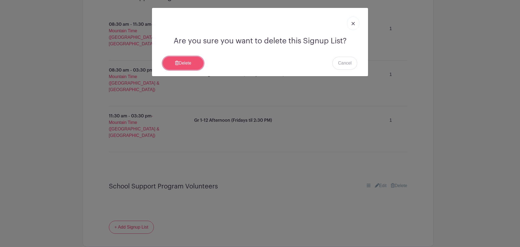
click at [184, 63] on link "Delete" at bounding box center [183, 63] width 41 height 13
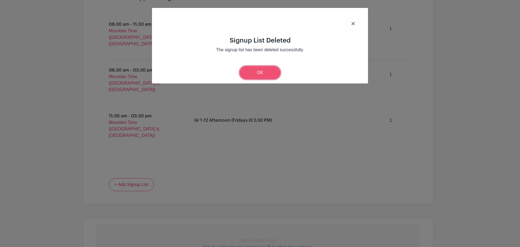
click at [266, 71] on link "OK" at bounding box center [260, 72] width 41 height 13
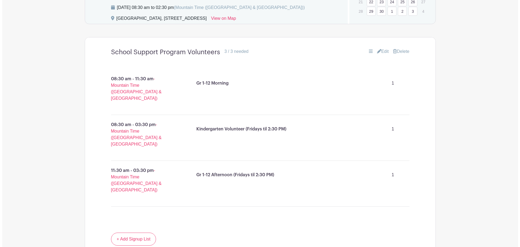
scroll to position [232, 0]
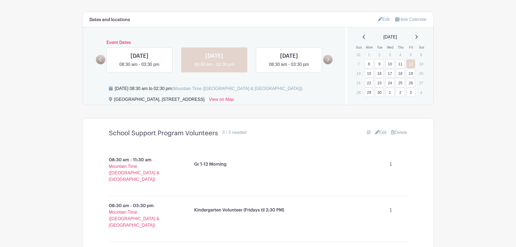
click at [370, 74] on link "15" at bounding box center [369, 73] width 9 height 9
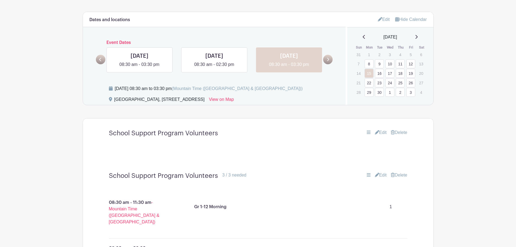
click at [402, 133] on link "Delete" at bounding box center [399, 132] width 16 height 7
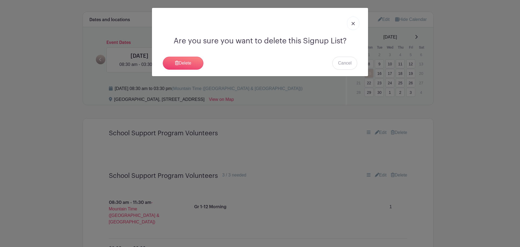
click at [197, 56] on div "Are you sure you want to delete this Signup List? [GEOGRAPHIC_DATA] Cancel" at bounding box center [260, 42] width 216 height 68
click at [187, 63] on link "Delete" at bounding box center [183, 63] width 41 height 13
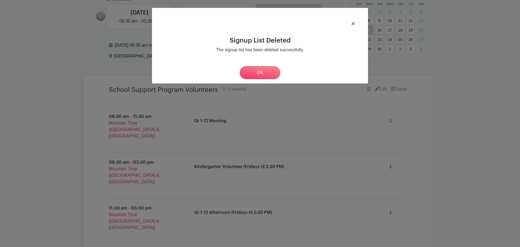
scroll to position [232, 0]
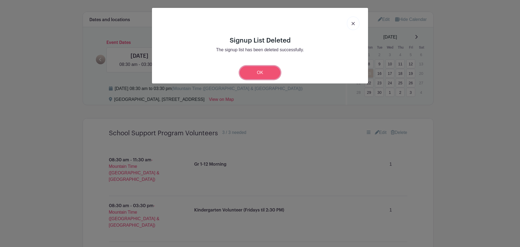
click at [257, 75] on link "OK" at bounding box center [260, 72] width 41 height 13
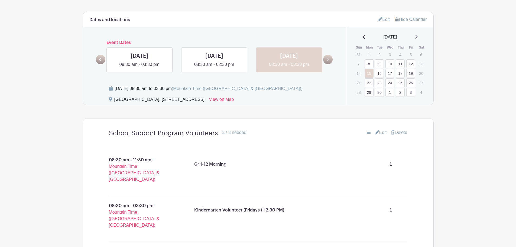
click at [382, 75] on link "16" at bounding box center [379, 73] width 9 height 9
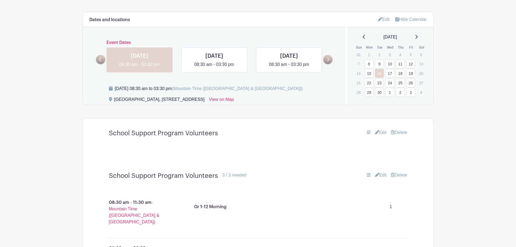
click at [400, 130] on link "Delete" at bounding box center [399, 132] width 16 height 7
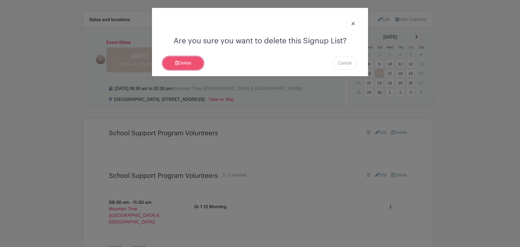
click at [186, 63] on link "Delete" at bounding box center [183, 63] width 41 height 13
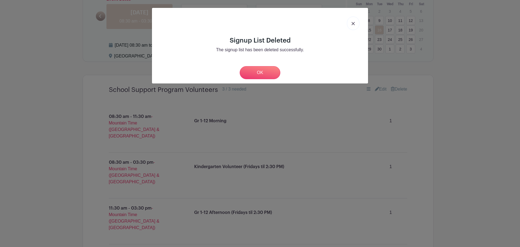
scroll to position [232, 0]
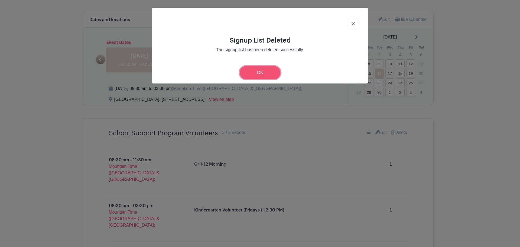
click at [265, 74] on link "OK" at bounding box center [260, 72] width 41 height 13
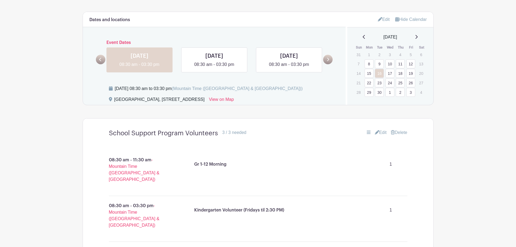
click at [391, 73] on link "17" at bounding box center [390, 73] width 9 height 9
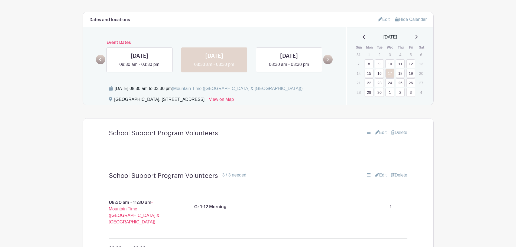
click at [399, 129] on div "School Support Program Volunteers Edit [GEOGRAPHIC_DATA]" at bounding box center [258, 133] width 325 height 17
click at [399, 131] on link "Delete" at bounding box center [399, 132] width 16 height 7
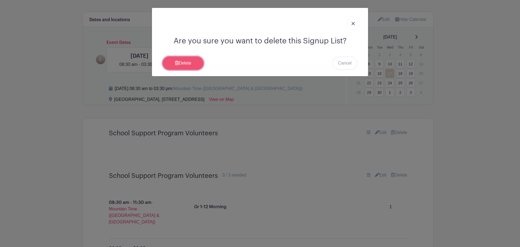
click at [185, 64] on link "Delete" at bounding box center [183, 63] width 41 height 13
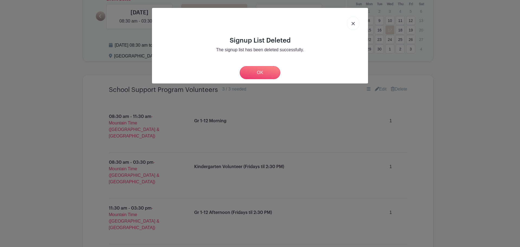
scroll to position [232, 0]
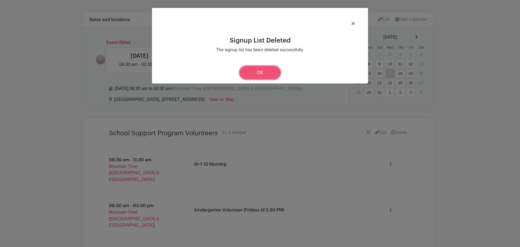
click at [277, 74] on link "OK" at bounding box center [260, 72] width 41 height 13
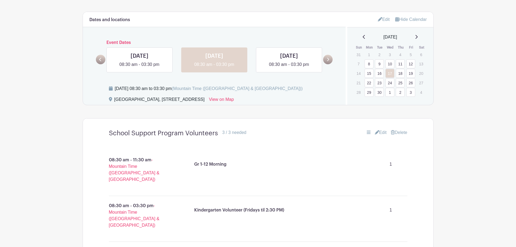
click at [403, 73] on link "18" at bounding box center [400, 73] width 9 height 9
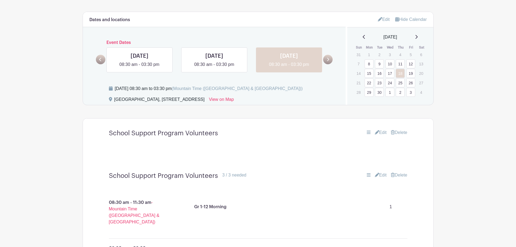
click at [397, 134] on link "Delete" at bounding box center [399, 132] width 16 height 7
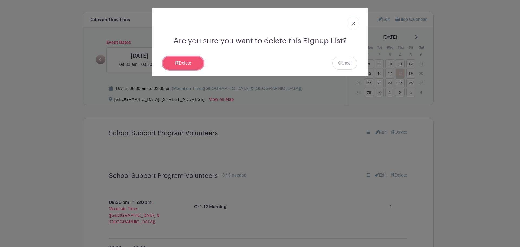
click at [193, 66] on link "Delete" at bounding box center [183, 63] width 41 height 13
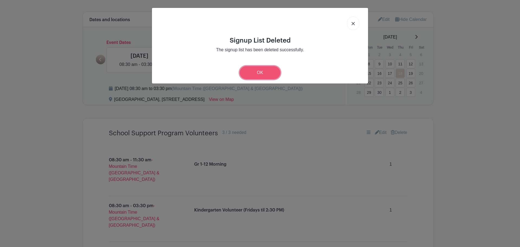
click at [253, 71] on link "OK" at bounding box center [260, 72] width 41 height 13
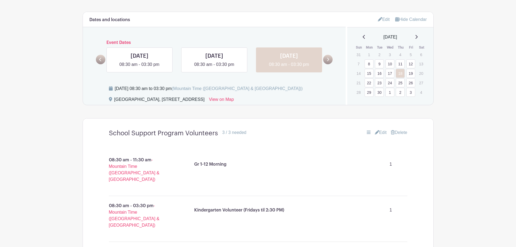
click at [411, 72] on link "19" at bounding box center [410, 73] width 9 height 9
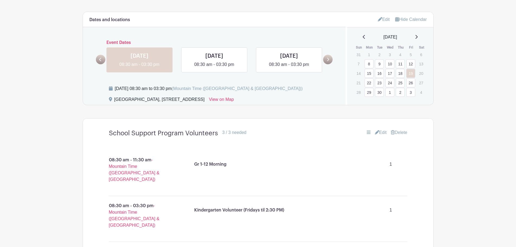
click at [400, 132] on link "Delete" at bounding box center [399, 132] width 16 height 7
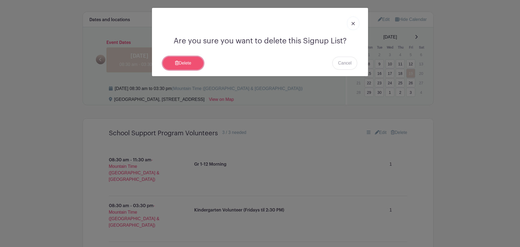
click at [179, 60] on link "Delete" at bounding box center [183, 63] width 41 height 13
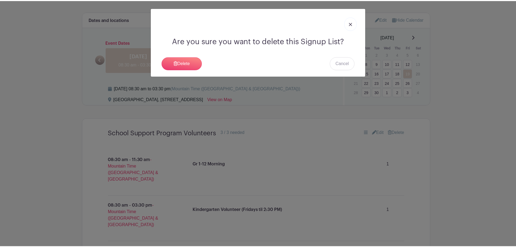
scroll to position [232, 0]
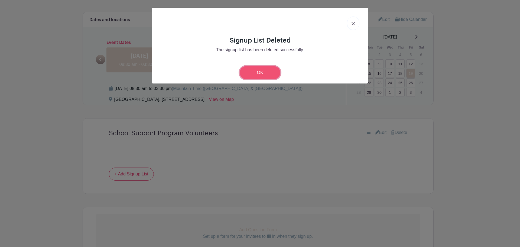
click at [254, 73] on link "OK" at bounding box center [260, 72] width 41 height 13
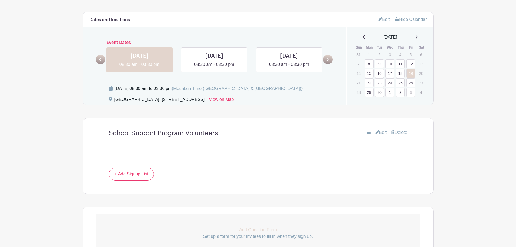
click at [369, 84] on link "22" at bounding box center [369, 82] width 9 height 9
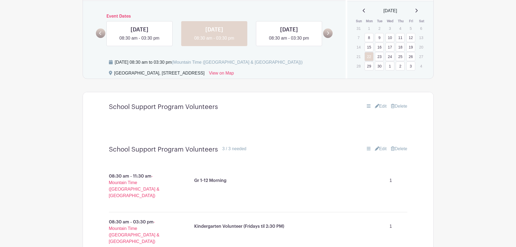
scroll to position [240, 0]
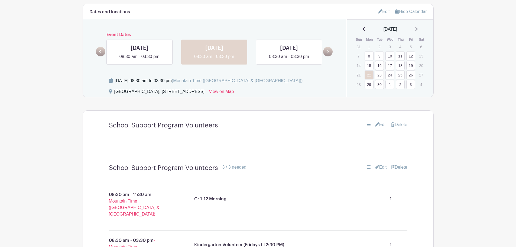
click at [412, 64] on link "19" at bounding box center [410, 65] width 9 height 9
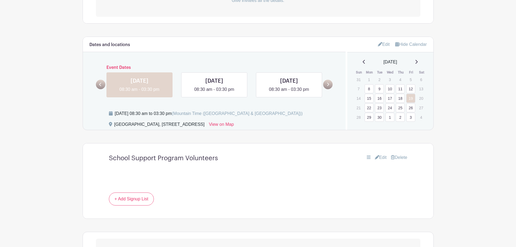
scroll to position [240, 0]
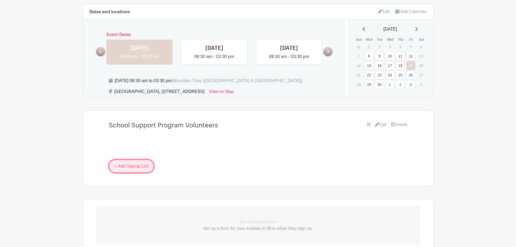
click at [137, 161] on link "+ Add Signup List" at bounding box center [131, 166] width 45 height 13
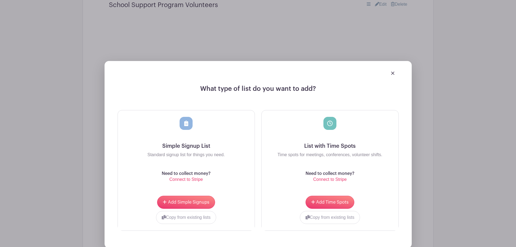
scroll to position [375, 0]
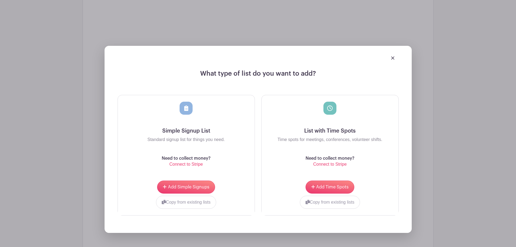
click at [391, 60] on div at bounding box center [258, 57] width 281 height 15
click at [392, 60] on link at bounding box center [392, 57] width 3 height 5
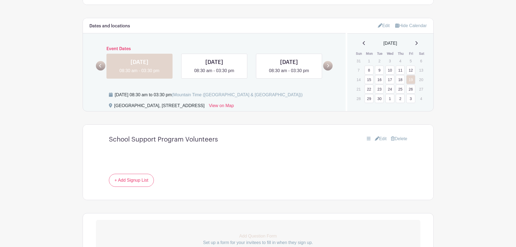
scroll to position [197, 0]
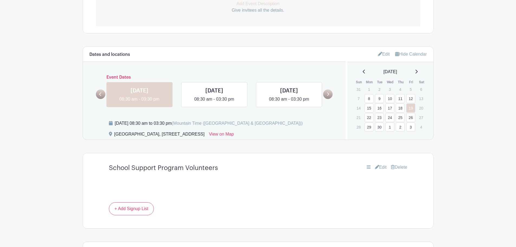
click at [403, 108] on link "18" at bounding box center [400, 107] width 9 height 9
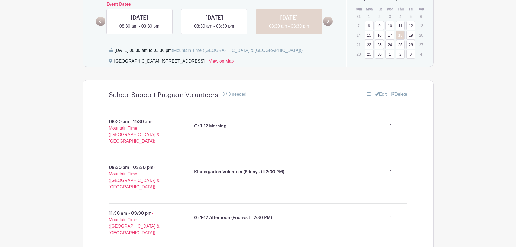
scroll to position [279, 0]
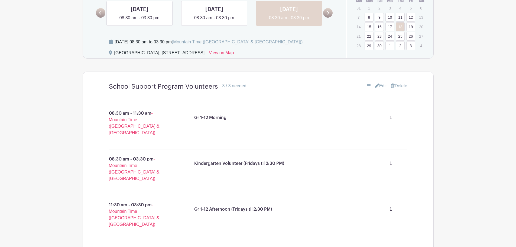
click at [376, 88] on link "Edit" at bounding box center [381, 86] width 12 height 7
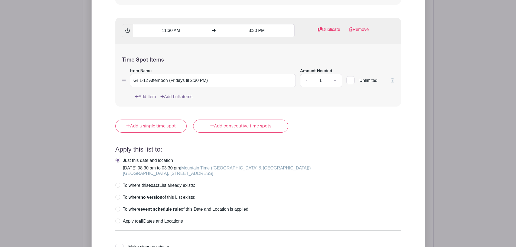
scroll to position [739, 0]
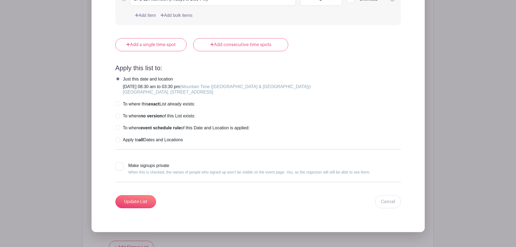
click at [119, 140] on label "Apply to all Dates and Locations" at bounding box center [148, 139] width 67 height 5
radio input "true"
click at [143, 208] on input "Update List" at bounding box center [135, 201] width 41 height 13
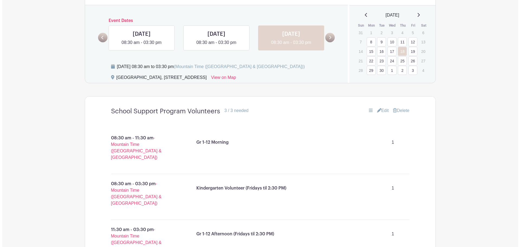
scroll to position [271, 0]
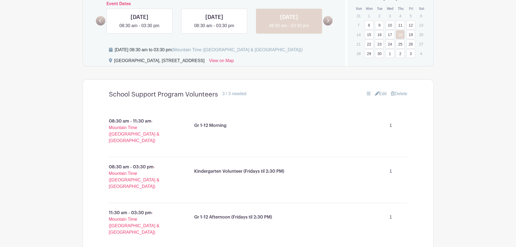
click at [410, 34] on link "19" at bounding box center [410, 34] width 9 height 9
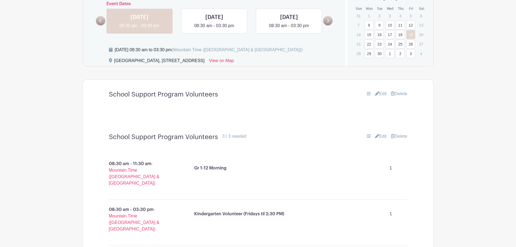
click at [400, 93] on link "Delete" at bounding box center [399, 93] width 16 height 7
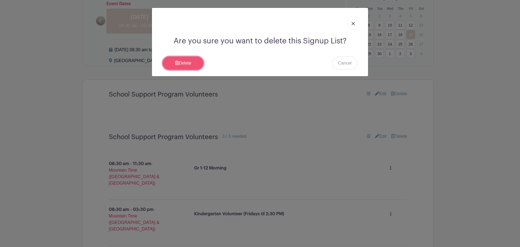
click at [180, 64] on link "Delete" at bounding box center [183, 63] width 41 height 13
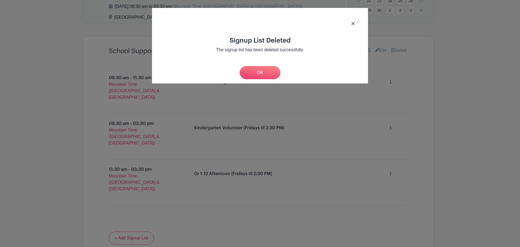
scroll to position [271, 0]
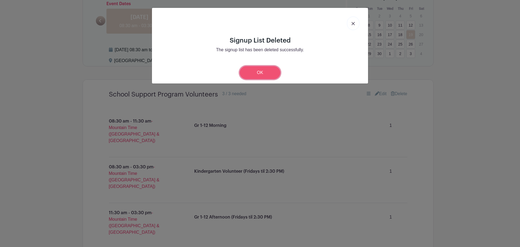
click at [259, 73] on link "OK" at bounding box center [260, 72] width 41 height 13
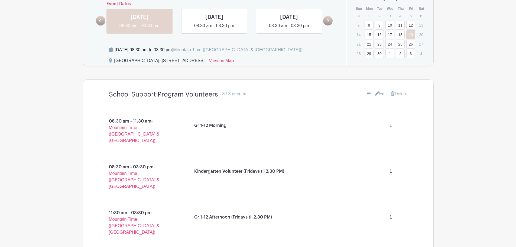
click at [367, 45] on link "22" at bounding box center [369, 44] width 9 height 9
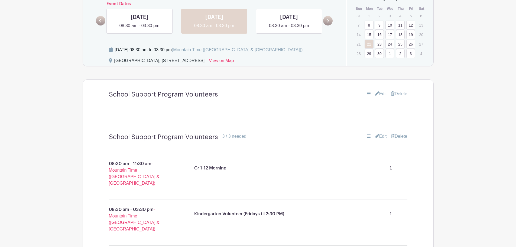
click at [400, 96] on link "Delete" at bounding box center [399, 93] width 16 height 7
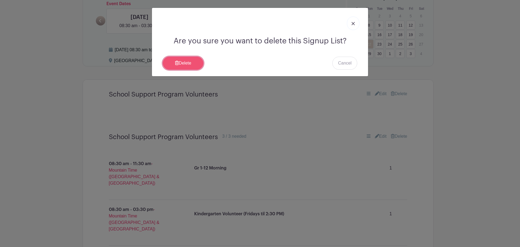
click at [177, 65] on link "Delete" at bounding box center [183, 63] width 41 height 13
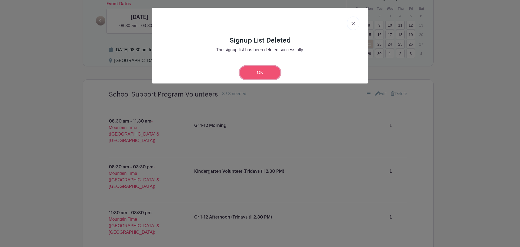
click at [253, 72] on link "OK" at bounding box center [260, 72] width 41 height 13
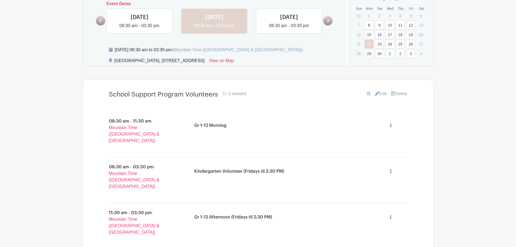
click at [377, 43] on link "23" at bounding box center [379, 44] width 9 height 9
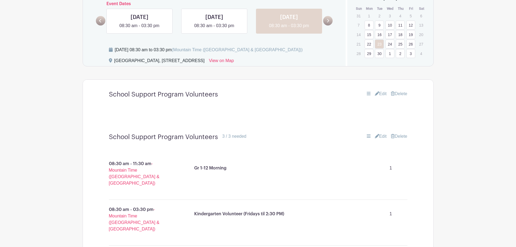
click at [400, 93] on link "Delete" at bounding box center [399, 93] width 16 height 7
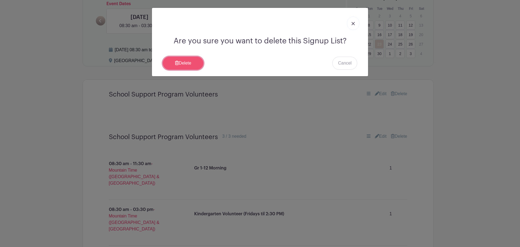
click at [192, 61] on link "Delete" at bounding box center [183, 63] width 41 height 13
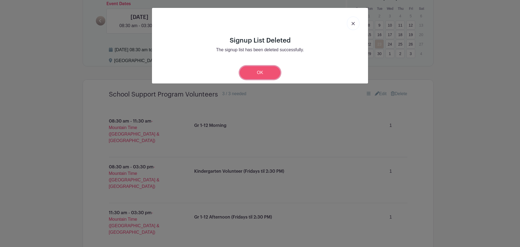
click at [262, 72] on link "OK" at bounding box center [260, 72] width 41 height 13
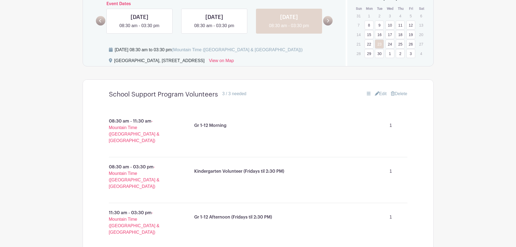
click at [389, 44] on link "24" at bounding box center [390, 44] width 9 height 9
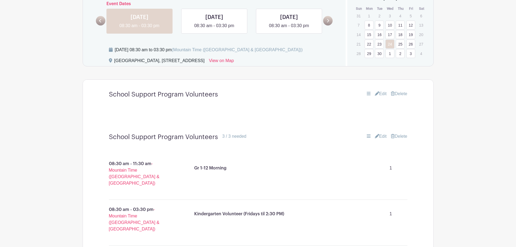
click at [401, 93] on link "Delete" at bounding box center [399, 93] width 16 height 7
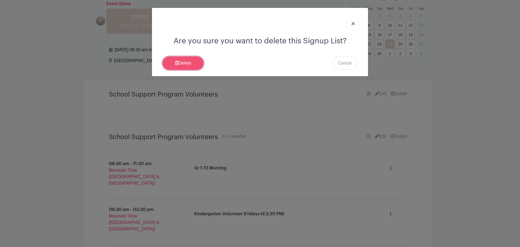
click at [179, 62] on link "Delete" at bounding box center [183, 63] width 41 height 13
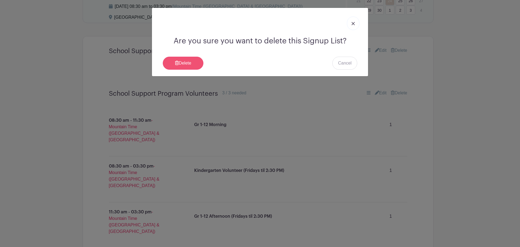
scroll to position [271, 0]
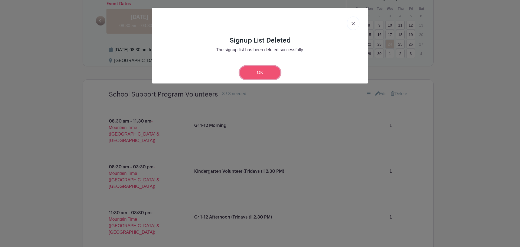
click at [263, 73] on link "OK" at bounding box center [260, 72] width 41 height 13
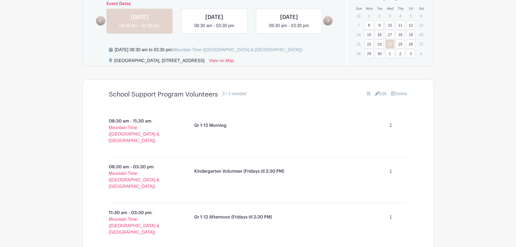
click at [400, 43] on link "25" at bounding box center [400, 44] width 9 height 9
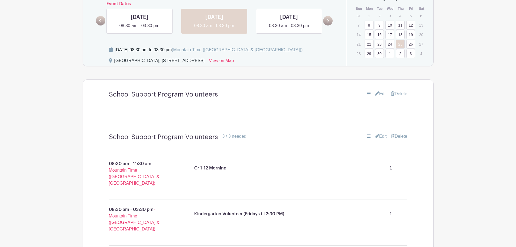
click at [400, 93] on link "Delete" at bounding box center [399, 93] width 16 height 7
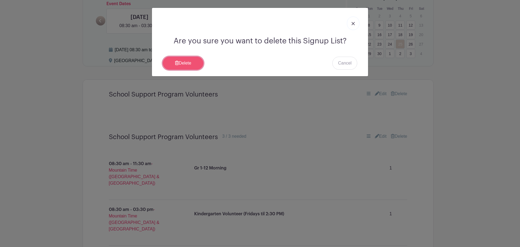
click at [188, 65] on link "Delete" at bounding box center [183, 63] width 41 height 13
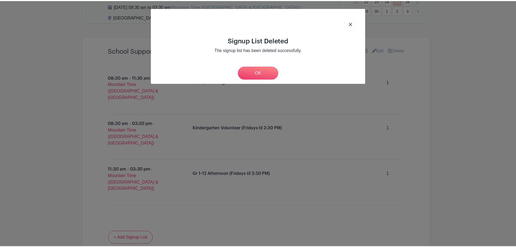
scroll to position [271, 0]
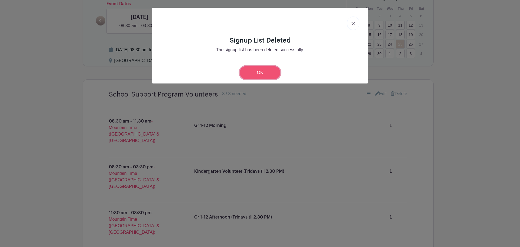
click at [252, 71] on link "OK" at bounding box center [260, 72] width 41 height 13
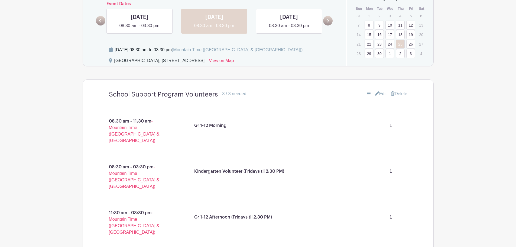
click at [409, 44] on link "26" at bounding box center [410, 44] width 9 height 9
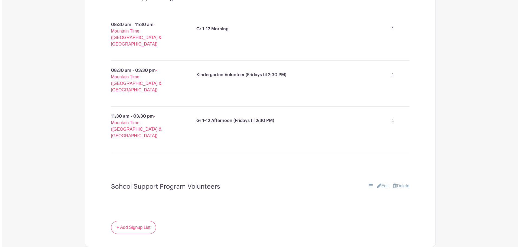
scroll to position [449, 0]
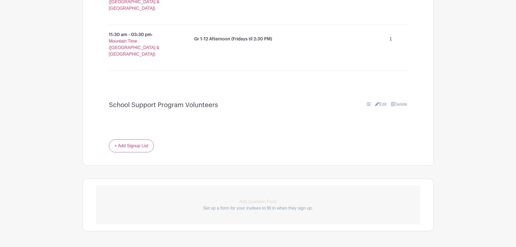
click at [399, 101] on link "Delete" at bounding box center [399, 104] width 16 height 7
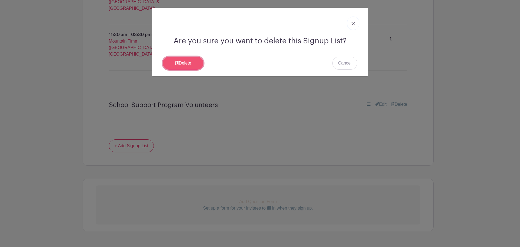
click at [179, 61] on link "Delete" at bounding box center [183, 63] width 41 height 13
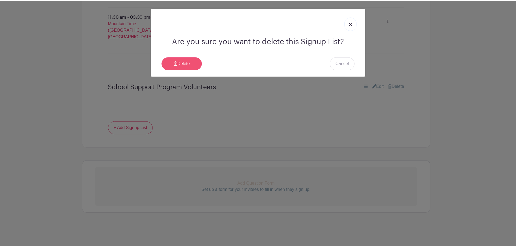
scroll to position [406, 0]
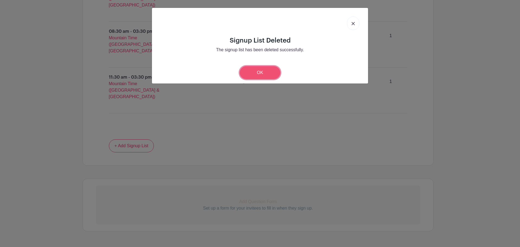
click at [257, 73] on link "OK" at bounding box center [260, 72] width 41 height 13
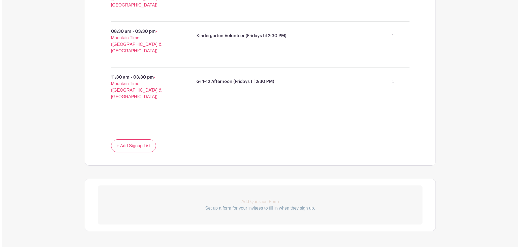
scroll to position [244, 0]
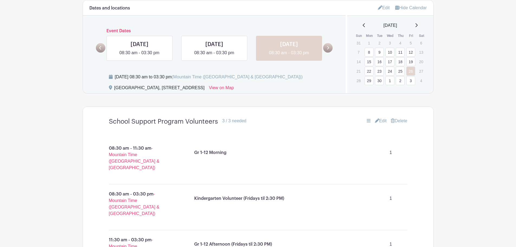
click at [368, 80] on link "29" at bounding box center [369, 80] width 9 height 9
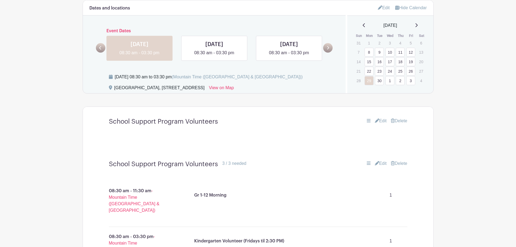
click at [401, 123] on link "Delete" at bounding box center [399, 121] width 16 height 7
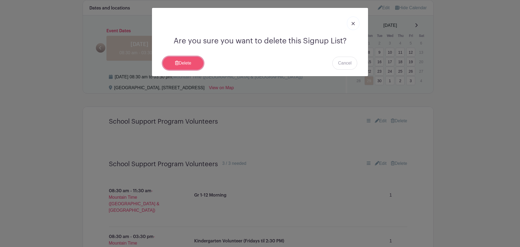
click at [201, 63] on link "Delete" at bounding box center [183, 63] width 41 height 13
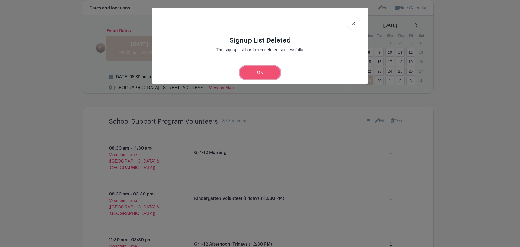
click at [241, 70] on link "OK" at bounding box center [260, 72] width 41 height 13
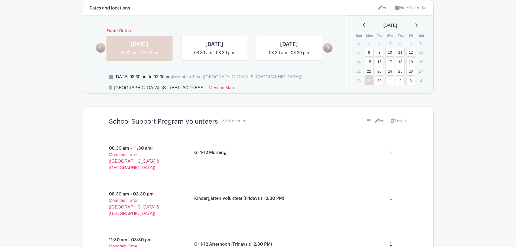
click at [377, 81] on link "30" at bounding box center [379, 80] width 9 height 9
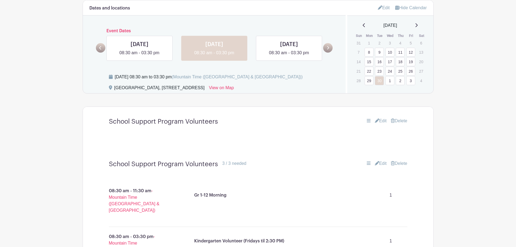
click at [404, 122] on link "Delete" at bounding box center [399, 121] width 16 height 7
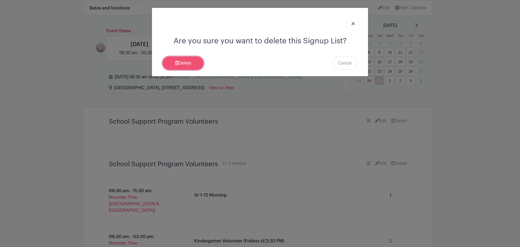
click at [183, 64] on link "Delete" at bounding box center [183, 63] width 41 height 13
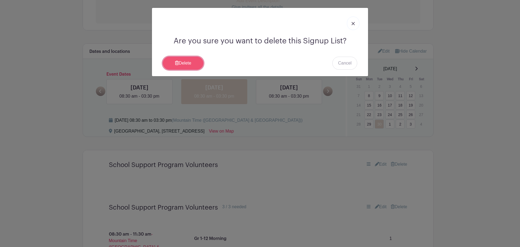
scroll to position [244, 0]
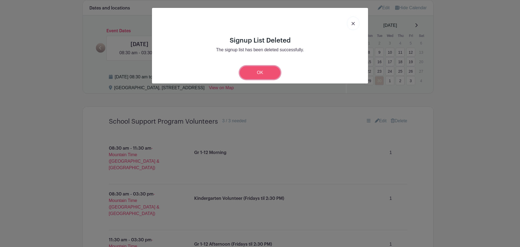
click at [259, 76] on link "OK" at bounding box center [260, 72] width 41 height 13
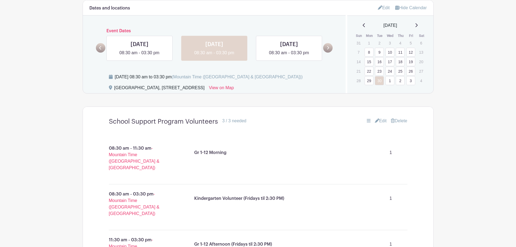
click at [391, 81] on link "1" at bounding box center [390, 80] width 9 height 9
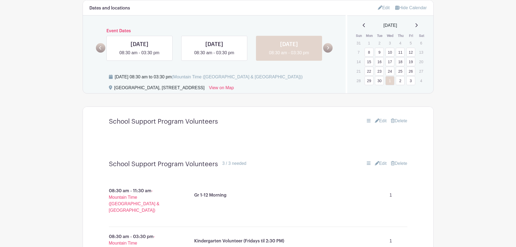
click at [399, 121] on link "Delete" at bounding box center [399, 121] width 16 height 7
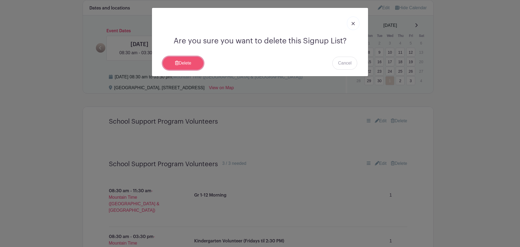
click at [185, 64] on link "Delete" at bounding box center [183, 63] width 41 height 13
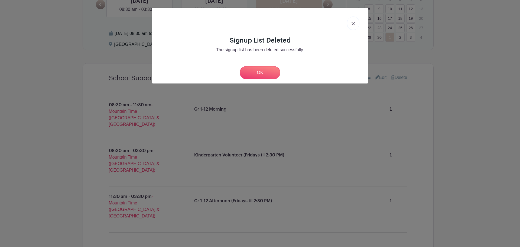
scroll to position [244, 0]
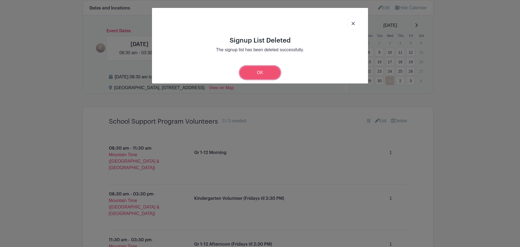
click at [259, 73] on link "OK" at bounding box center [260, 72] width 41 height 13
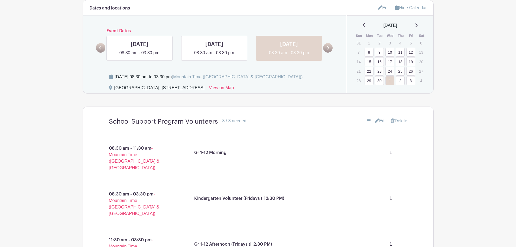
click at [400, 81] on link "2" at bounding box center [400, 80] width 9 height 9
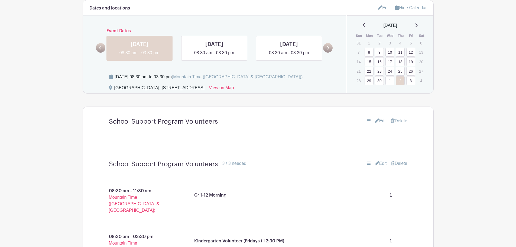
click at [401, 121] on link "Delete" at bounding box center [399, 121] width 16 height 7
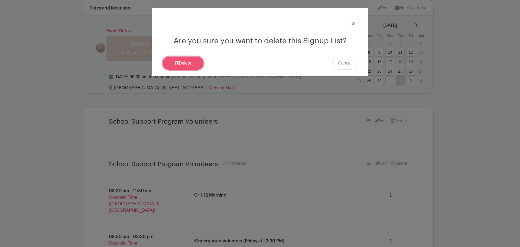
click at [183, 61] on link "Delete" at bounding box center [183, 63] width 41 height 13
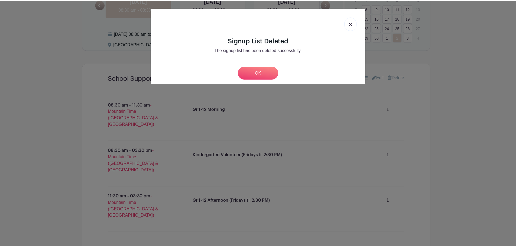
scroll to position [244, 0]
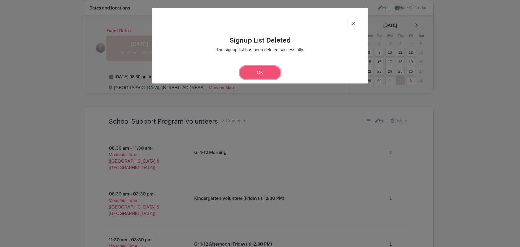
click at [262, 72] on link "OK" at bounding box center [260, 72] width 41 height 13
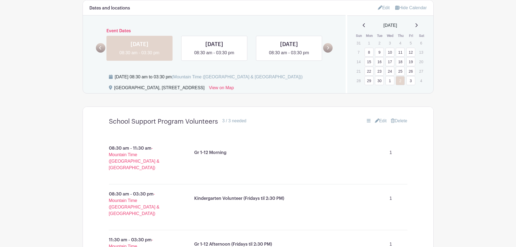
click at [410, 80] on link "3" at bounding box center [410, 80] width 9 height 9
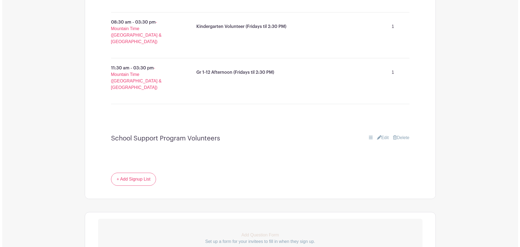
scroll to position [449, 0]
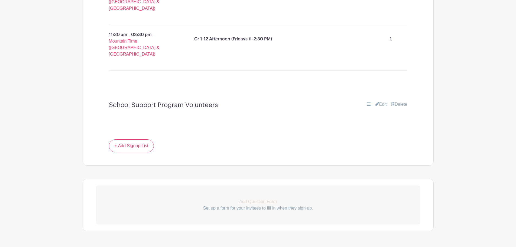
click at [402, 101] on link "Delete" at bounding box center [399, 104] width 16 height 7
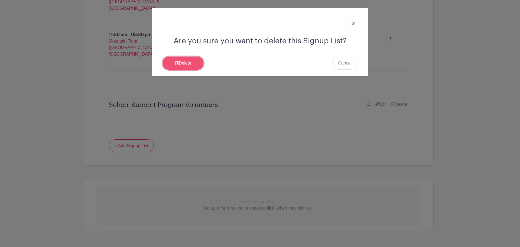
click at [181, 63] on link "Delete" at bounding box center [183, 63] width 41 height 13
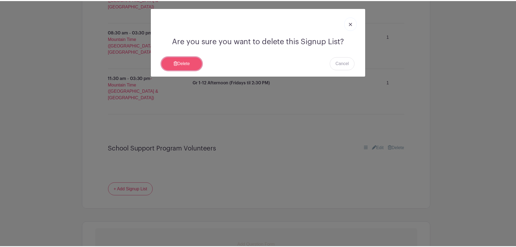
scroll to position [406, 0]
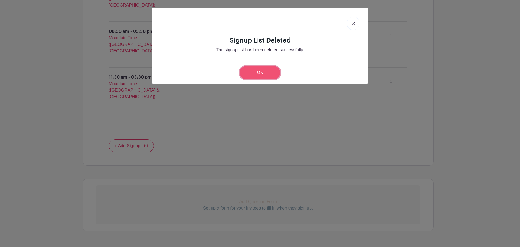
click at [256, 71] on link "OK" at bounding box center [260, 72] width 41 height 13
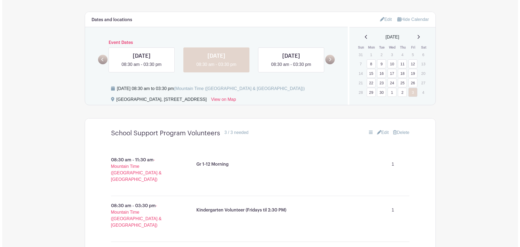
scroll to position [217, 0]
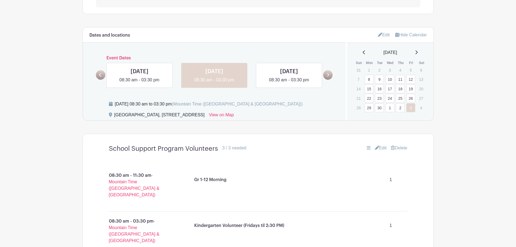
click at [418, 52] on icon at bounding box center [416, 52] width 3 height 4
click at [365, 81] on link "6" at bounding box center [369, 79] width 9 height 9
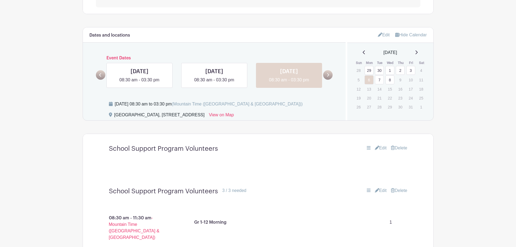
click at [396, 147] on link "Delete" at bounding box center [399, 148] width 16 height 7
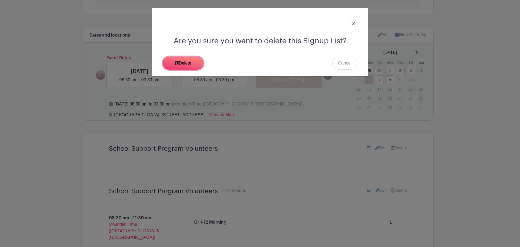
drag, startPoint x: 176, startPoint y: 63, endPoint x: 186, endPoint y: 73, distance: 14.4
click at [176, 63] on icon at bounding box center [177, 63] width 4 height 4
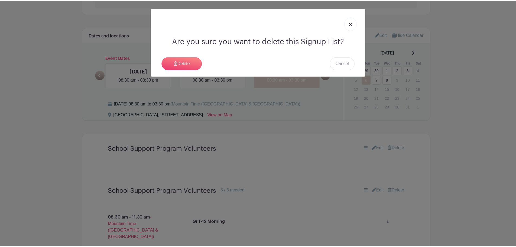
scroll to position [217, 0]
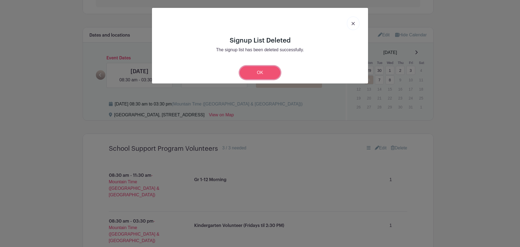
click at [260, 73] on link "OK" at bounding box center [260, 72] width 41 height 13
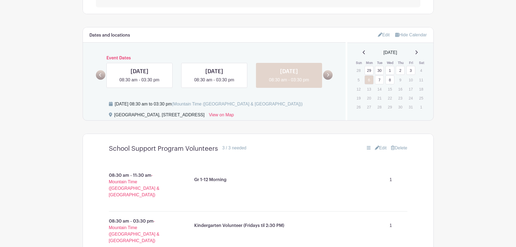
click at [379, 81] on link "7" at bounding box center [379, 79] width 9 height 9
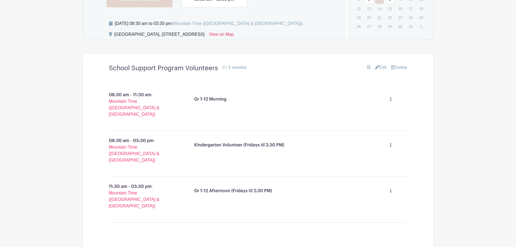
scroll to position [244, 0]
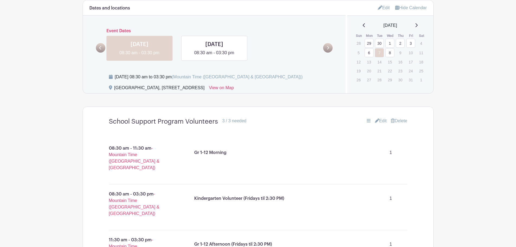
click at [389, 53] on link "8" at bounding box center [390, 52] width 9 height 9
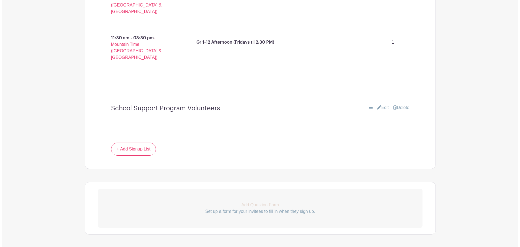
scroll to position [449, 0]
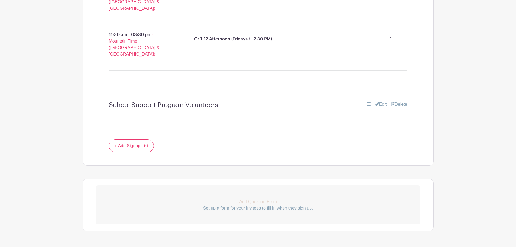
click at [391, 102] on icon at bounding box center [393, 104] width 4 height 4
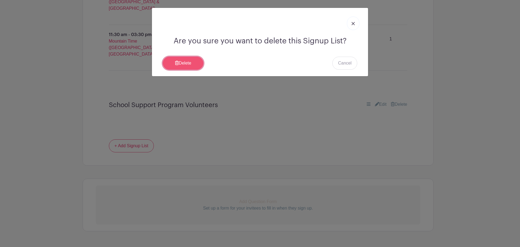
click at [196, 65] on link "Delete" at bounding box center [183, 63] width 41 height 13
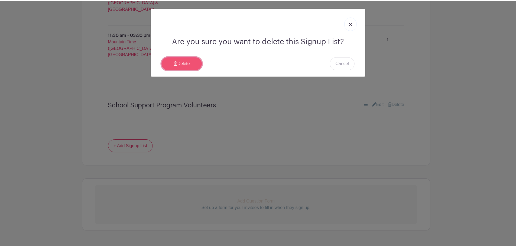
scroll to position [406, 0]
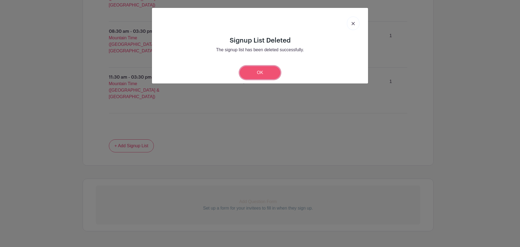
click at [258, 69] on link "OK" at bounding box center [260, 72] width 41 height 13
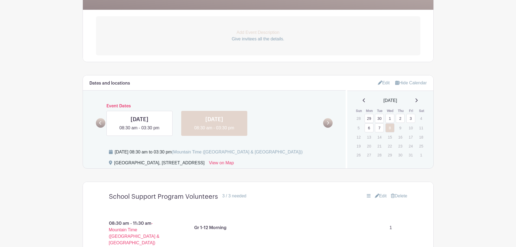
scroll to position [135, 0]
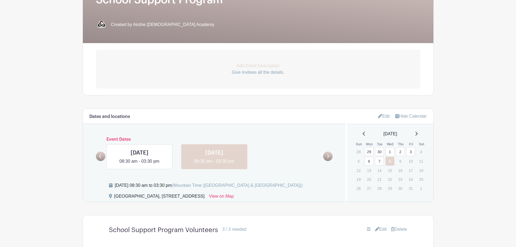
click at [367, 150] on link "29" at bounding box center [369, 151] width 9 height 9
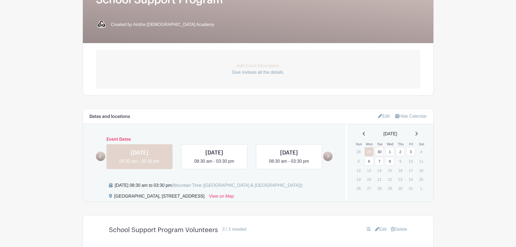
click at [363, 132] on icon at bounding box center [364, 133] width 3 height 4
click at [370, 160] on link "8" at bounding box center [369, 160] width 9 height 9
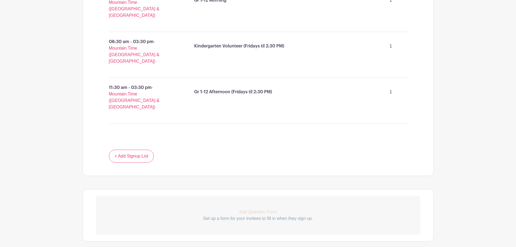
scroll to position [406, 0]
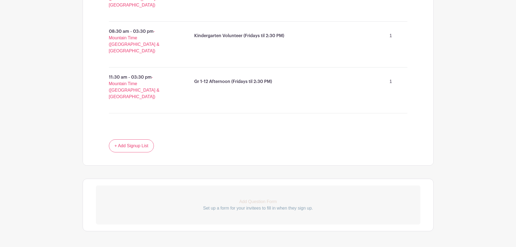
click at [233, 205] on p "Set up a form for your invitees to fill in when they sign up." at bounding box center [258, 208] width 325 height 7
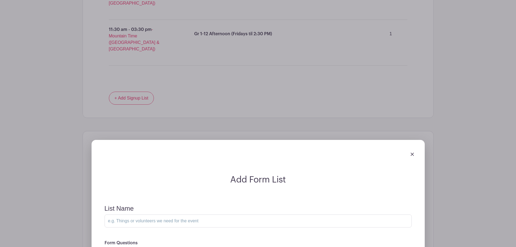
scroll to position [515, 0]
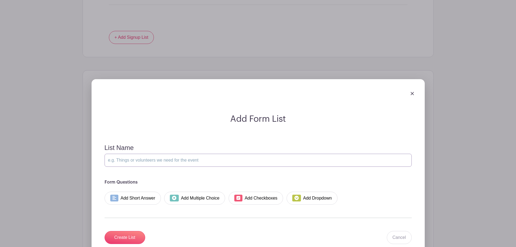
click at [119, 154] on input "List Name" at bounding box center [258, 160] width 307 height 13
type input "School Support Program Volunteers"
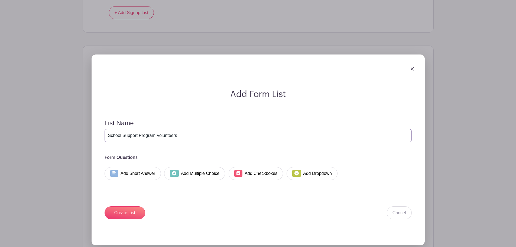
scroll to position [562, 0]
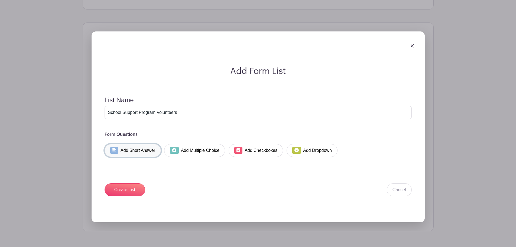
click at [140, 144] on link "Add Short Answer" at bounding box center [133, 150] width 57 height 13
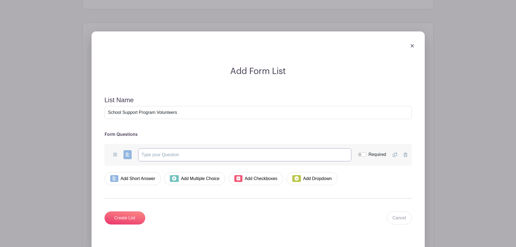
click at [161, 148] on input "text" at bounding box center [244, 154] width 213 height 13
type input "Type LAST NAME of Student(s) registered at ACA"
click at [360, 152] on input "Required" at bounding box center [362, 154] width 9 height 4
checkbox input "true"
click at [132, 211] on input "Create List" at bounding box center [125, 217] width 41 height 13
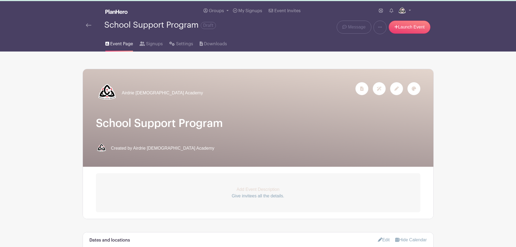
scroll to position [0, 0]
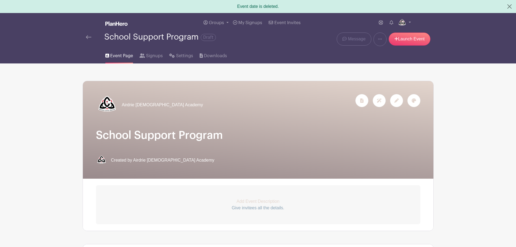
click at [87, 36] on img at bounding box center [88, 37] width 5 height 4
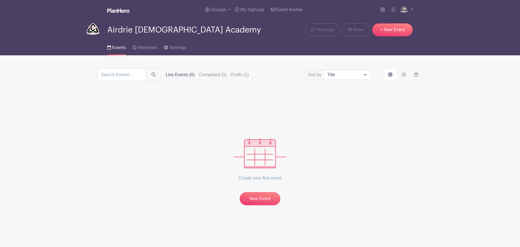
click at [248, 79] on div "Sort by Title Recently modified Newest Upcoming dates Live Events (0) Completed…" at bounding box center [260, 74] width 325 height 13
click at [248, 76] on label "Drafts (1)" at bounding box center [240, 75] width 18 height 7
click at [0, 0] on input "Drafts (1)" at bounding box center [0, 0] width 0 height 0
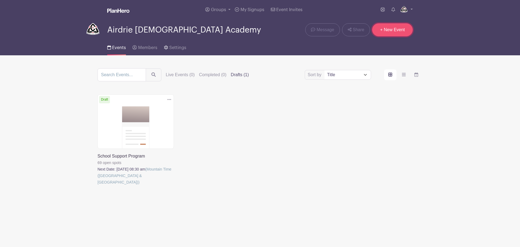
click at [386, 35] on link "+ New Event" at bounding box center [392, 29] width 41 height 13
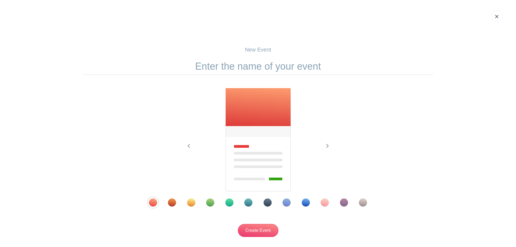
click at [497, 16] on img at bounding box center [496, 16] width 3 height 3
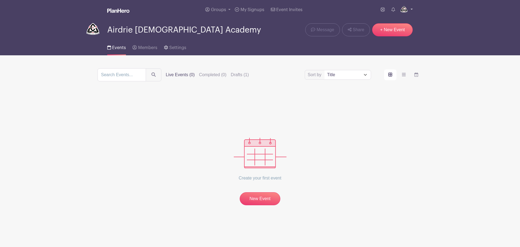
click at [412, 9] on link at bounding box center [406, 9] width 13 height 9
click at [384, 21] on link "My account" at bounding box center [391, 22] width 43 height 9
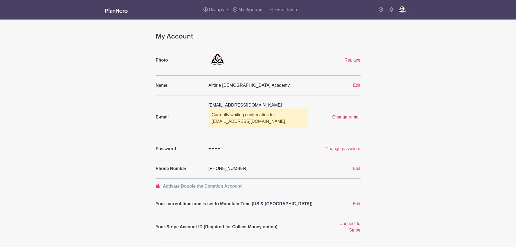
click at [343, 117] on span "Change e-mail" at bounding box center [346, 117] width 28 height 5
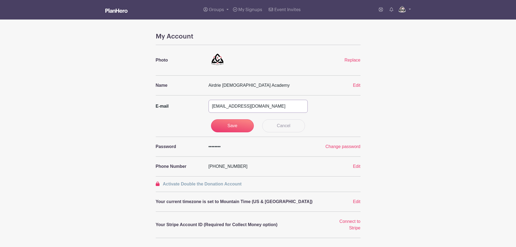
drag, startPoint x: 232, startPoint y: 106, endPoint x: 78, endPoint y: 74, distance: 157.8
click at [158, 96] on div "My Account Photo Replace Name [GEOGRAPHIC_DATA] Edit E-mail [EMAIL_ADDRESS][DOM…" at bounding box center [258, 207] width 205 height 348
type input "[EMAIL_ADDRESS][DOMAIN_NAME]"
click at [235, 125] on input "Save" at bounding box center [232, 125] width 43 height 13
